Goal: Task Accomplishment & Management: Manage account settings

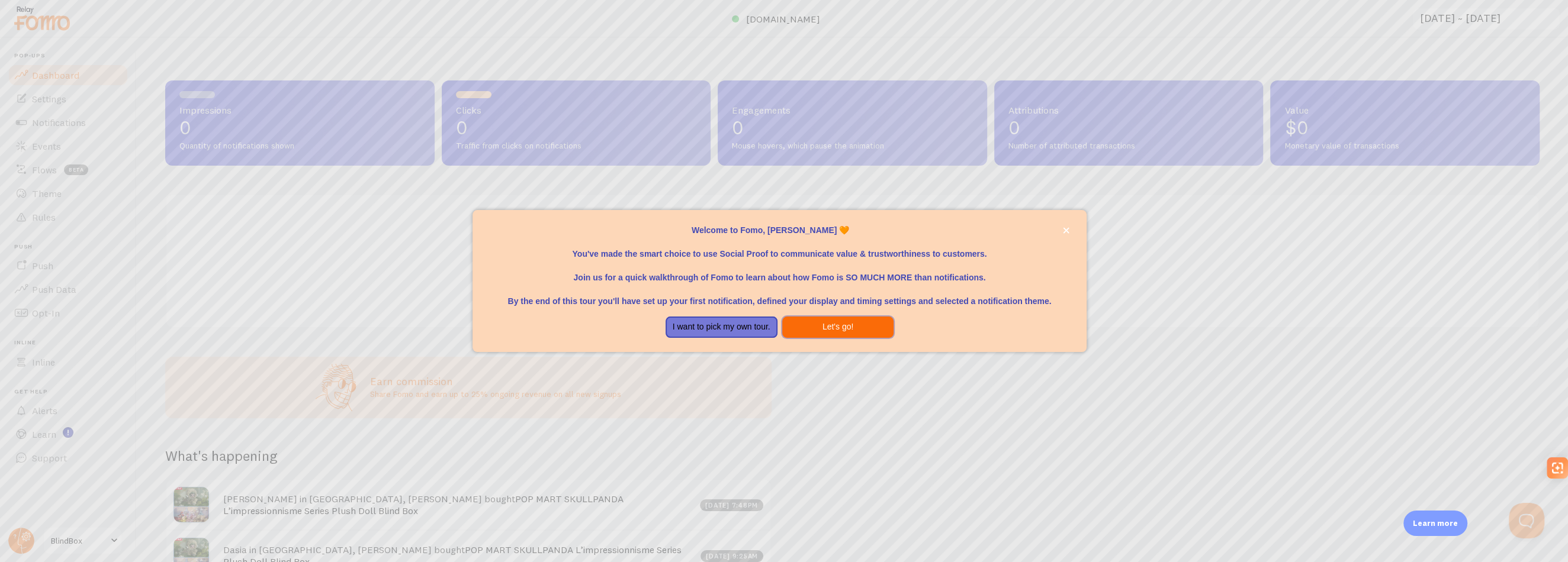
click at [836, 327] on button "Let's go!" at bounding box center [838, 328] width 112 height 21
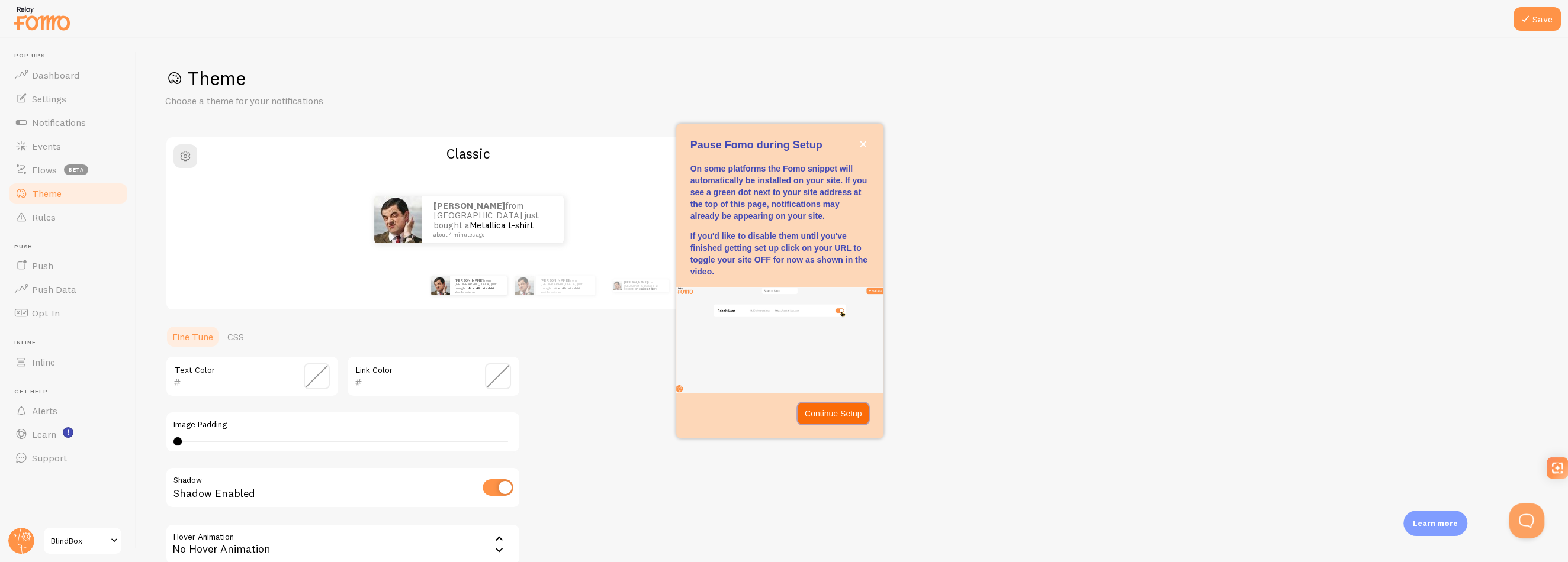
click at [828, 412] on p "Continue Setup" at bounding box center [833, 413] width 57 height 12
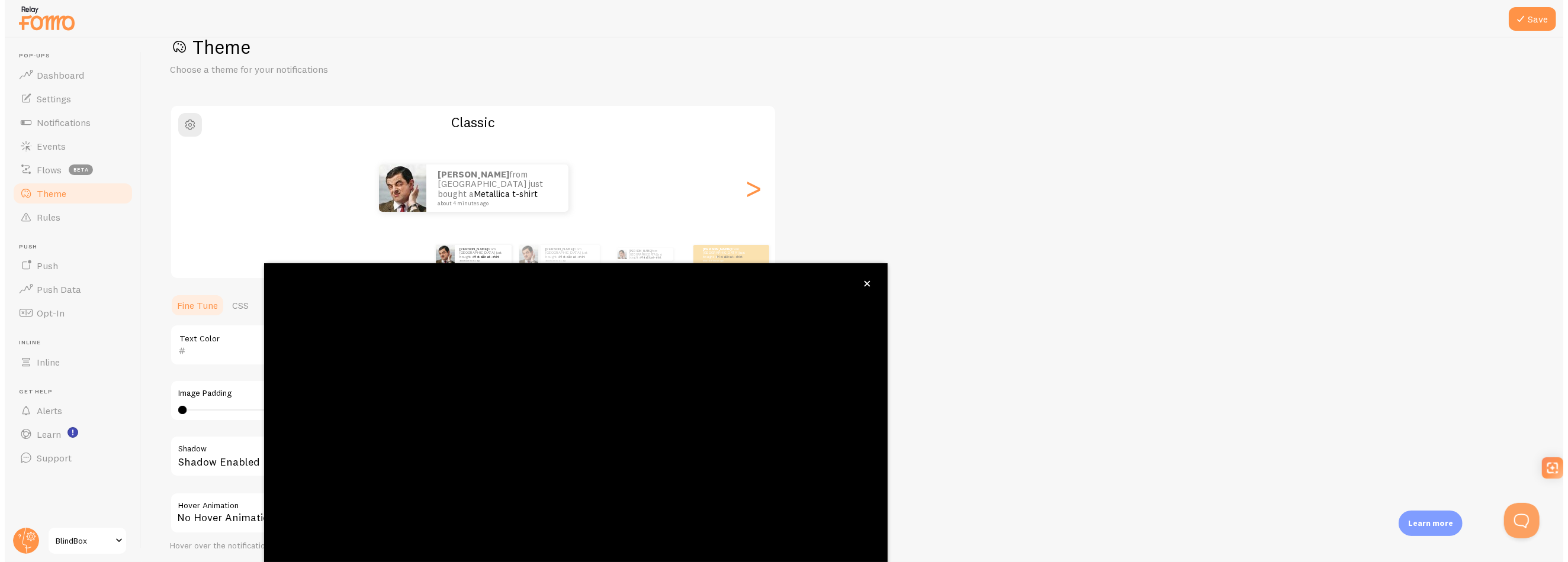
scroll to position [36, 0]
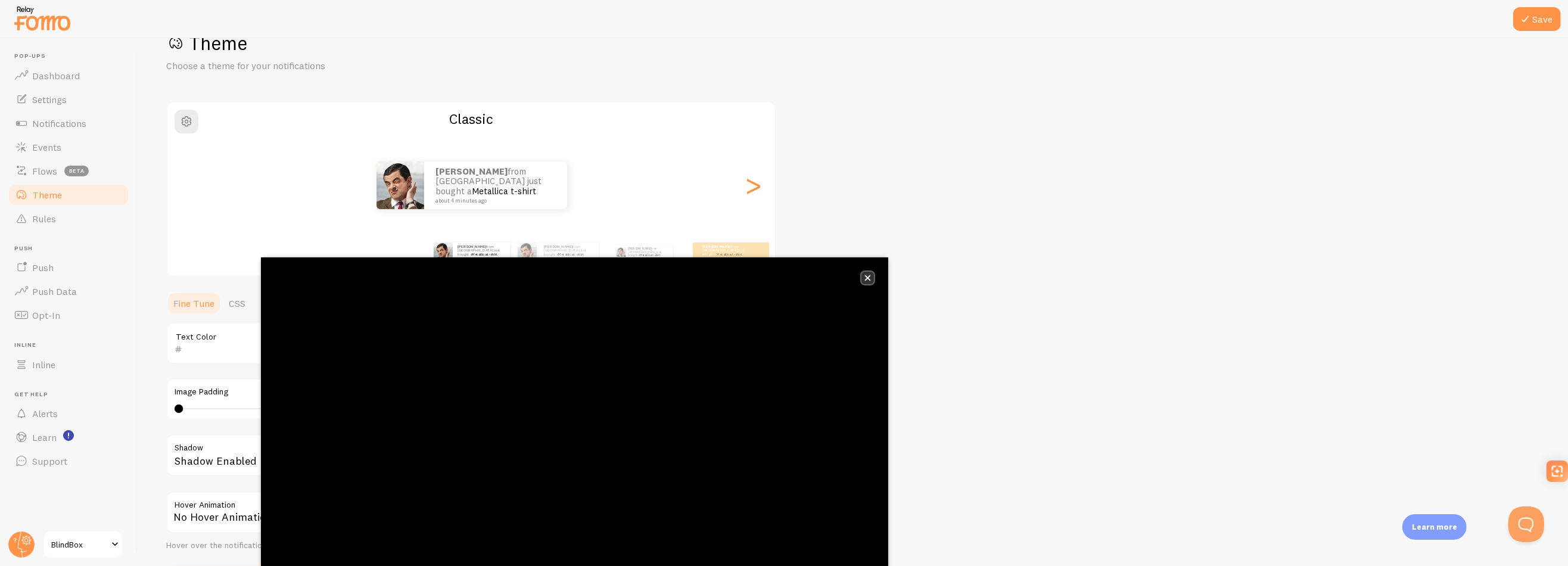
click at [865, 279] on icon "close," at bounding box center [867, 277] width 6 height 6
click at [61, 72] on span "Dashboard" at bounding box center [56, 75] width 48 height 12
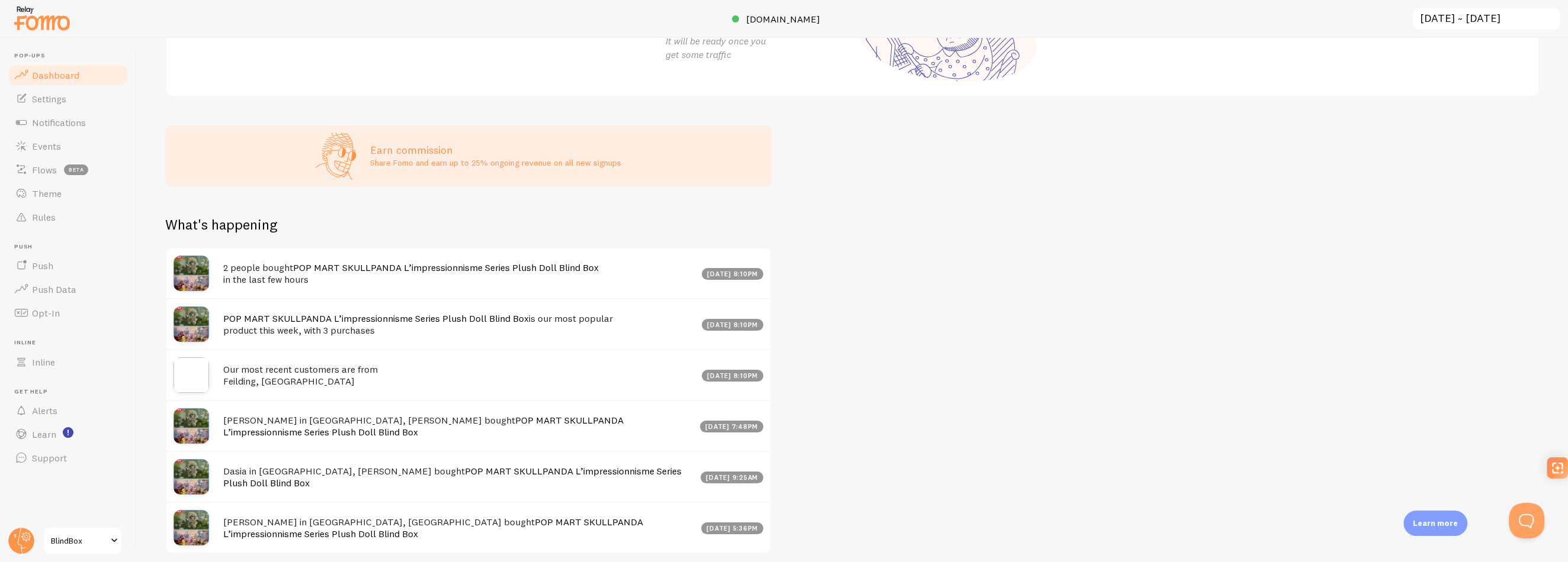
scroll to position [237, 0]
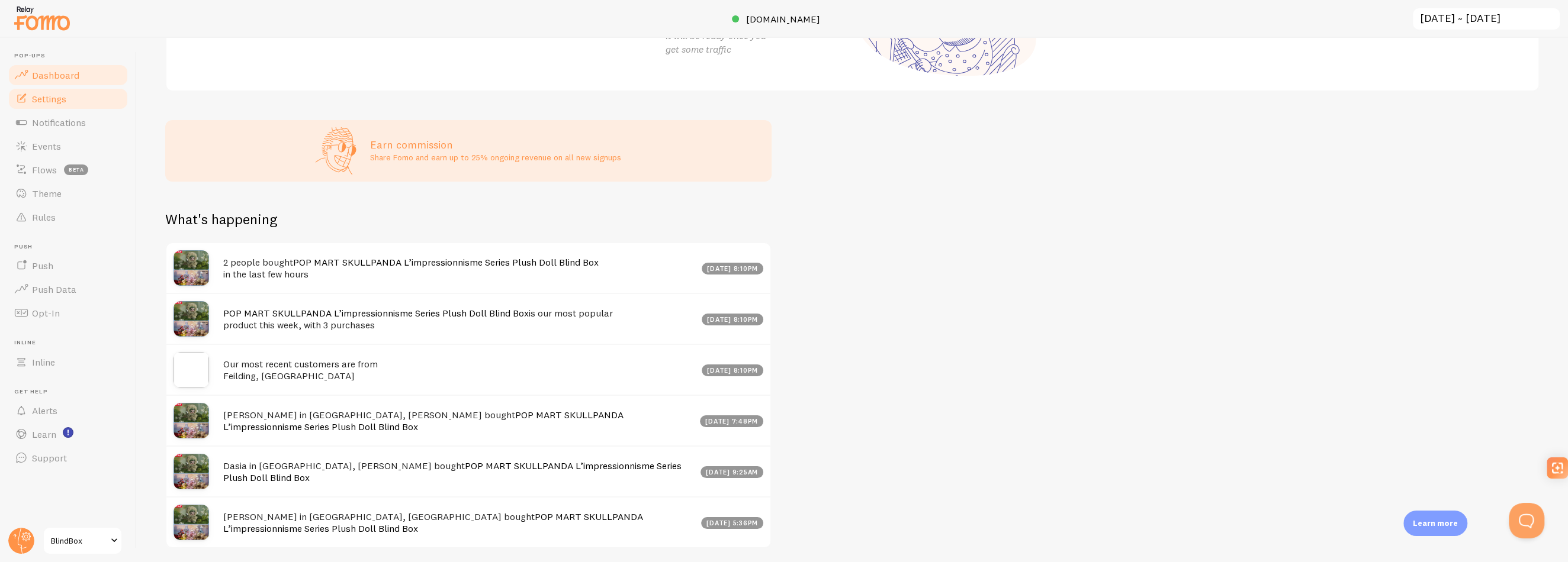
click at [40, 93] on span "Settings" at bounding box center [49, 98] width 35 height 12
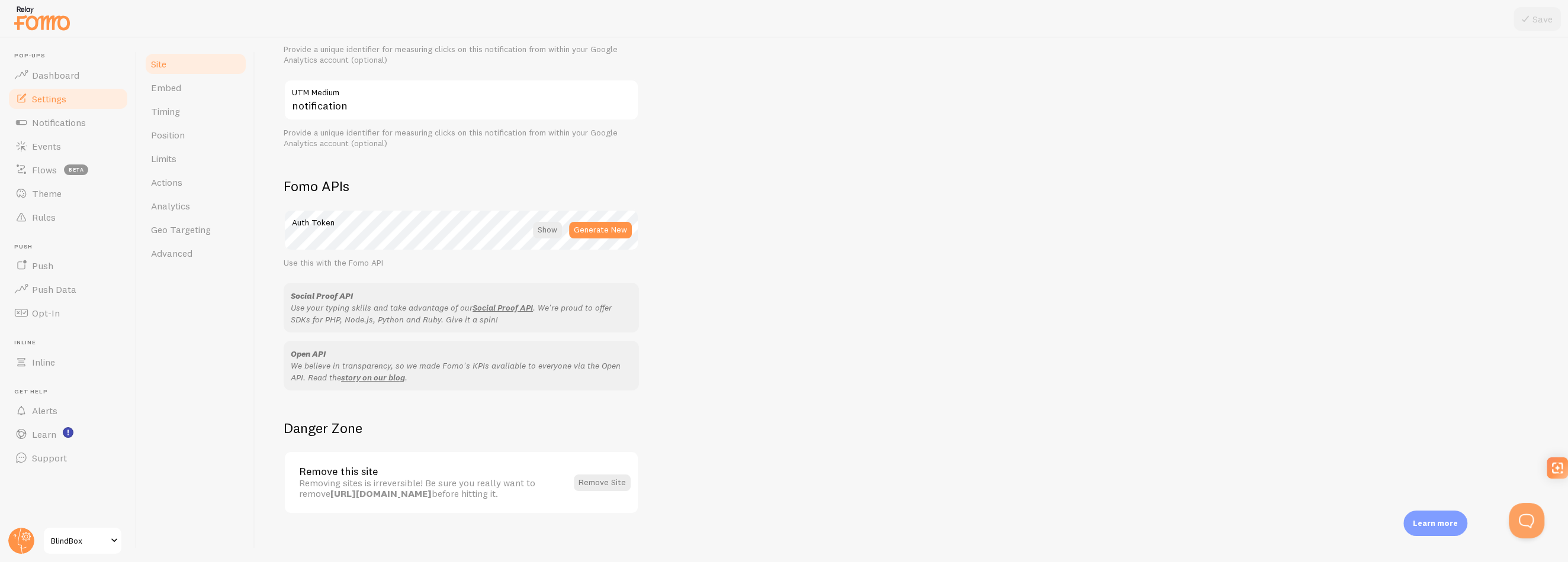
scroll to position [554, 0]
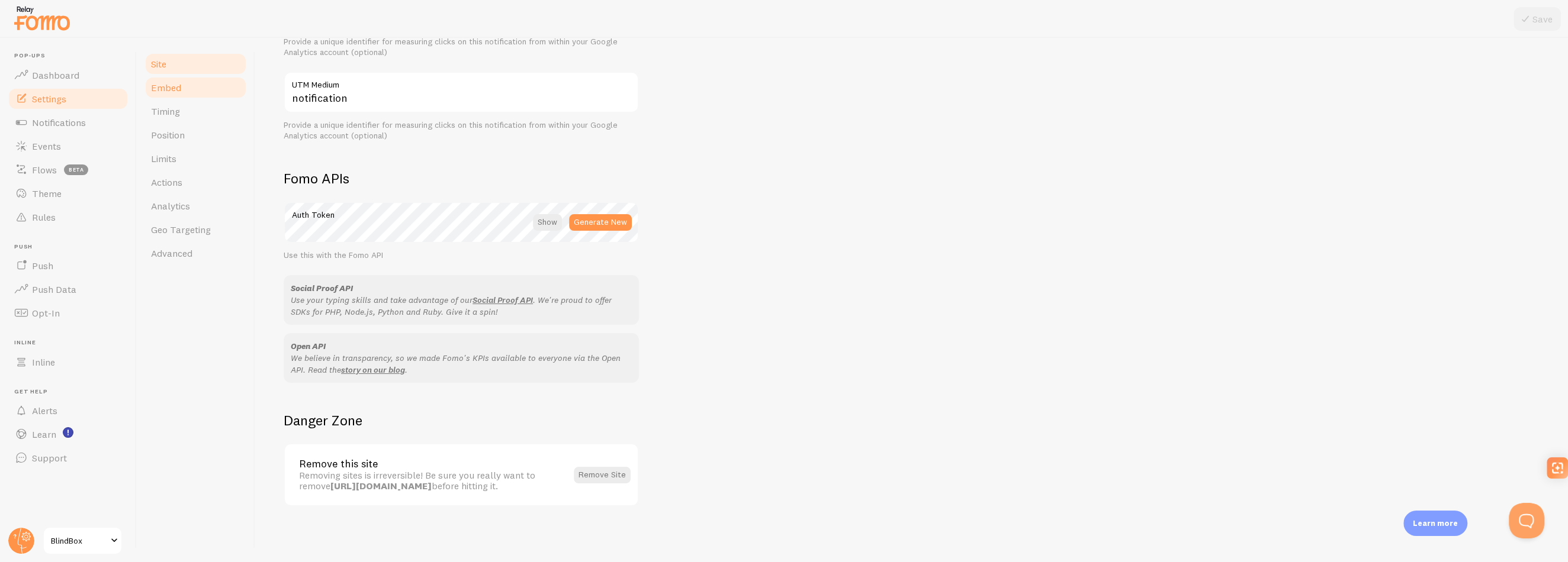
click at [178, 92] on span "Embed" at bounding box center [166, 87] width 30 height 12
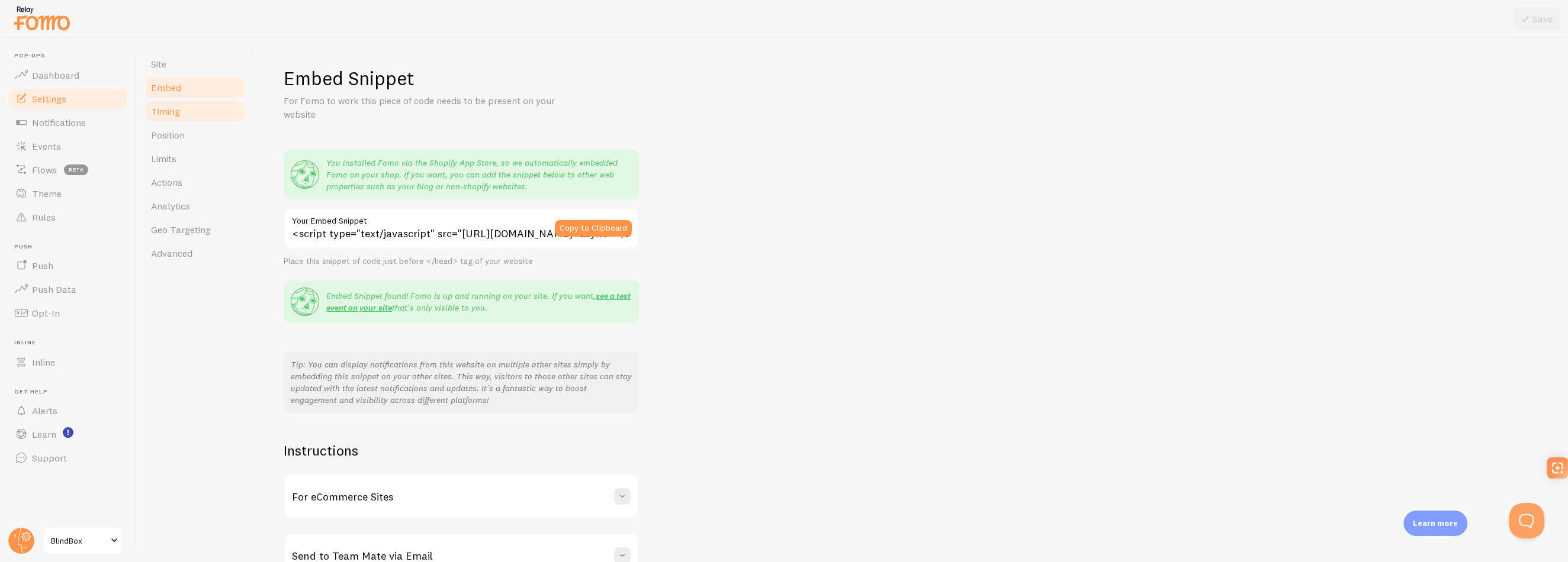
click at [182, 111] on link "Timing" at bounding box center [196, 111] width 103 height 24
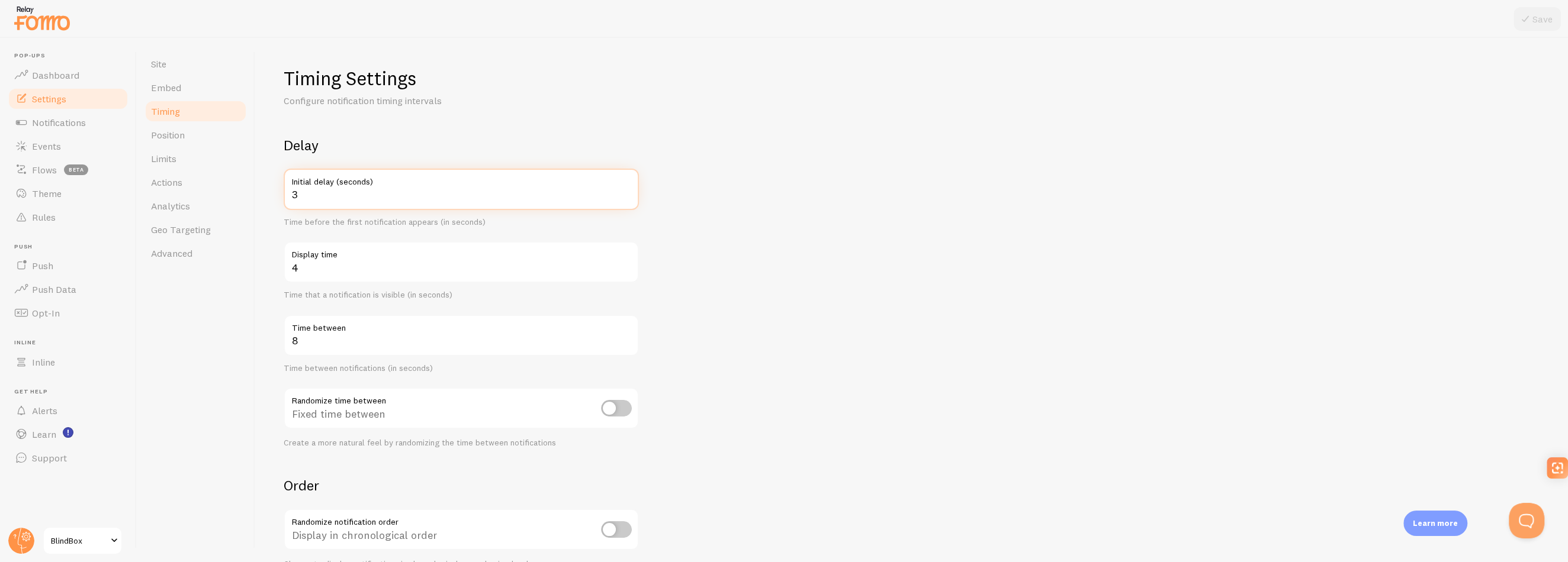
drag, startPoint x: 310, startPoint y: 197, endPoint x: 269, endPoint y: 196, distance: 41.0
click at [269, 196] on div "Timing Settings Configure notification timing intervals Delay 3 Initial delay (…" at bounding box center [911, 300] width 1313 height 525
type input "6"
click at [1532, 15] on button "Save" at bounding box center [1537, 19] width 47 height 24
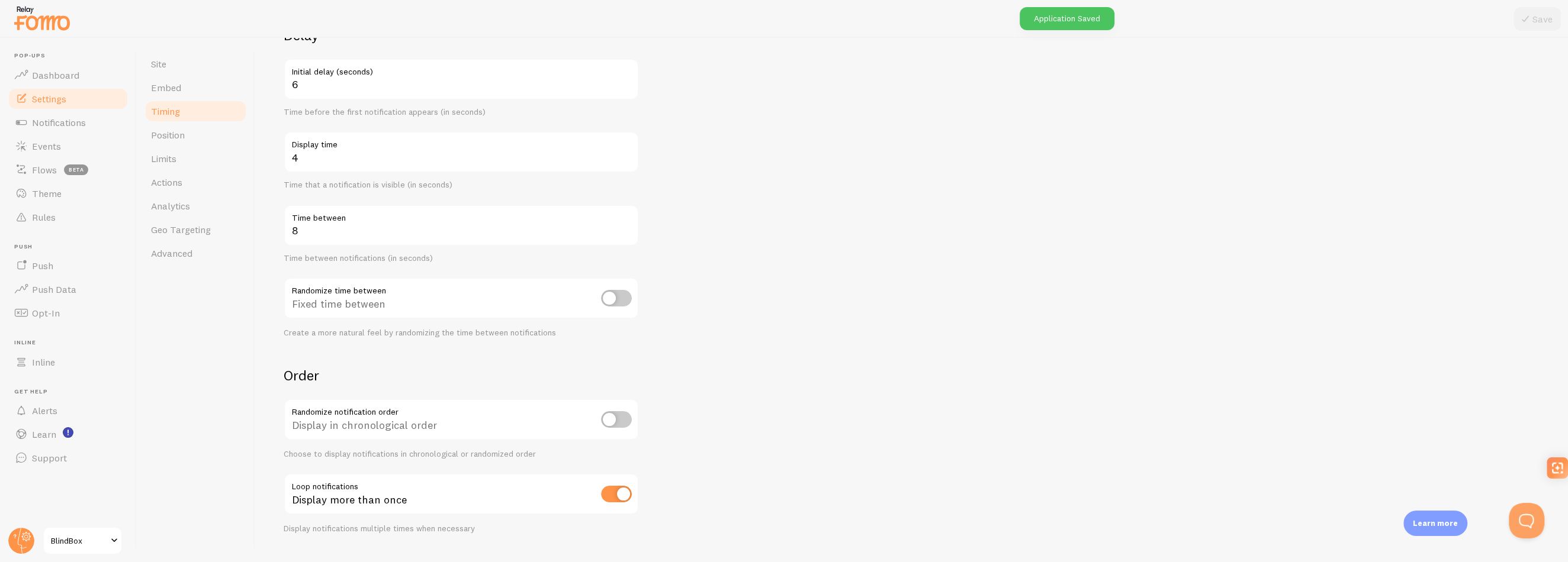
scroll to position [118, 0]
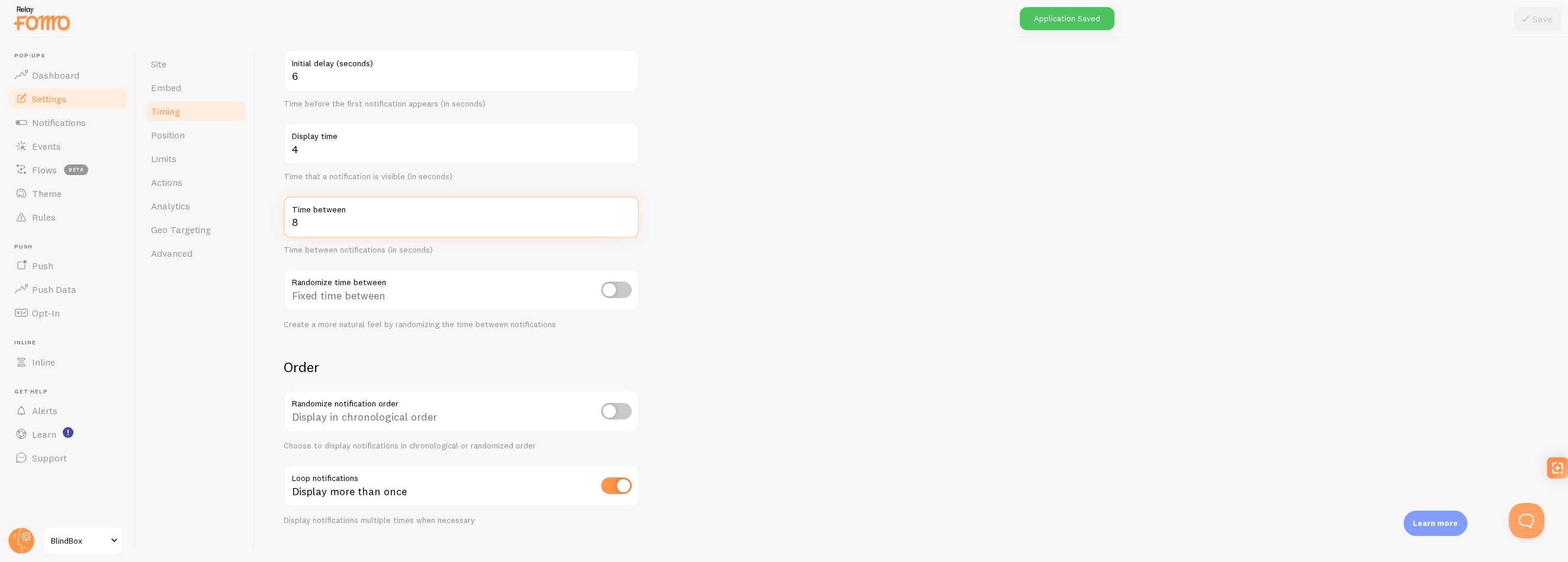
drag, startPoint x: 301, startPoint y: 224, endPoint x: 282, endPoint y: 221, distance: 19.2
click at [287, 223] on input "8" at bounding box center [461, 217] width 355 height 42
type input "10"
click at [1536, 15] on button "Save" at bounding box center [1537, 19] width 47 height 24
click at [197, 134] on link "Position" at bounding box center [196, 134] width 103 height 24
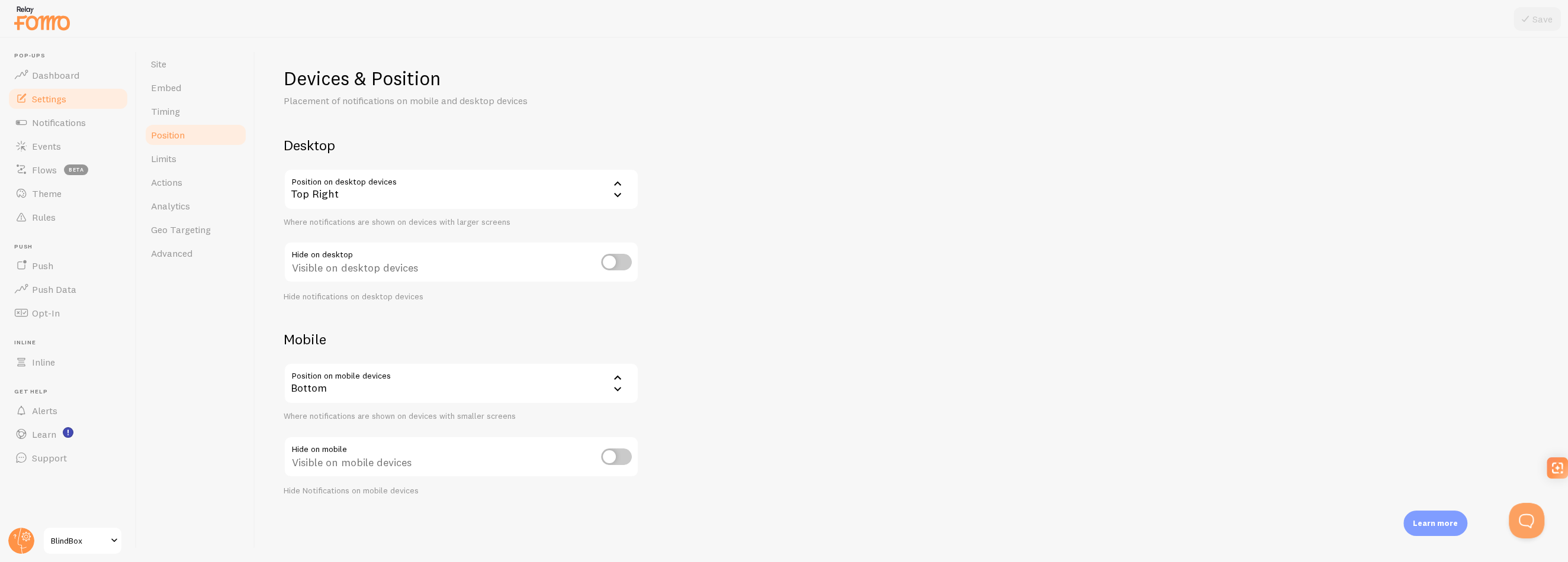
click at [375, 191] on div "Top Right" at bounding box center [461, 189] width 355 height 42
click at [349, 268] on li "Top Left" at bounding box center [461, 268] width 353 height 20
click at [1533, 26] on button "Save" at bounding box center [1537, 19] width 47 height 24
click at [441, 377] on div "Bottom" at bounding box center [461, 383] width 355 height 42
click at [364, 441] on li "Top" at bounding box center [461, 442] width 353 height 20
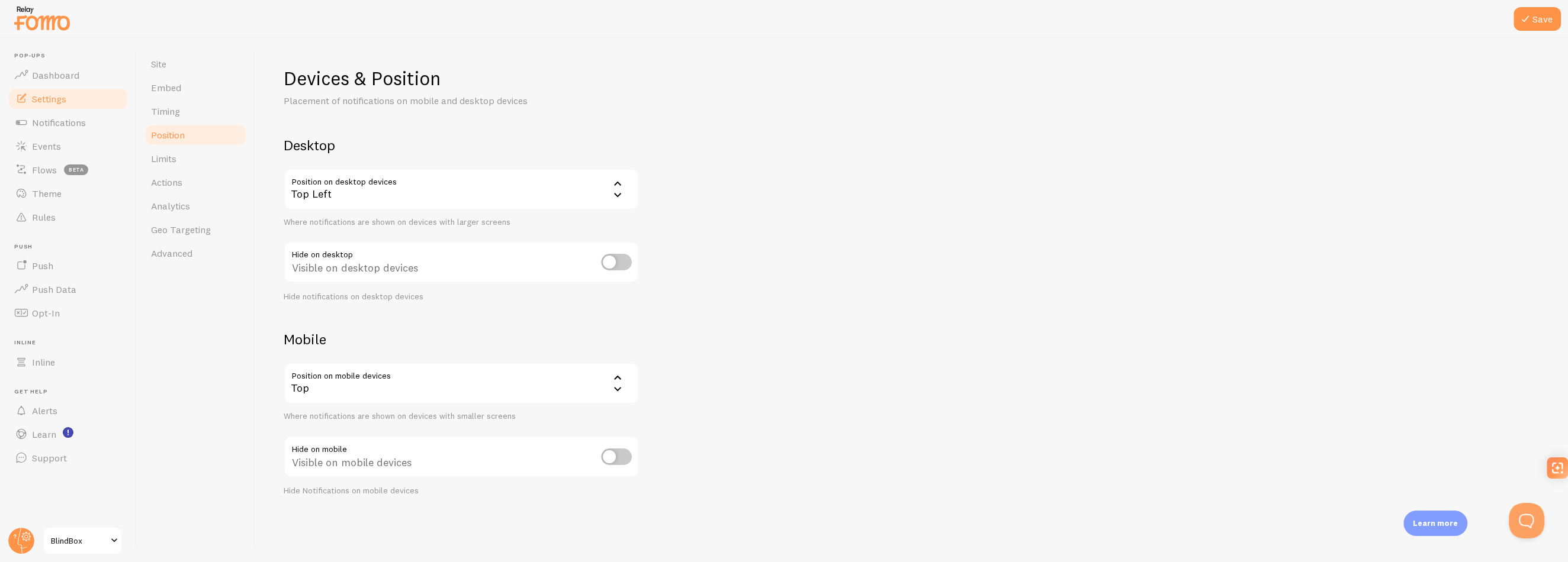
click at [540, 379] on div "Top" at bounding box center [461, 383] width 355 height 42
click at [439, 420] on li "Bottom" at bounding box center [461, 421] width 353 height 20
click at [157, 167] on link "Limits" at bounding box center [196, 159] width 103 height 24
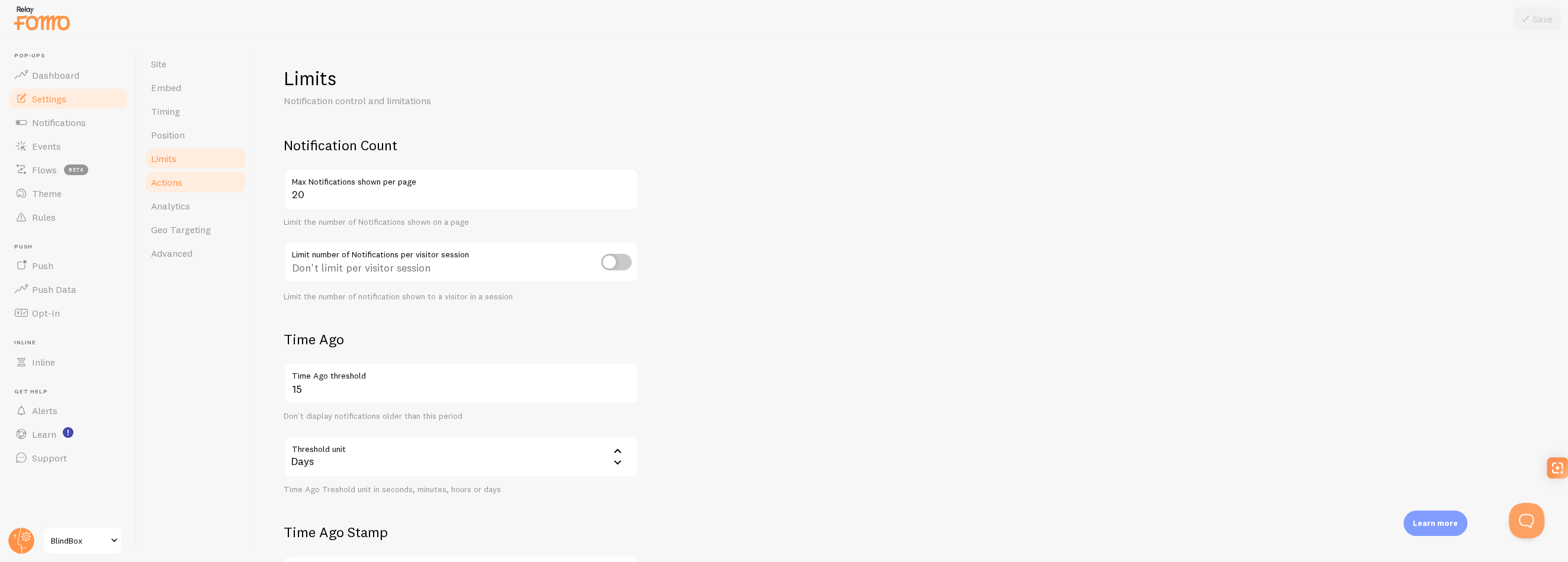
click at [196, 181] on link "Actions" at bounding box center [196, 182] width 103 height 24
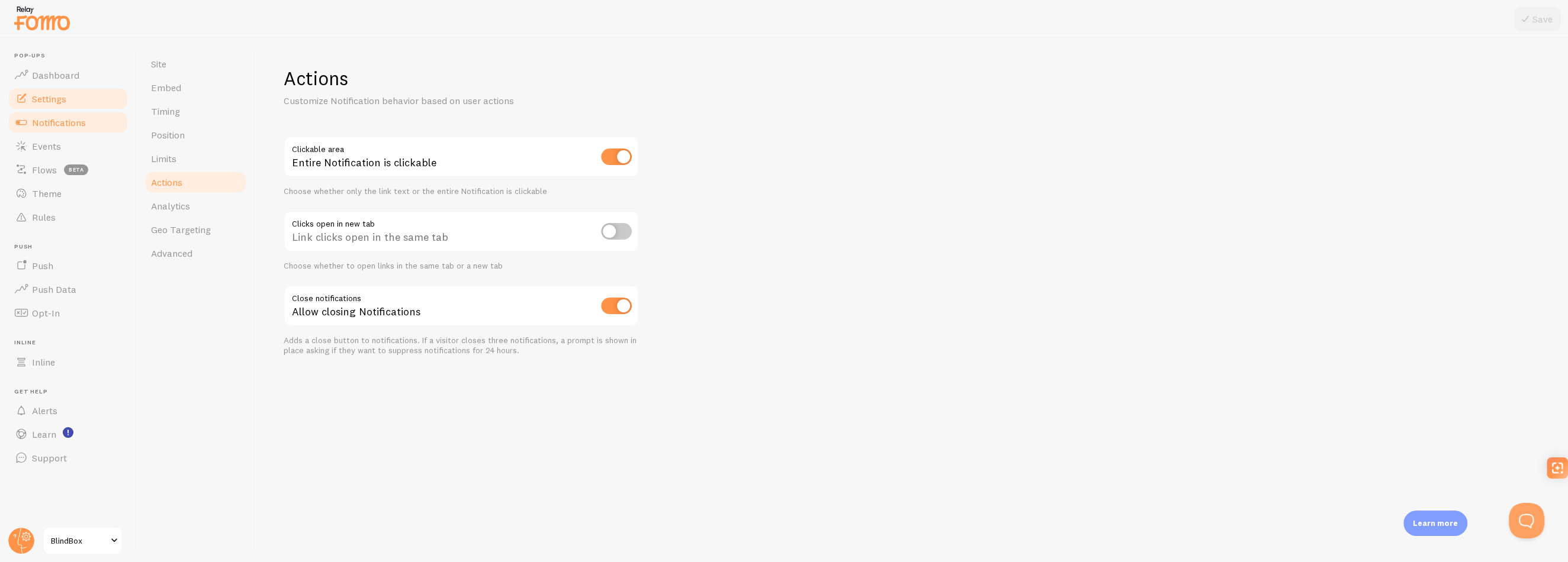
click at [50, 122] on span "Notifications" at bounding box center [59, 122] width 53 height 12
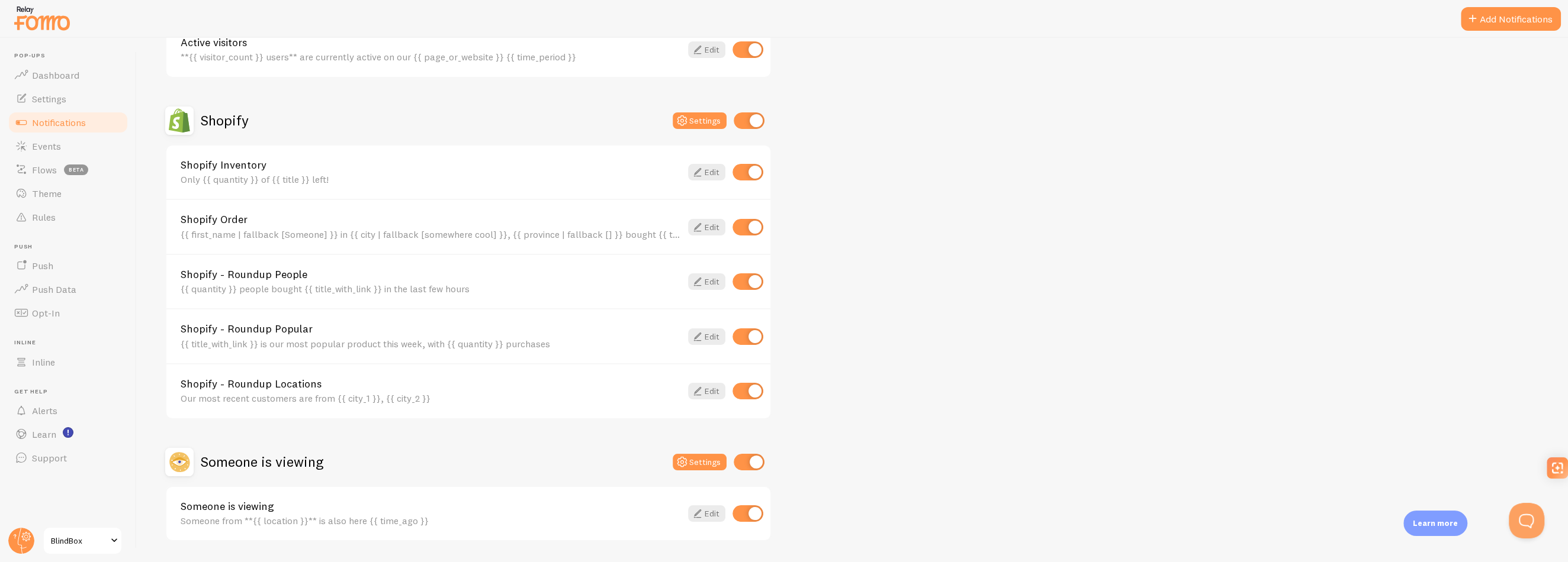
scroll to position [387, 0]
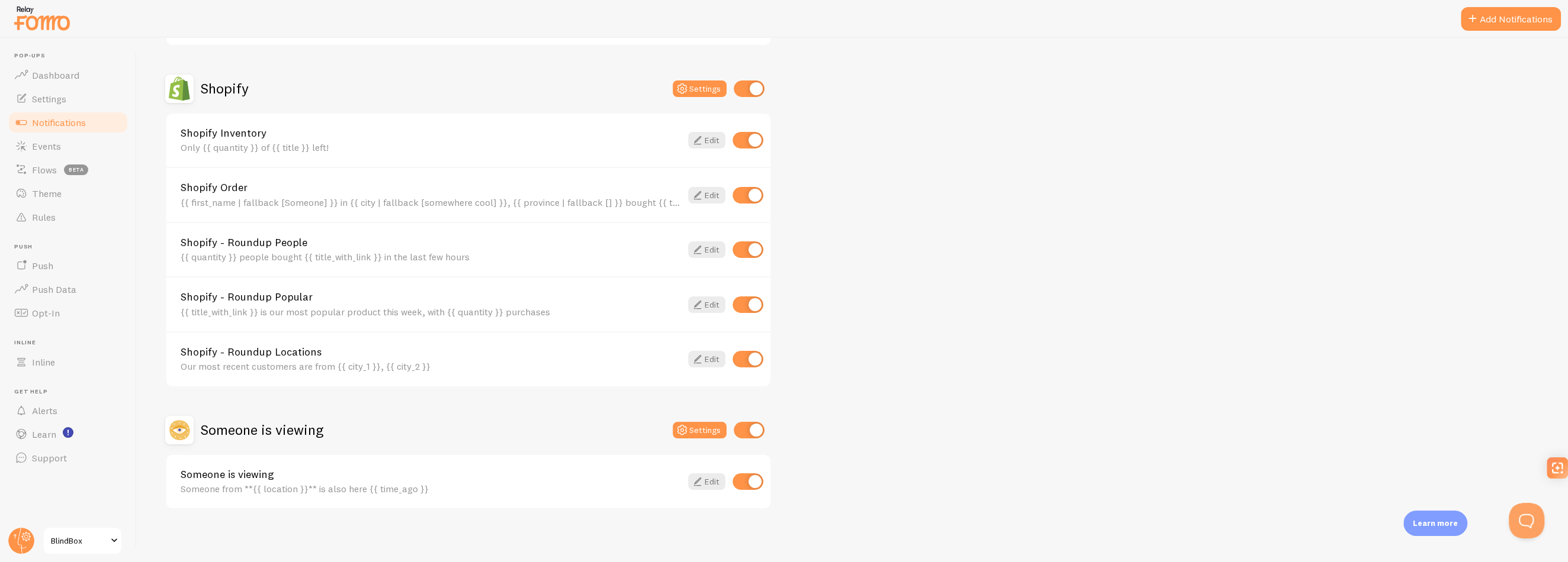
click at [751, 139] on input "checkbox" at bounding box center [747, 140] width 31 height 17
checkbox input "false"
click at [753, 200] on input "checkbox" at bounding box center [747, 195] width 31 height 17
click at [739, 192] on input "checkbox" at bounding box center [747, 195] width 31 height 17
checkbox input "true"
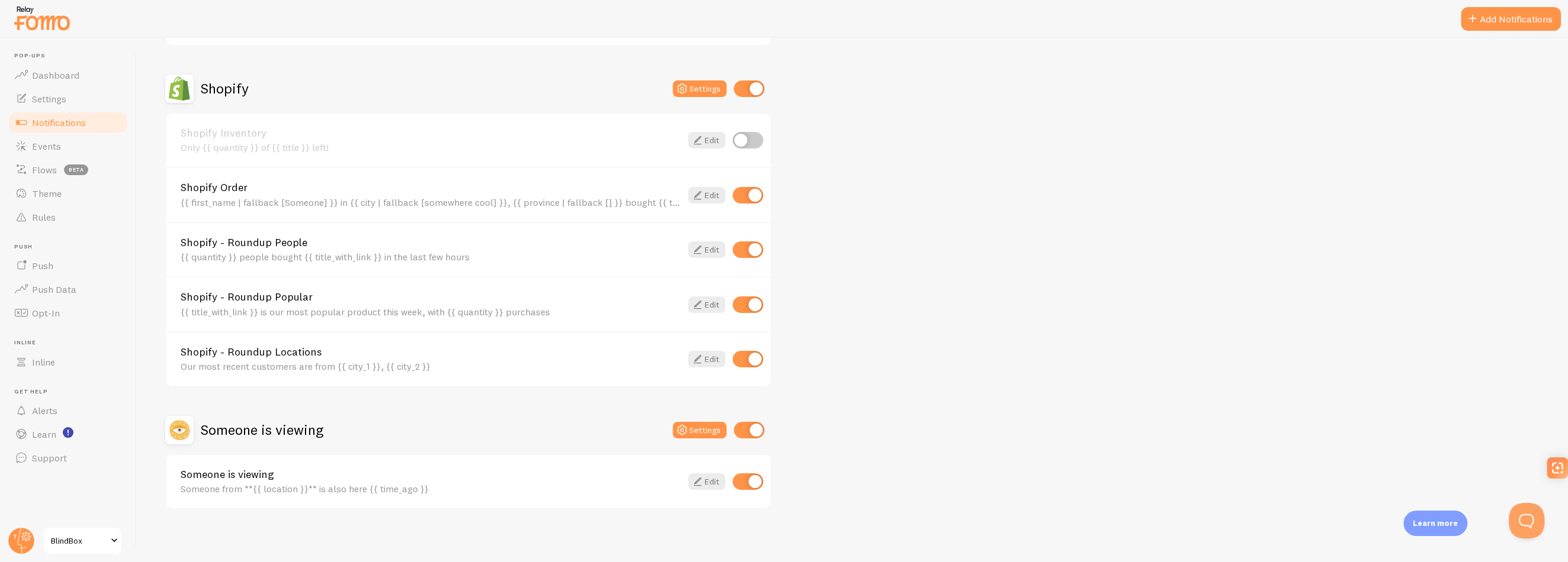
click at [756, 357] on input "checkbox" at bounding box center [747, 359] width 31 height 17
checkbox input "false"
click at [753, 299] on input "checkbox" at bounding box center [747, 305] width 31 height 17
checkbox input "false"
click at [702, 188] on icon at bounding box center [698, 195] width 14 height 14
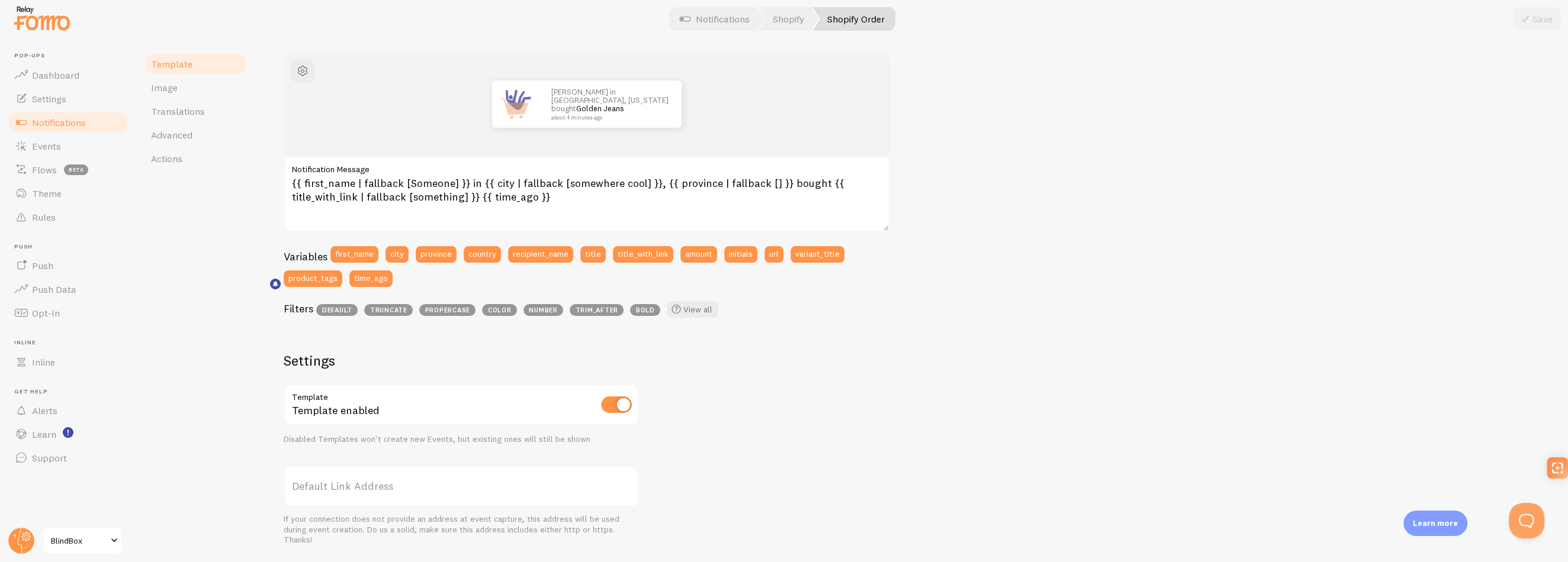
scroll to position [118, 0]
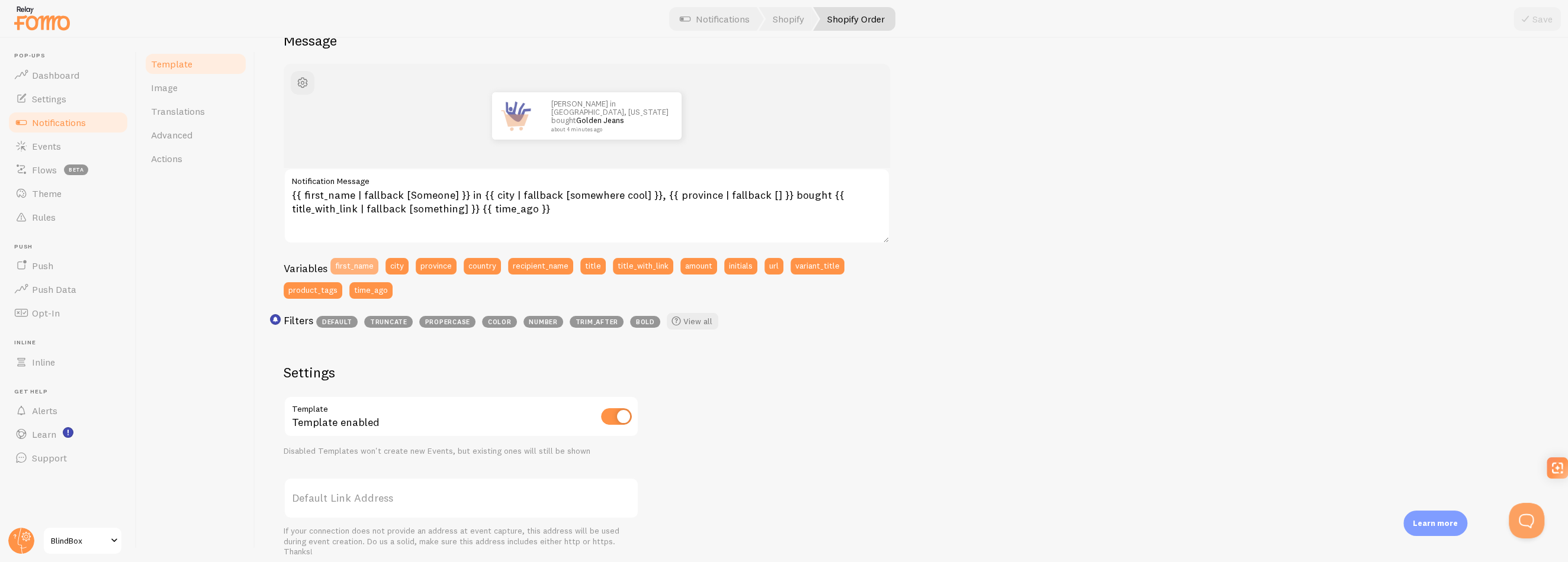
click at [369, 267] on button "first_name" at bounding box center [355, 266] width 48 height 17
drag, startPoint x: 472, startPoint y: 193, endPoint x: 282, endPoint y: 194, distance: 190.0
click at [283, 194] on textarea "{{ first_name }}{{ first_name | fallback [Someone] }} in {{ city | fallback [so…" at bounding box center [586, 206] width 607 height 76
click at [1536, 17] on button "Save" at bounding box center [1537, 19] width 47 height 24
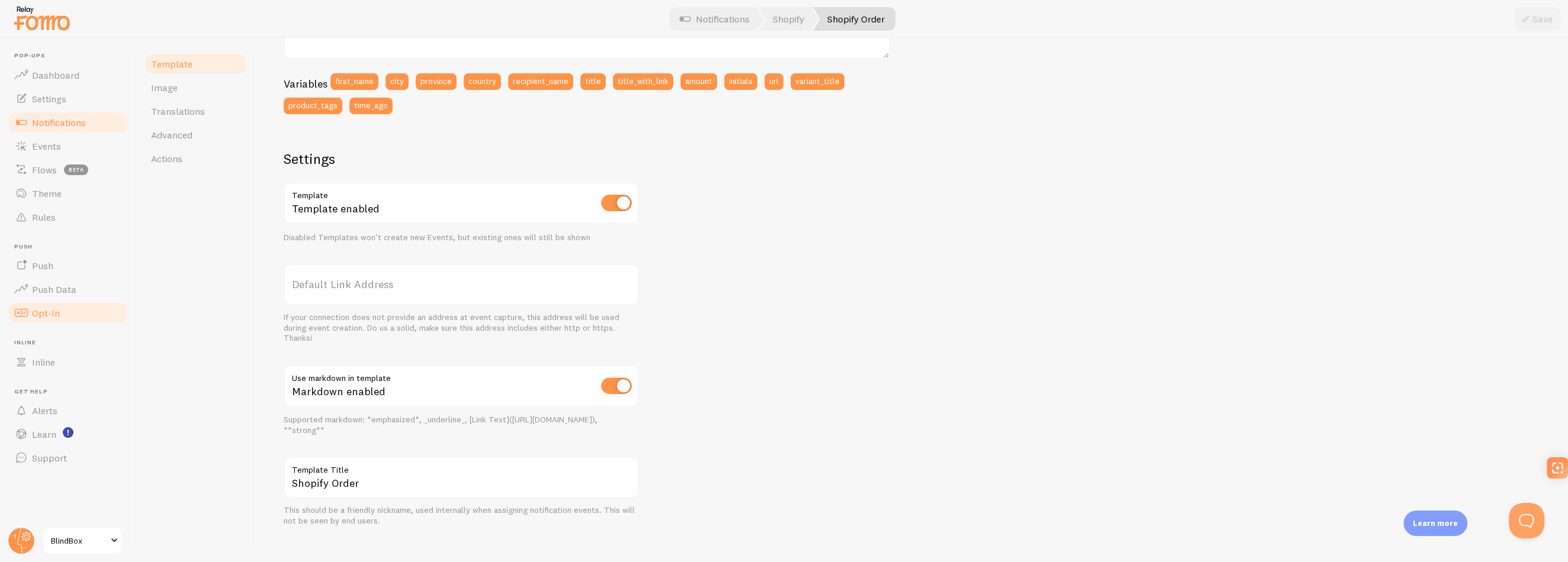
scroll to position [315, 0]
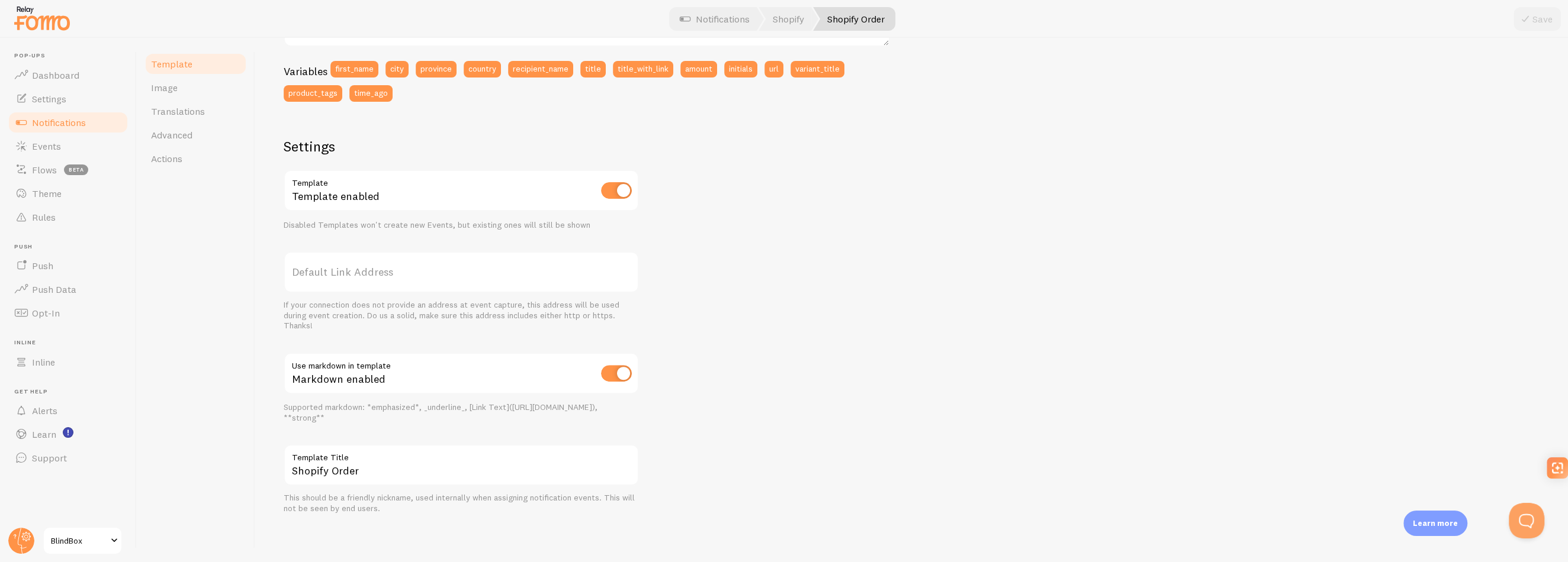
click at [499, 102] on div "Variables first_name city province country recipient_name title title_with_link…" at bounding box center [586, 85] width 607 height 49
click at [359, 74] on button "first_name" at bounding box center [355, 69] width 48 height 17
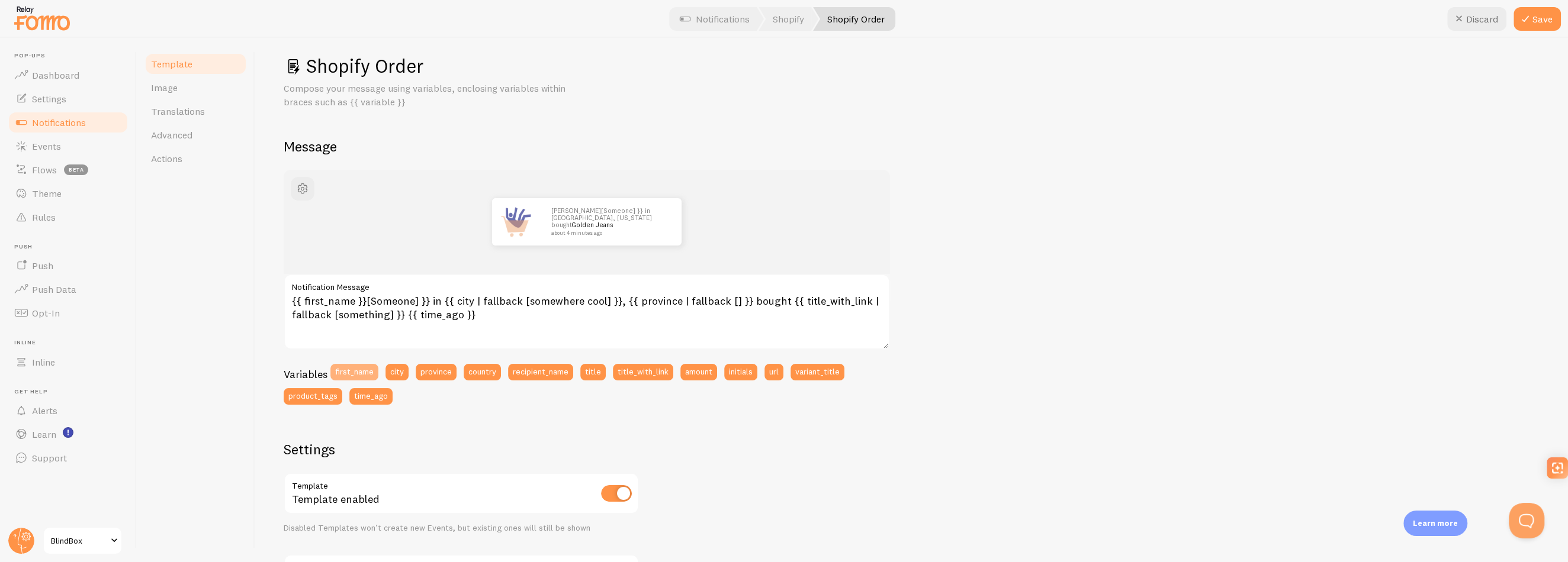
click at [373, 371] on button "first_name" at bounding box center [355, 372] width 48 height 17
type textarea "{{ first_name }}{{ first_name }}[Someone] }} in {{ city | fallback [somewhere c…"
click at [42, 57] on span "Pop-ups" at bounding box center [71, 55] width 115 height 8
click at [44, 76] on span "Dashboard" at bounding box center [55, 75] width 47 height 12
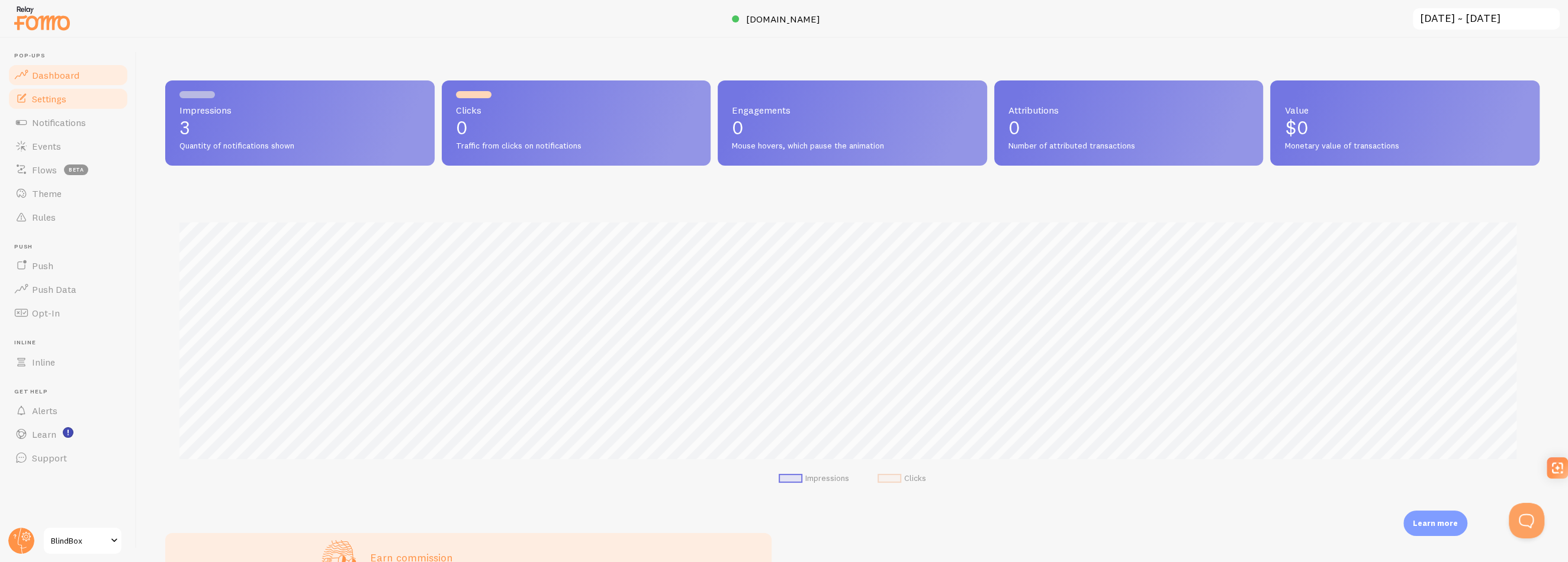
scroll to position [311, 1365]
click at [66, 100] on span "Settings" at bounding box center [49, 98] width 35 height 12
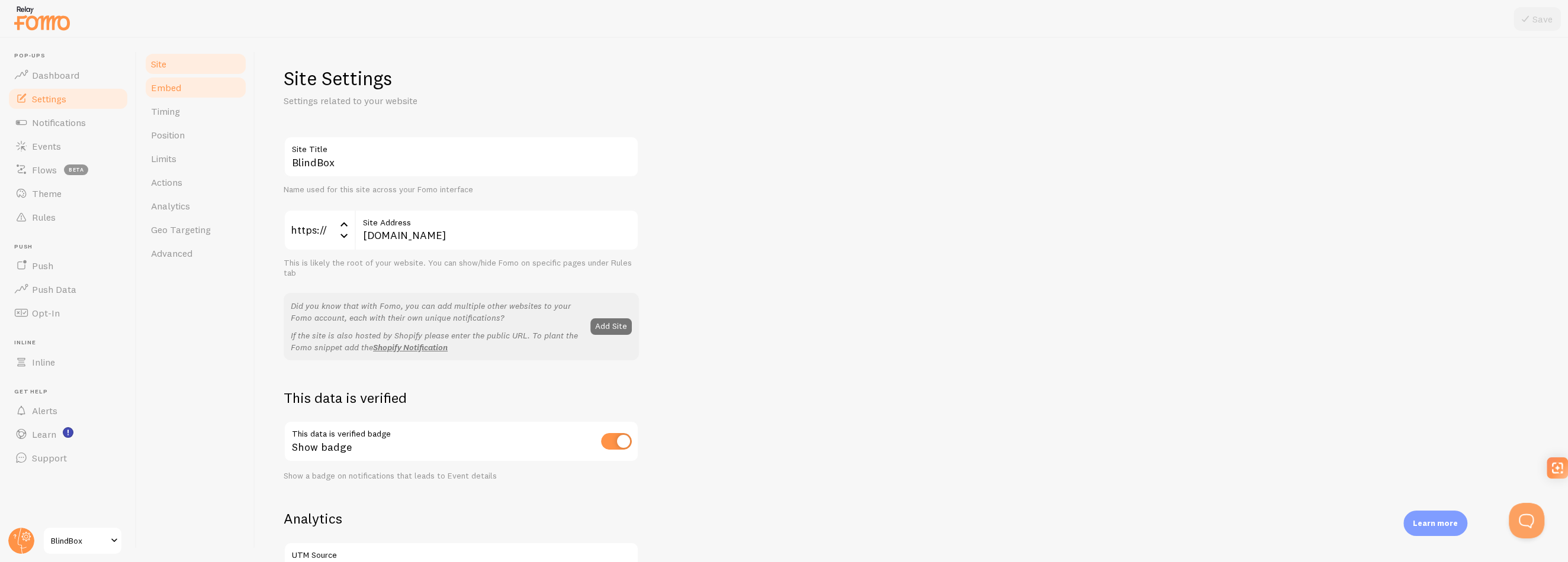
click at [184, 94] on link "Embed" at bounding box center [196, 87] width 103 height 24
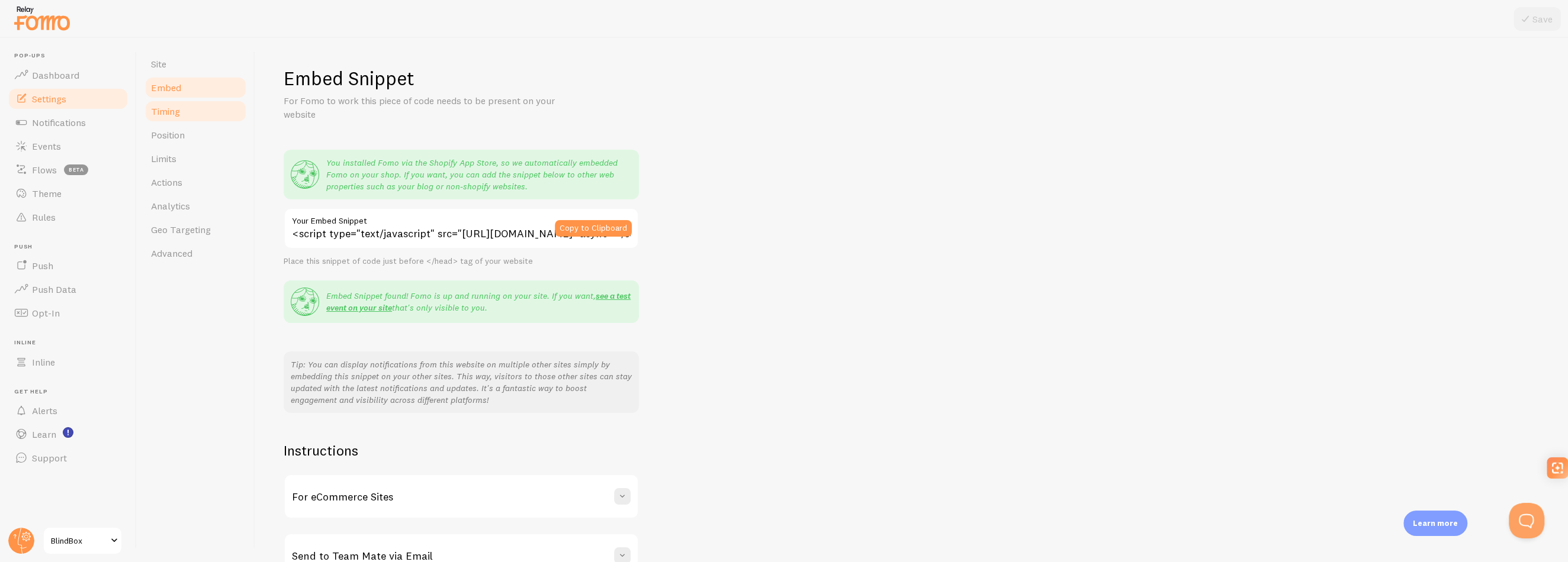
click at [179, 115] on span "Timing" at bounding box center [165, 110] width 29 height 12
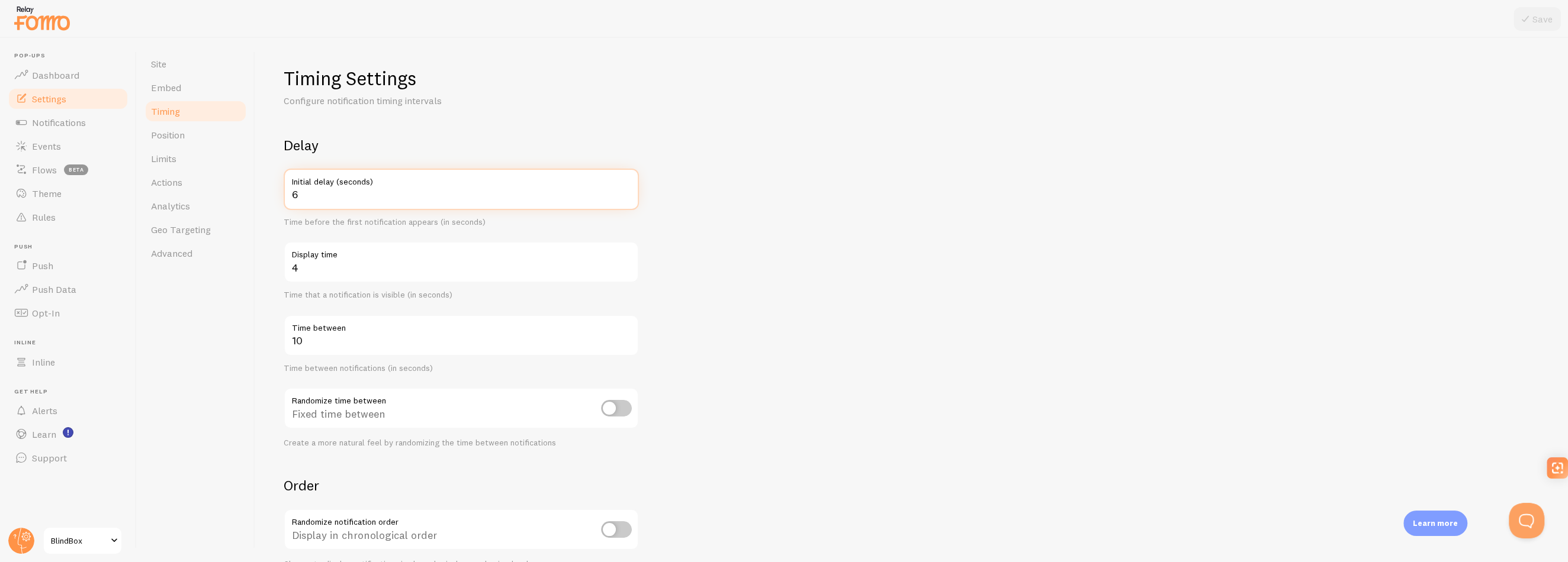
drag, startPoint x: 281, startPoint y: 199, endPoint x: 264, endPoint y: 197, distance: 17.1
click at [264, 197] on div "Timing Settings Configure notification timing intervals Delay 6 Initial delay (…" at bounding box center [911, 300] width 1313 height 525
type input "3"
click at [1527, 22] on icon at bounding box center [1525, 19] width 14 height 14
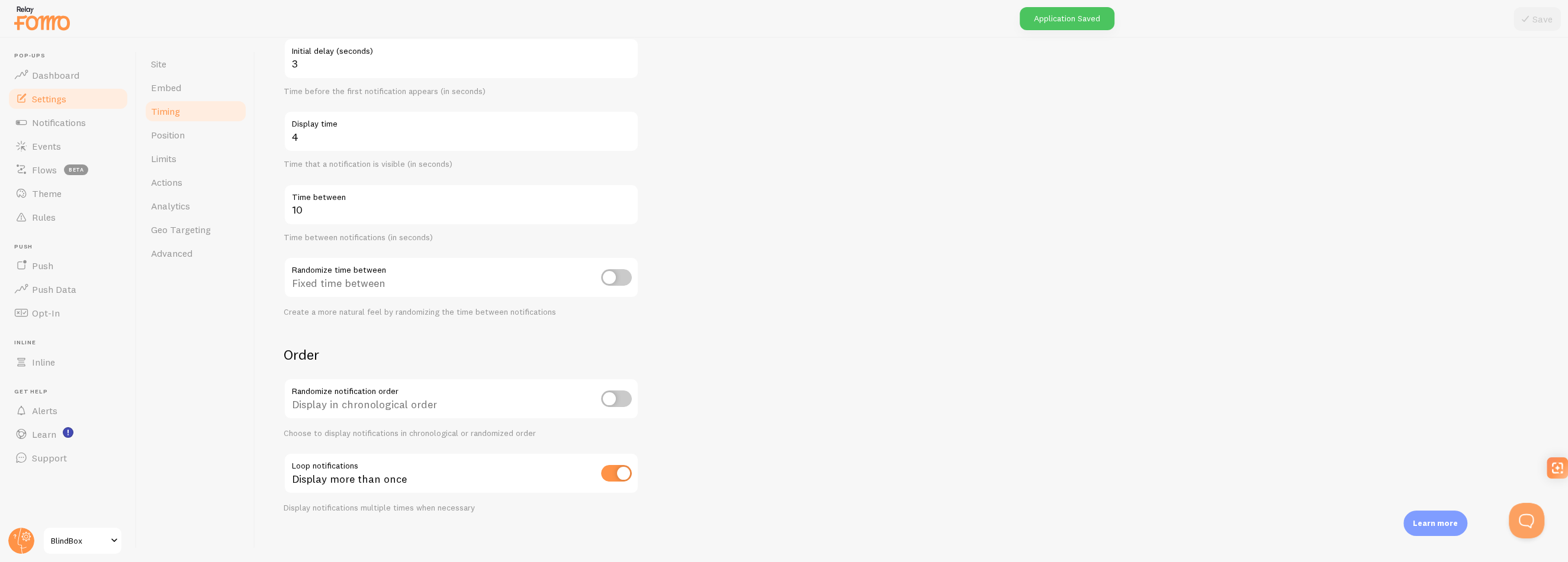
scroll to position [136, 0]
click at [187, 141] on link "Position" at bounding box center [196, 134] width 103 height 24
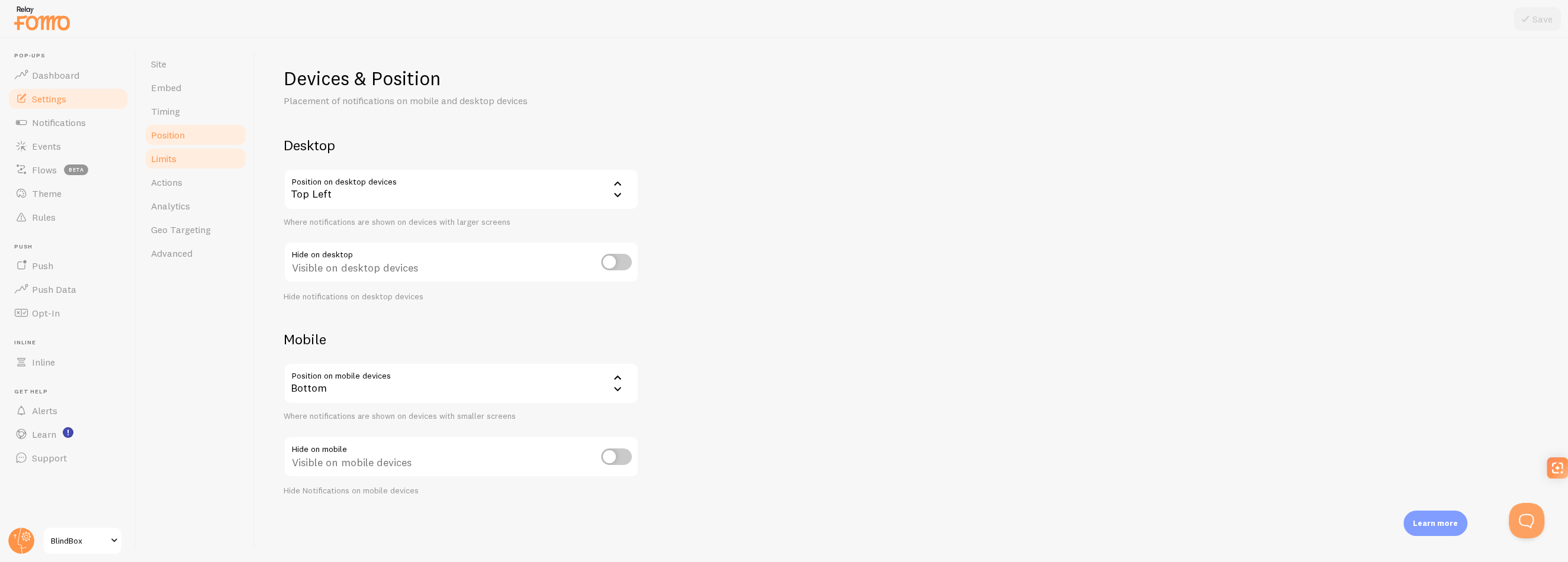
click at [189, 159] on link "Limits" at bounding box center [196, 159] width 103 height 24
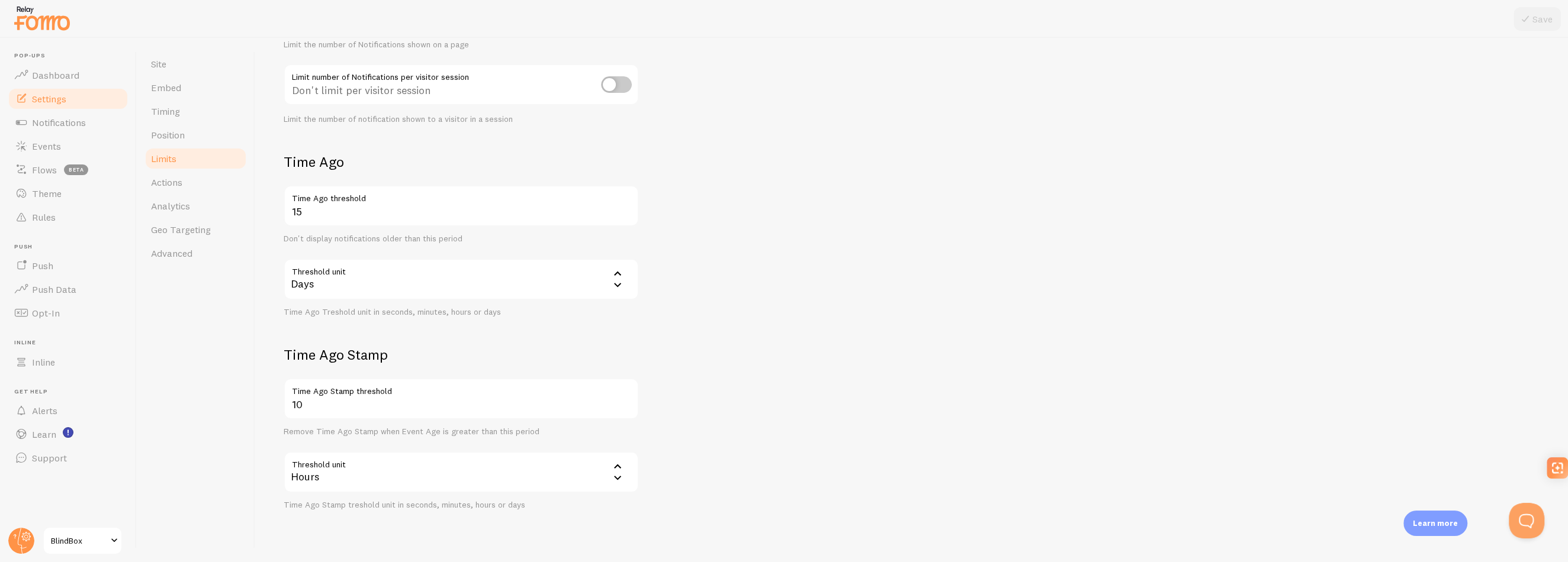
scroll to position [204, 0]
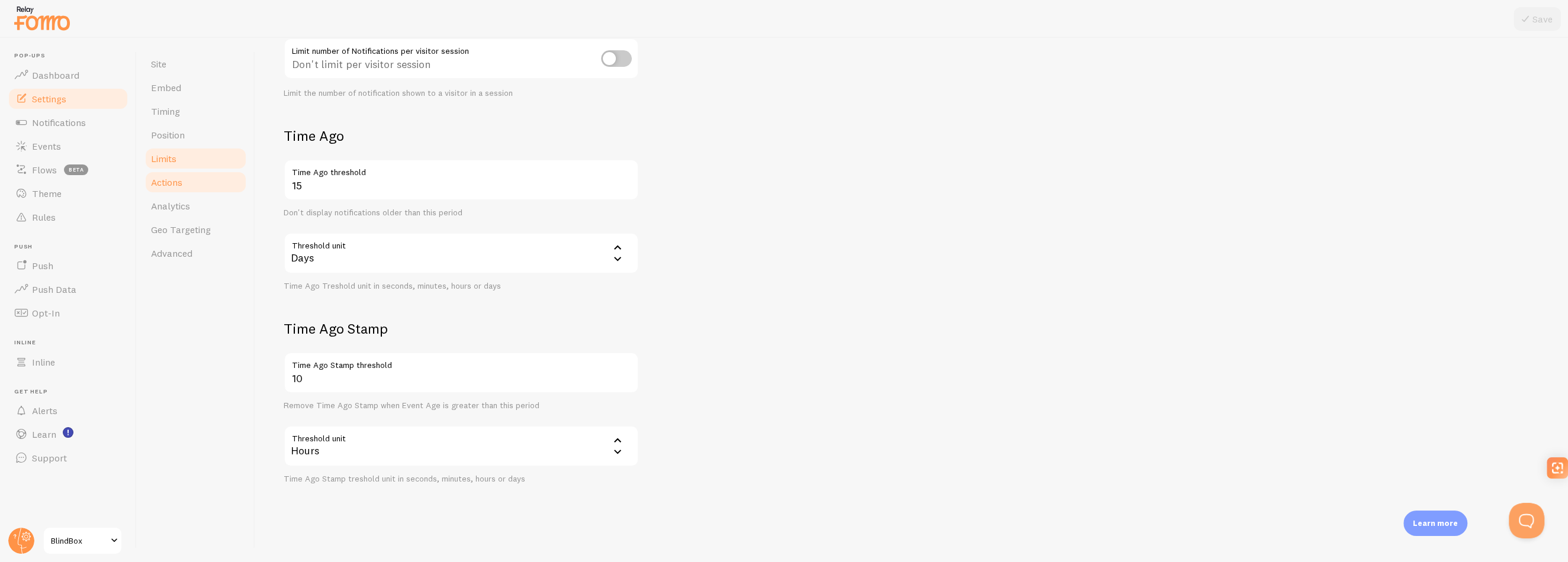
click at [151, 186] on span "Actions" at bounding box center [166, 182] width 31 height 12
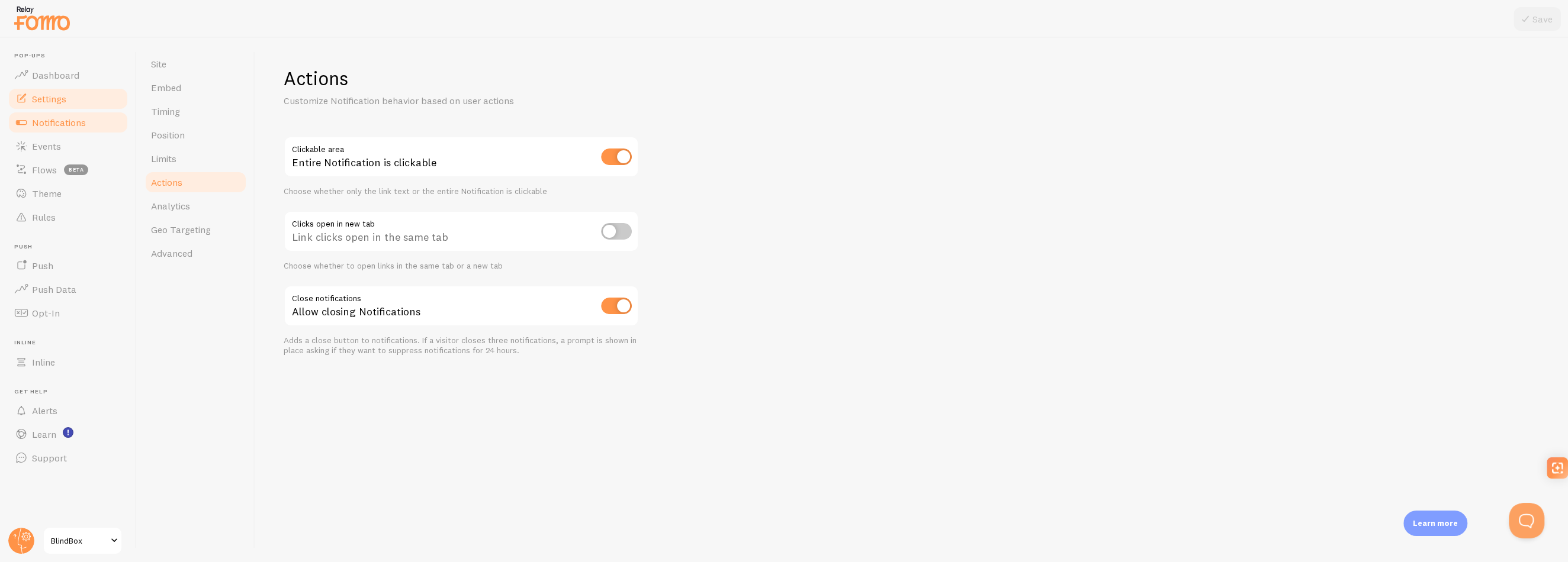
click at [62, 126] on span "Notifications" at bounding box center [59, 122] width 53 height 12
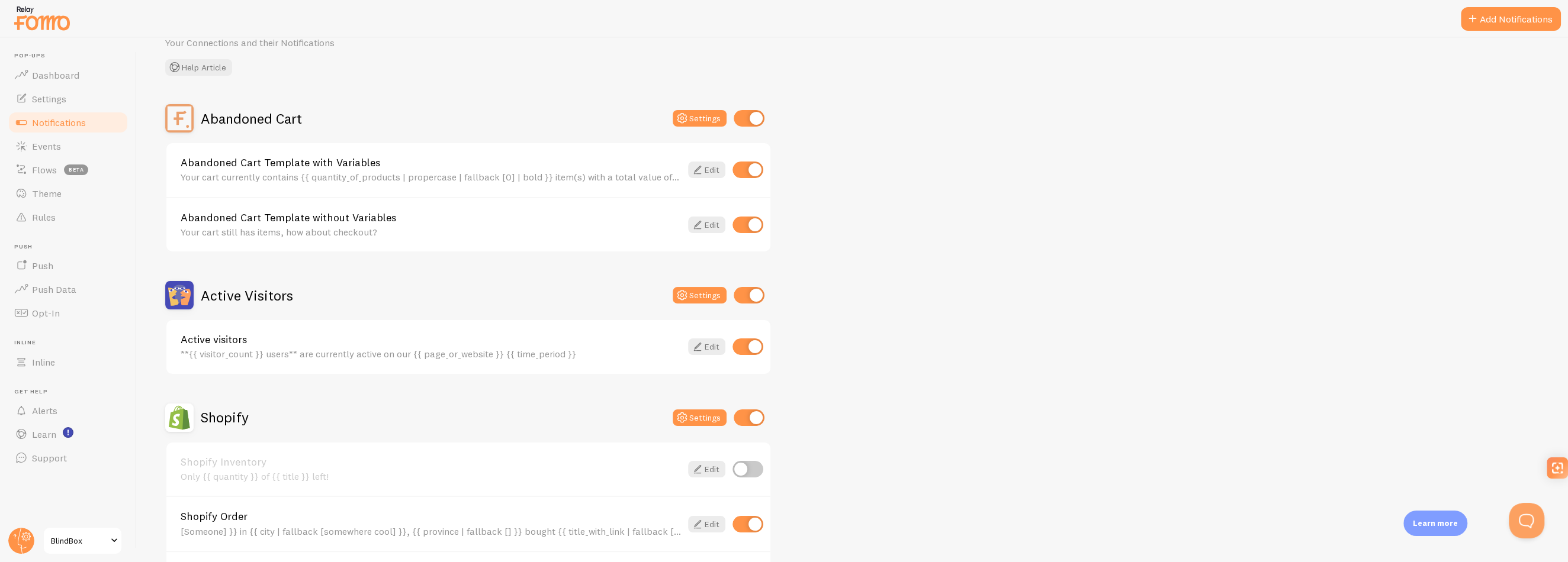
scroll to position [59, 0]
click at [752, 340] on input "checkbox" at bounding box center [747, 346] width 31 height 17
checkbox input "false"
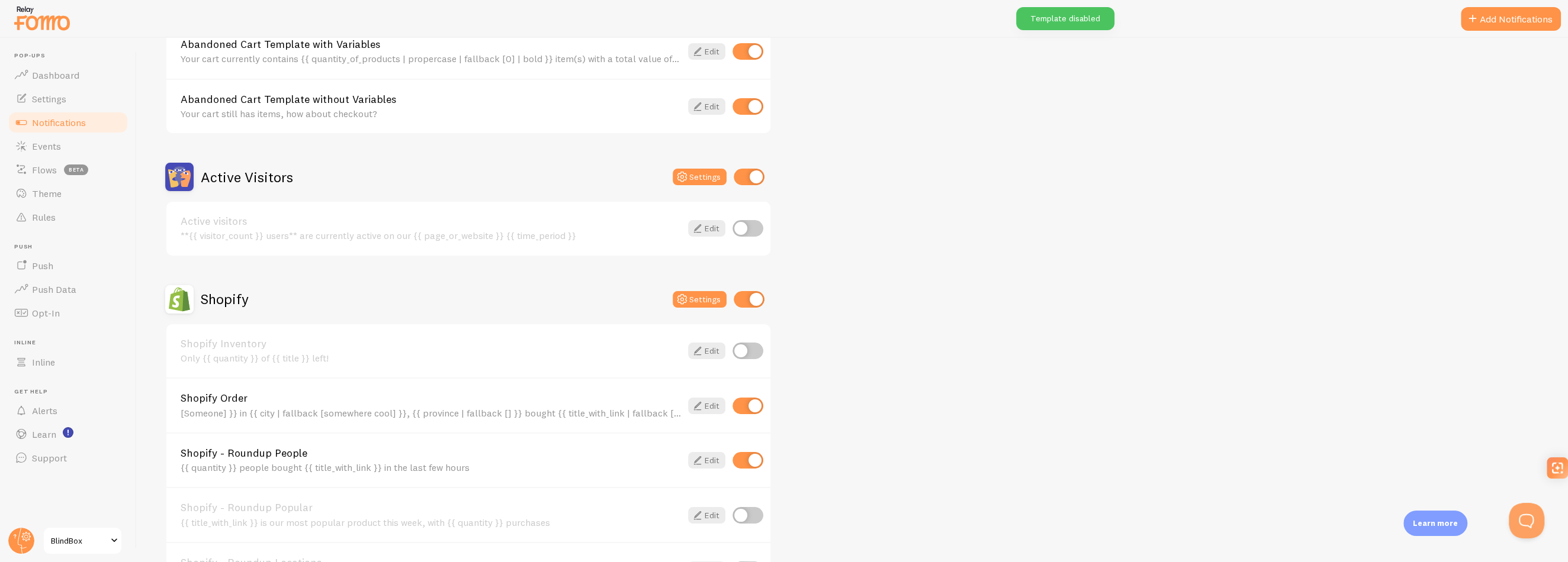
scroll to position [237, 0]
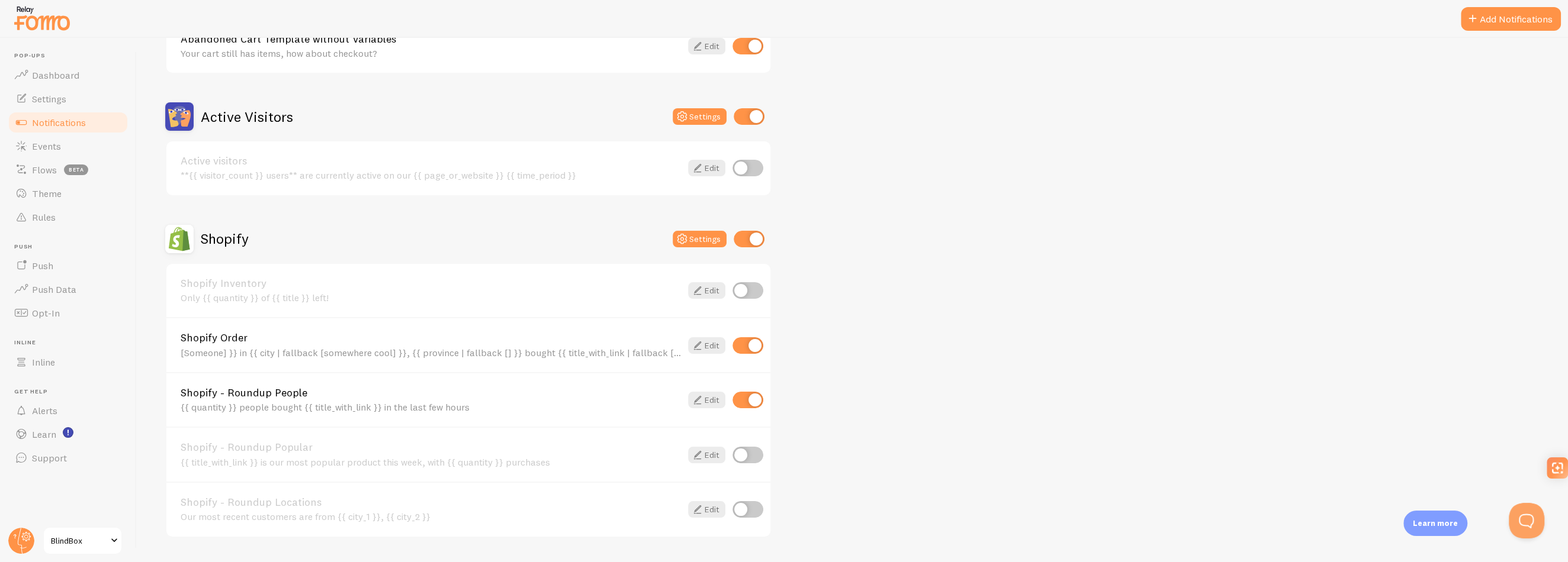
click at [756, 340] on input "checkbox" at bounding box center [747, 346] width 31 height 17
checkbox input "false"
click at [754, 395] on input "checkbox" at bounding box center [747, 400] width 31 height 17
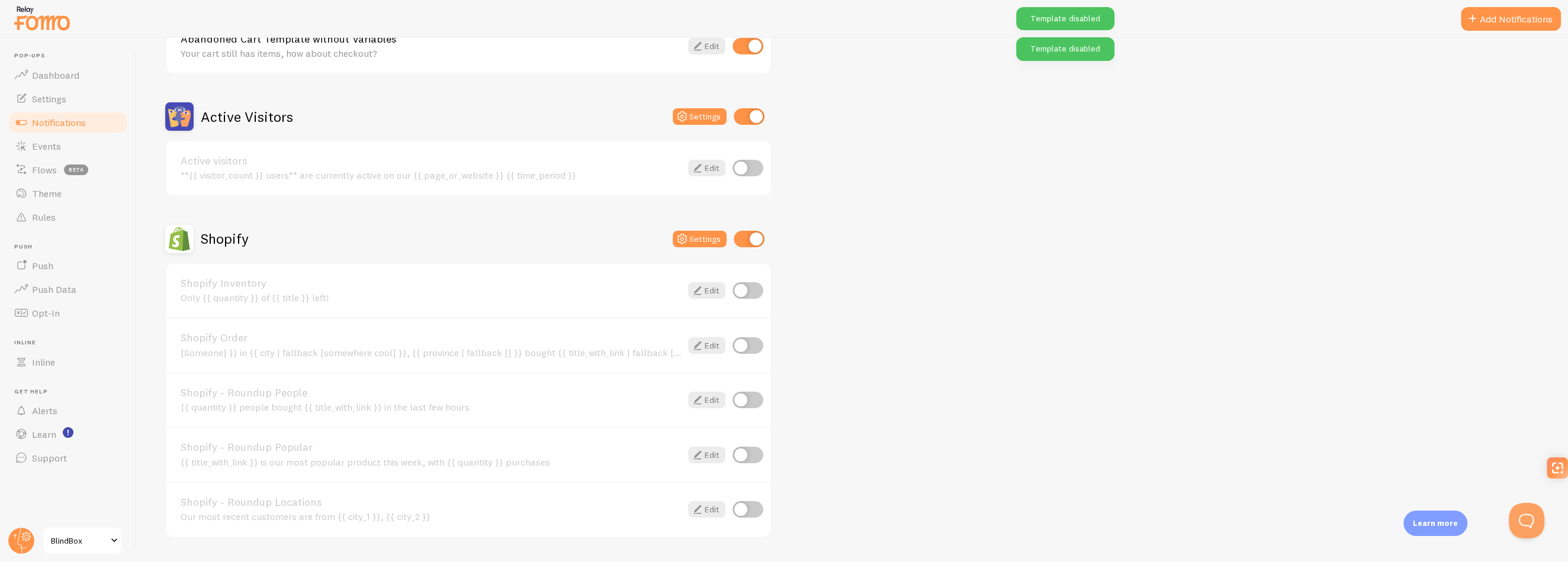
click at [745, 400] on input "checkbox" at bounding box center [747, 400] width 31 height 17
checkbox input "true"
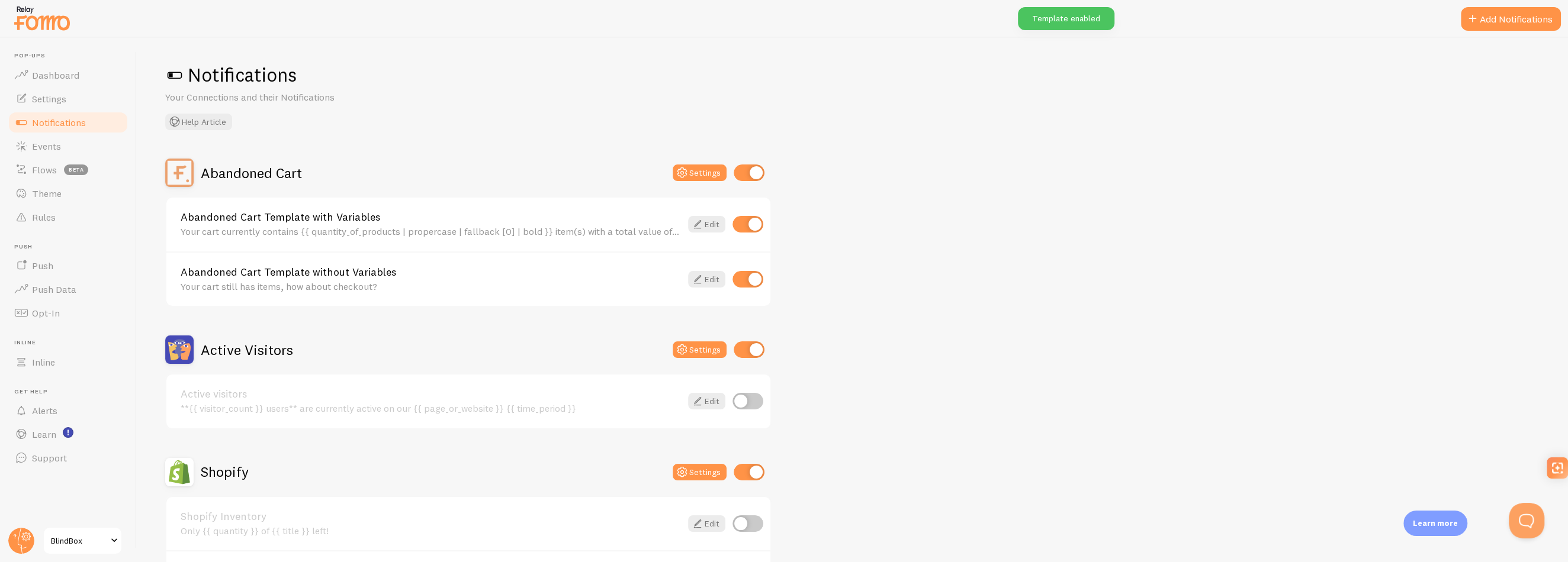
scroll to position [0, 0]
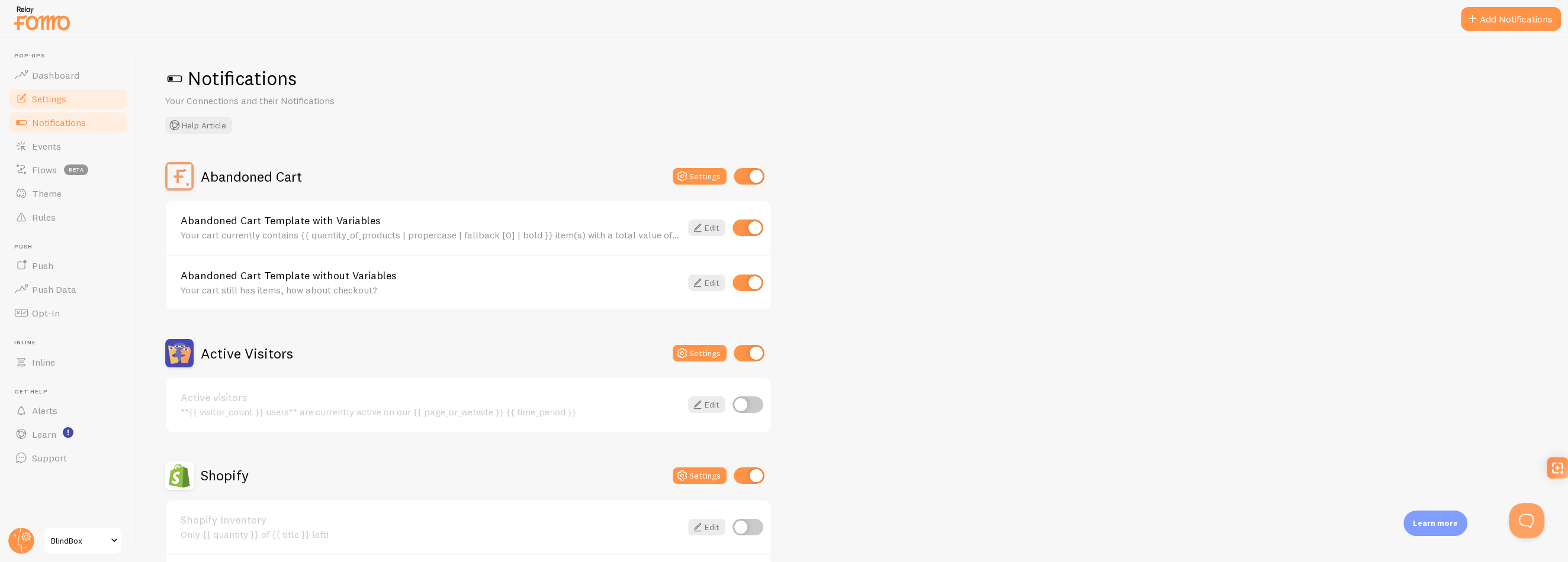
click at [72, 100] on link "Settings" at bounding box center [68, 99] width 122 height 24
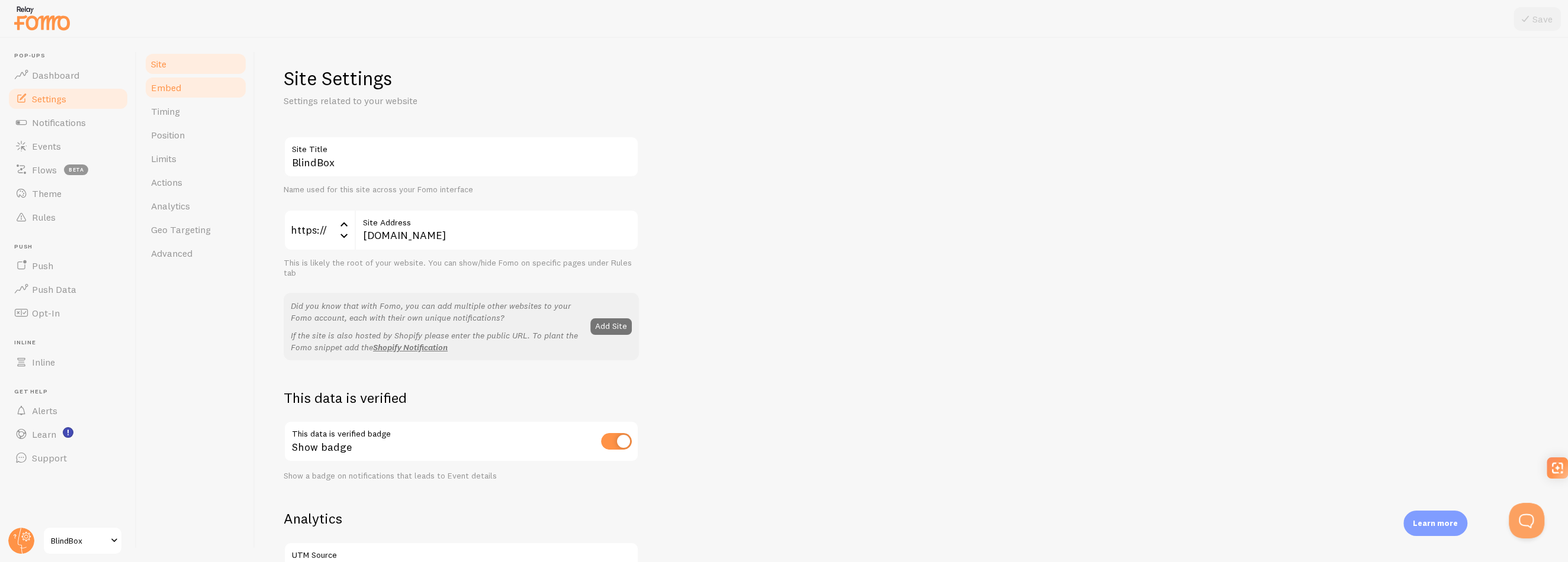
click at [197, 88] on link "Embed" at bounding box center [196, 87] width 103 height 24
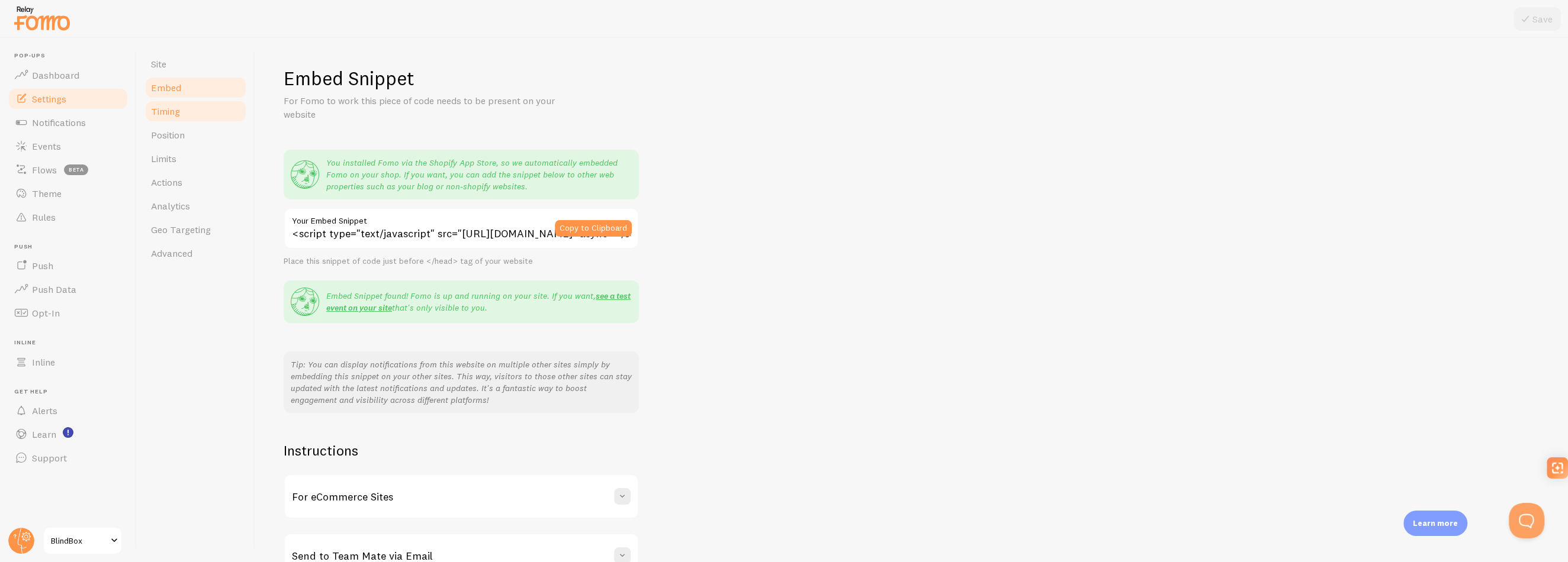
click at [197, 114] on link "Timing" at bounding box center [196, 111] width 103 height 24
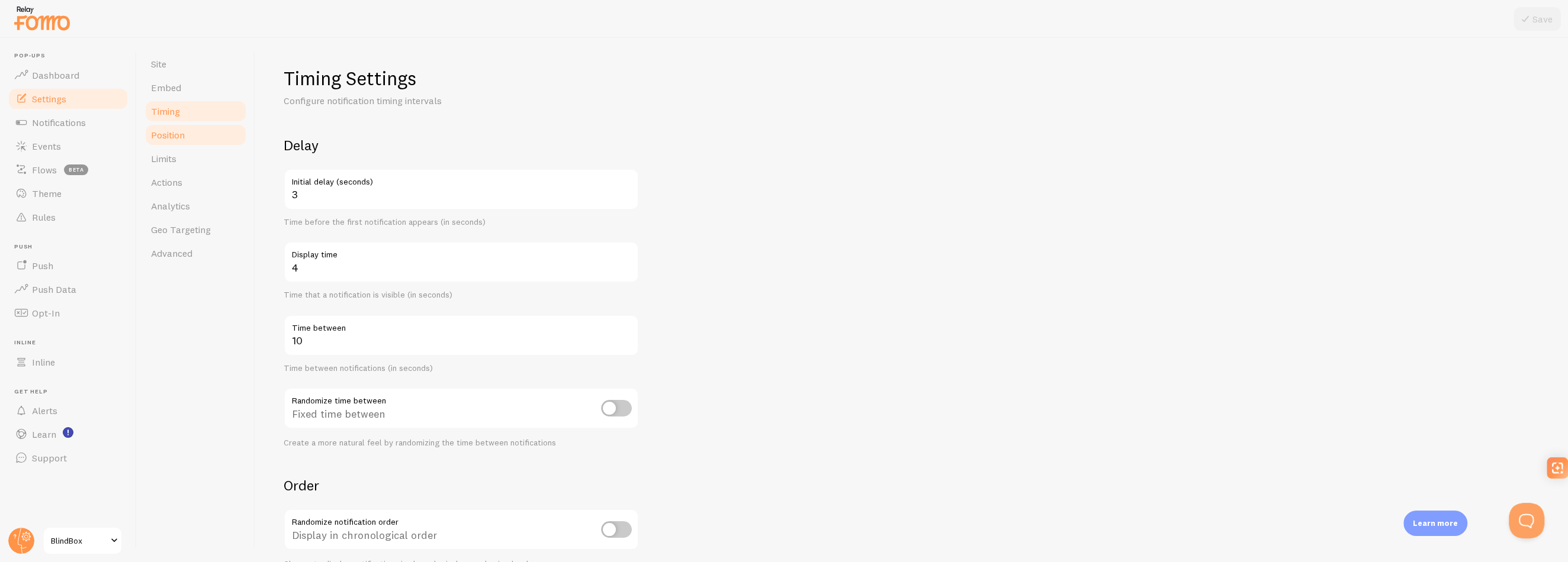
click at [193, 132] on link "Position" at bounding box center [196, 134] width 103 height 24
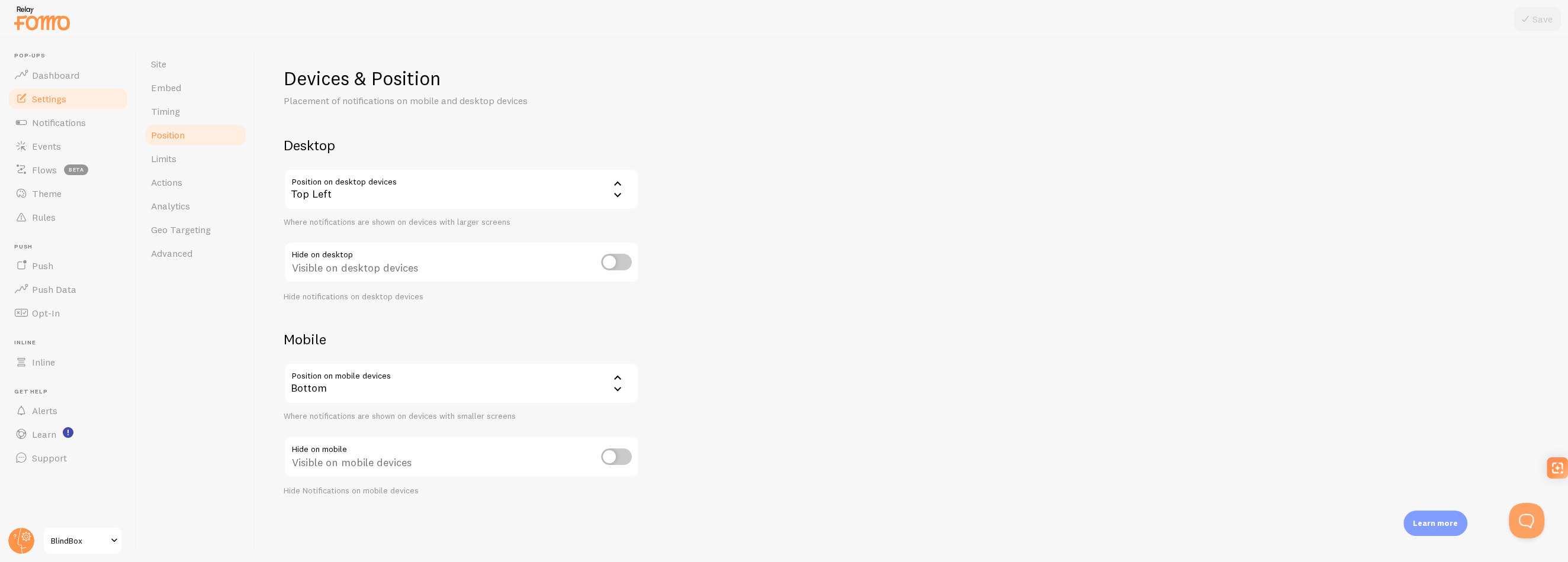
click at [441, 375] on div "Bottom" at bounding box center [461, 383] width 355 height 42
click at [397, 445] on li "Top" at bounding box center [461, 442] width 353 height 20
click at [1533, 15] on button "Save" at bounding box center [1537, 19] width 47 height 24
click at [184, 159] on link "Limits" at bounding box center [196, 159] width 103 height 24
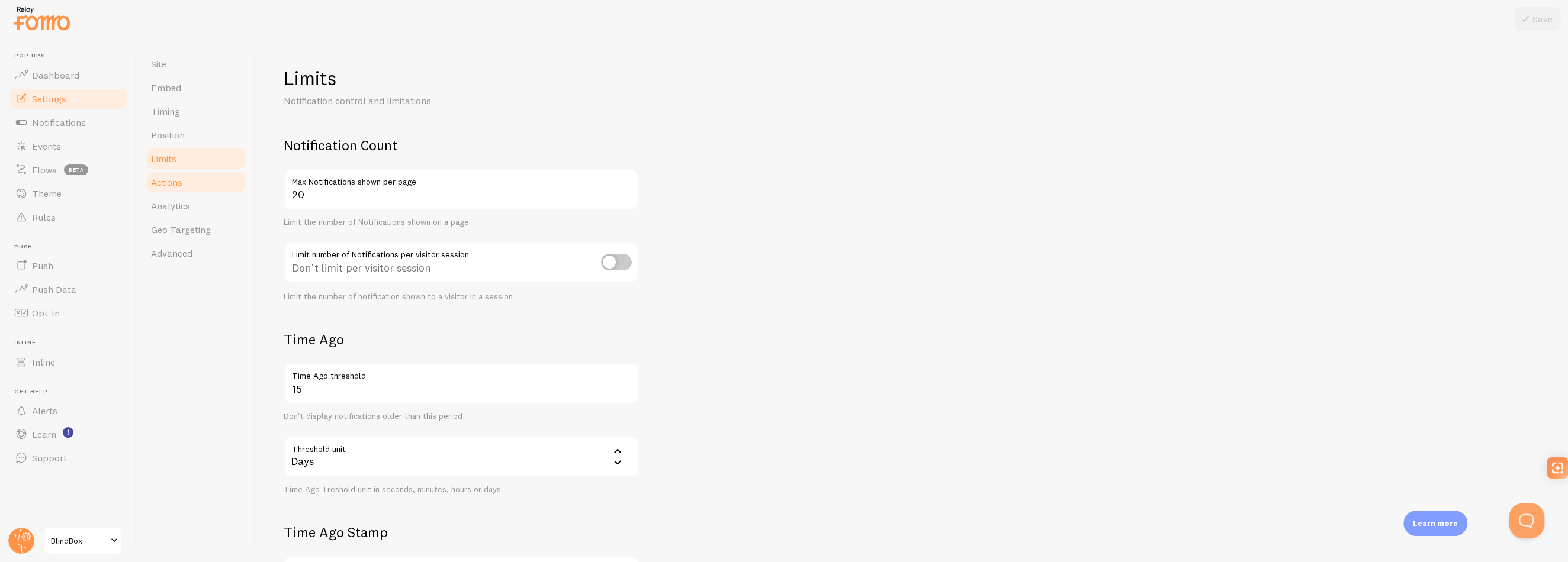
click at [177, 183] on span "Actions" at bounding box center [166, 182] width 31 height 12
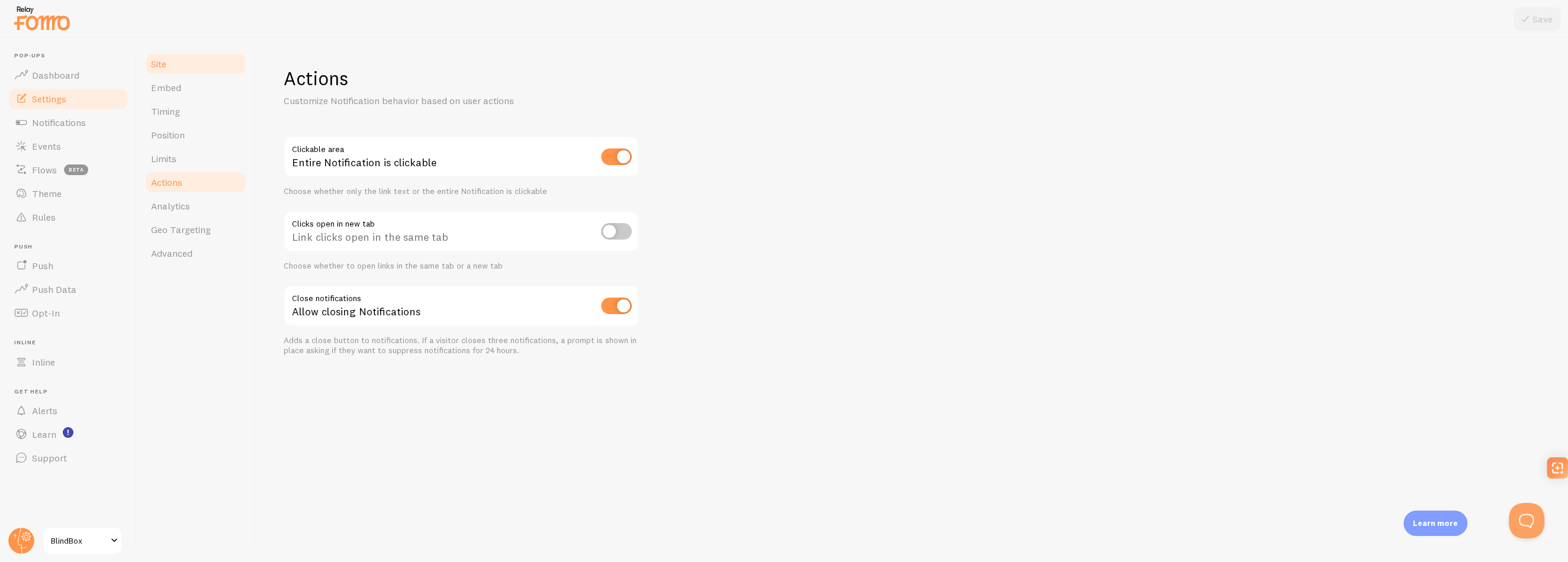
click at [170, 56] on link "Site" at bounding box center [196, 63] width 103 height 24
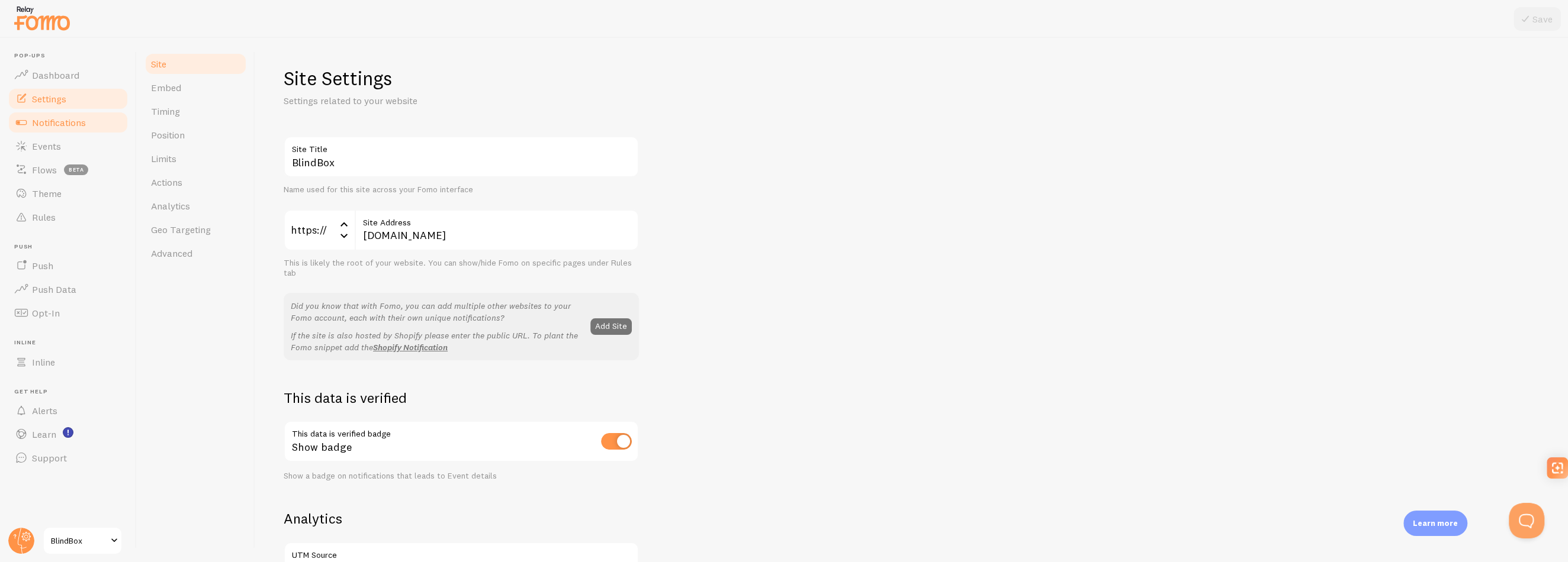
click at [51, 121] on span "Notifications" at bounding box center [59, 122] width 53 height 12
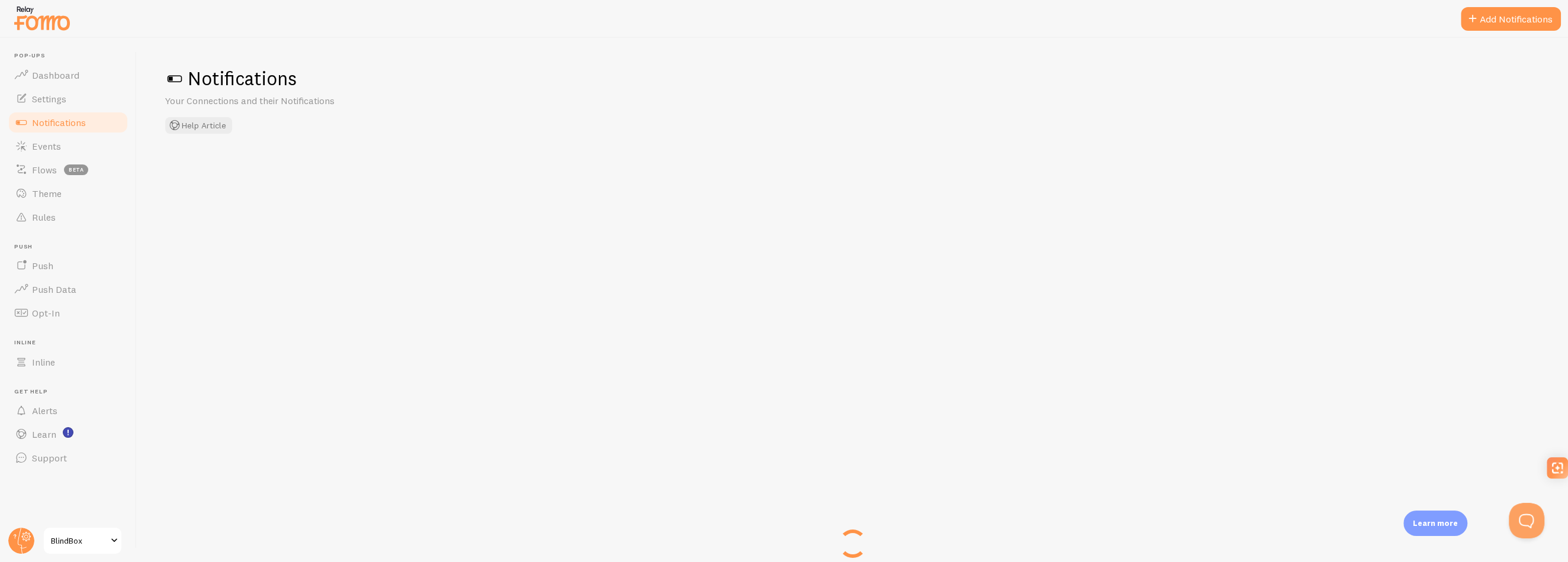
checkbox input "false"
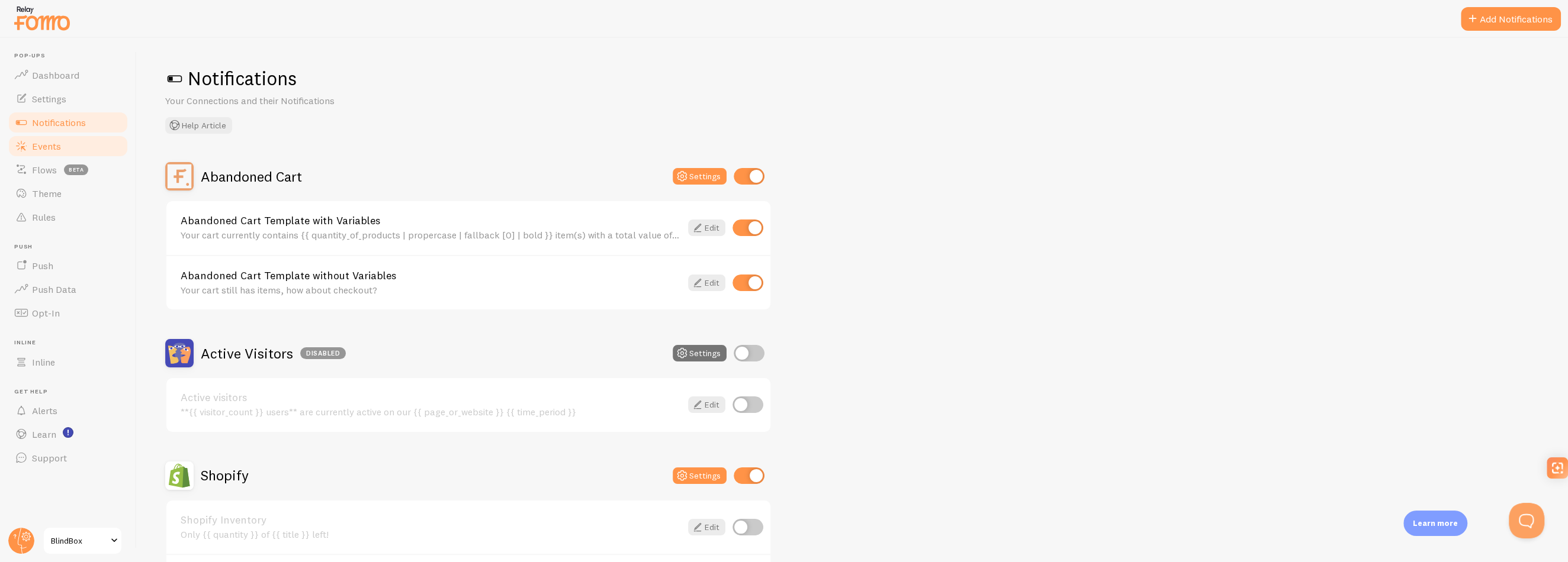
click at [53, 151] on span "Events" at bounding box center [46, 146] width 29 height 12
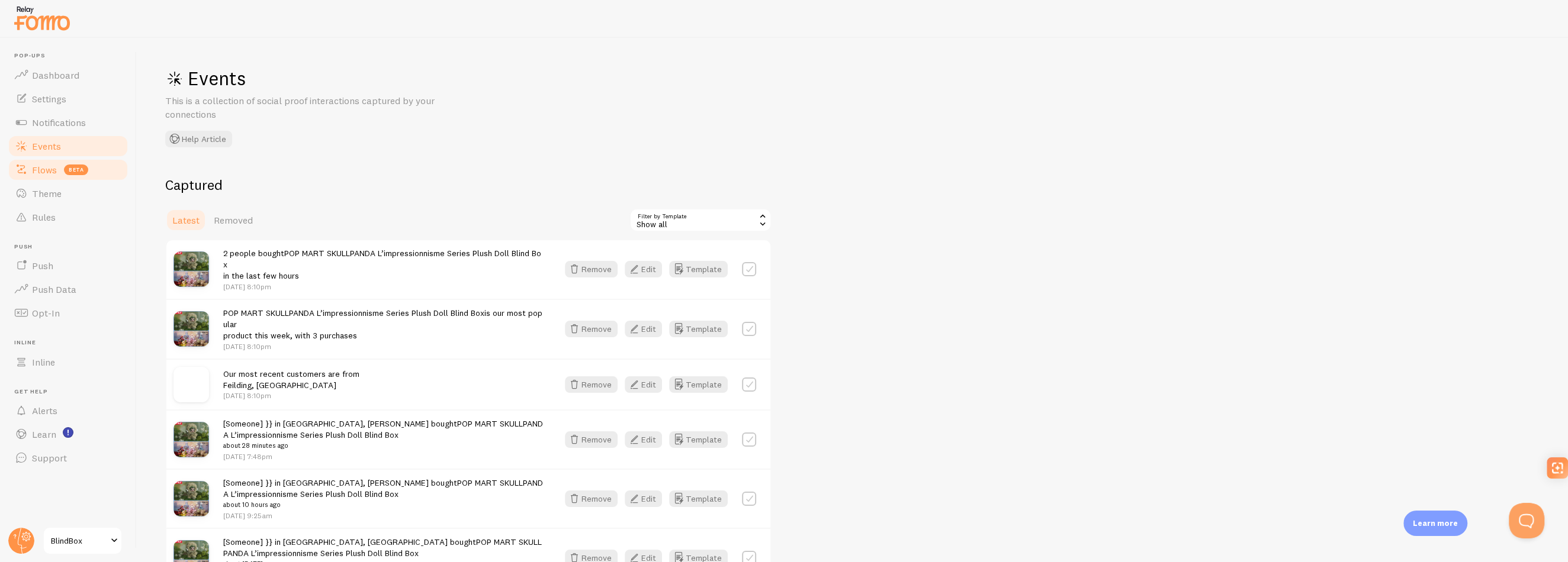
click at [44, 170] on span "Flows" at bounding box center [45, 169] width 25 height 12
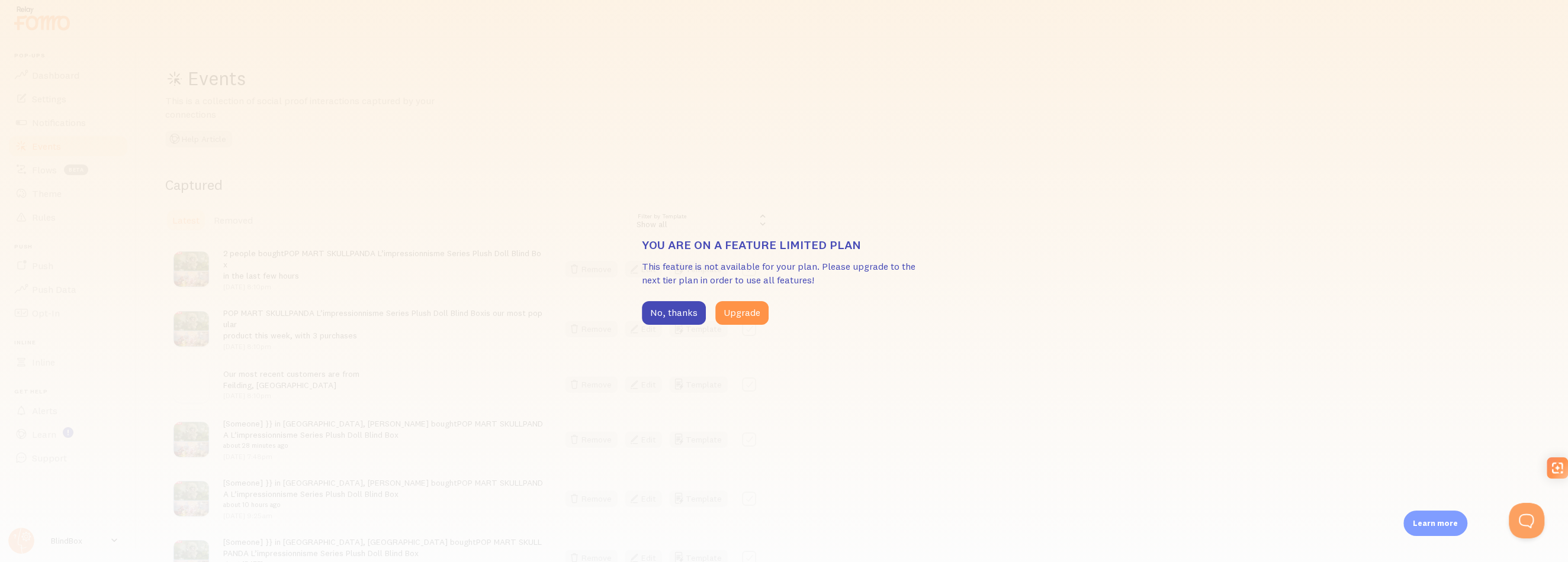
drag, startPoint x: 679, startPoint y: 312, endPoint x: 598, endPoint y: 309, distance: 81.1
click at [679, 313] on button "No, thanks" at bounding box center [674, 313] width 64 height 24
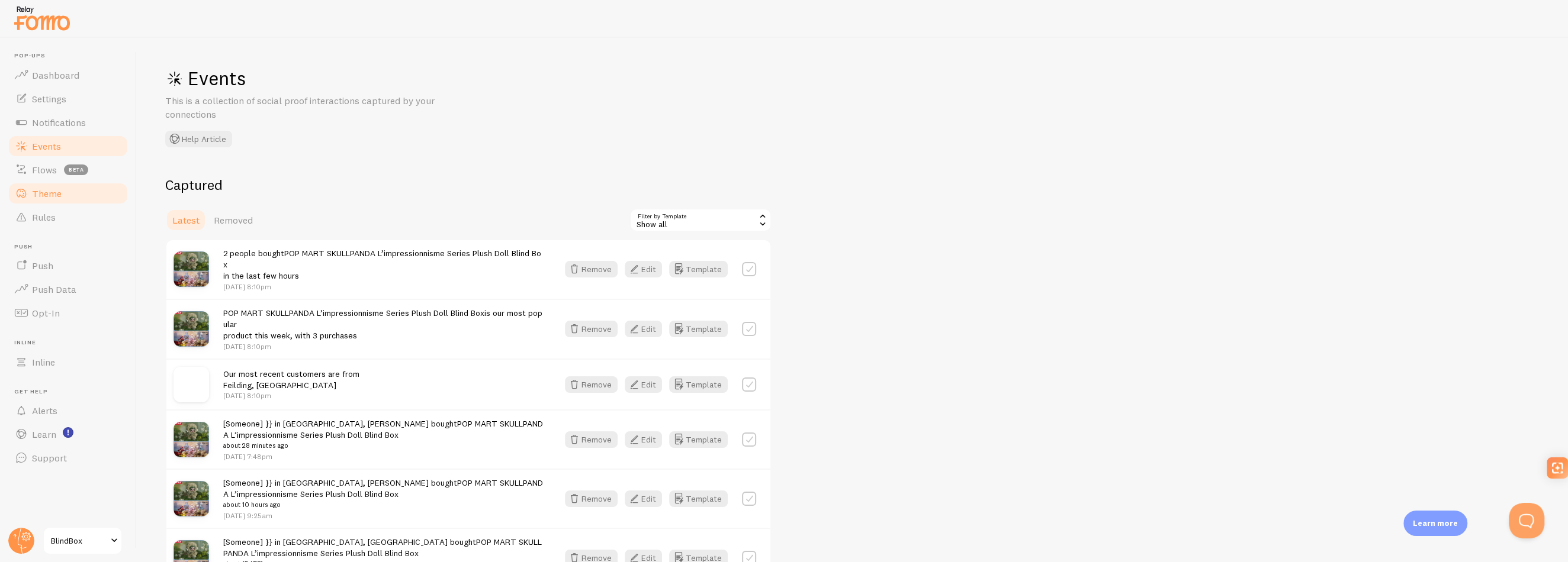
click at [75, 197] on link "Theme" at bounding box center [68, 193] width 122 height 24
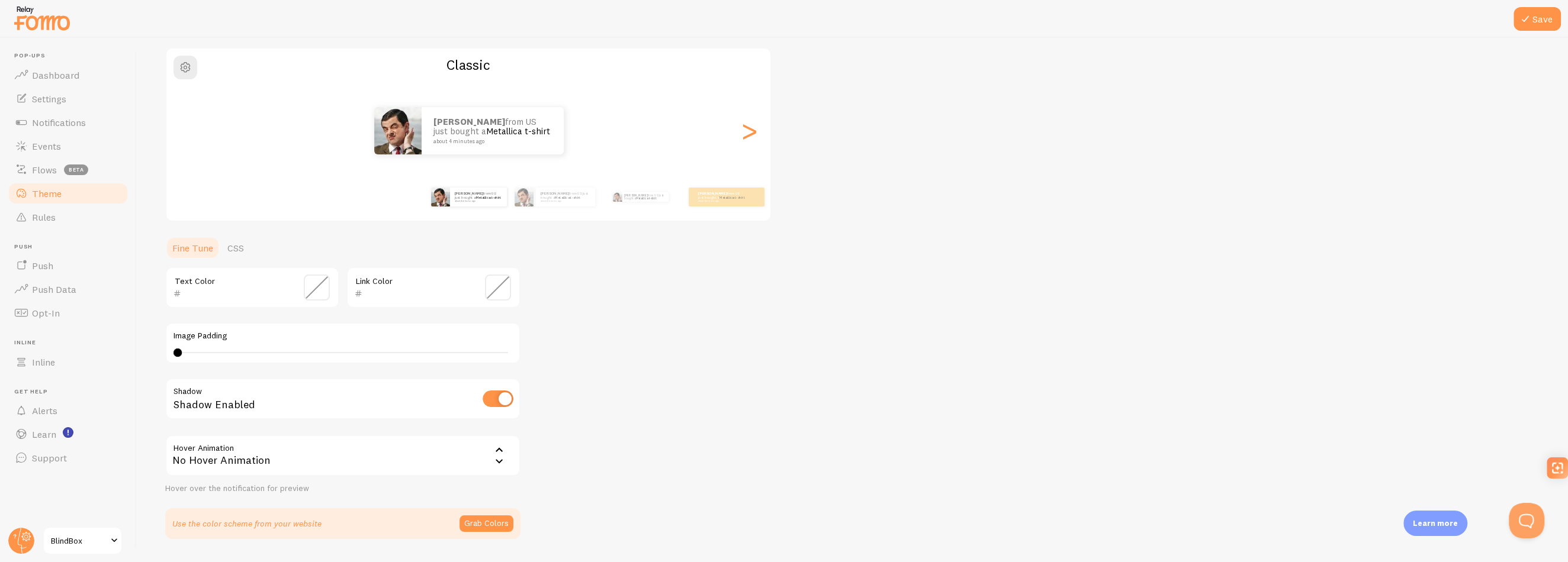
scroll to position [94, 0]
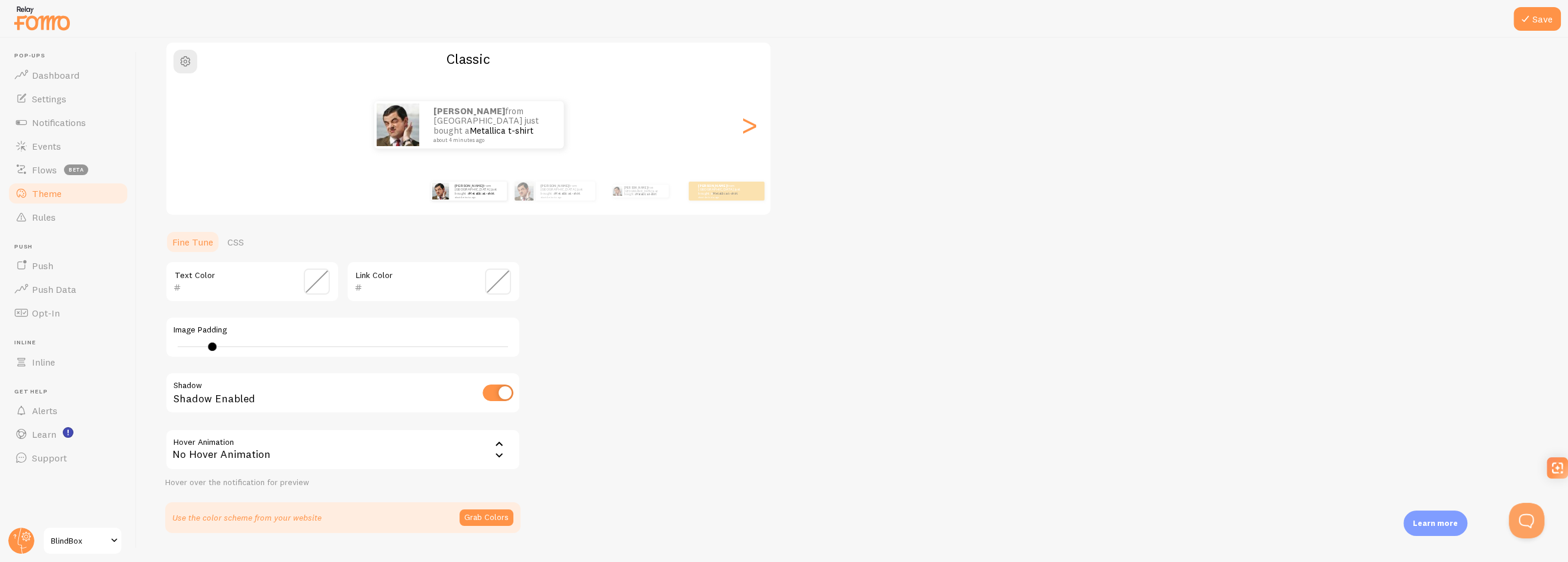
click at [212, 349] on div at bounding box center [212, 346] width 8 height 8
type input "10"
drag, startPoint x: 211, startPoint y: 346, endPoint x: 257, endPoint y: 345, distance: 46.0
click at [257, 345] on div at bounding box center [257, 346] width 8 height 8
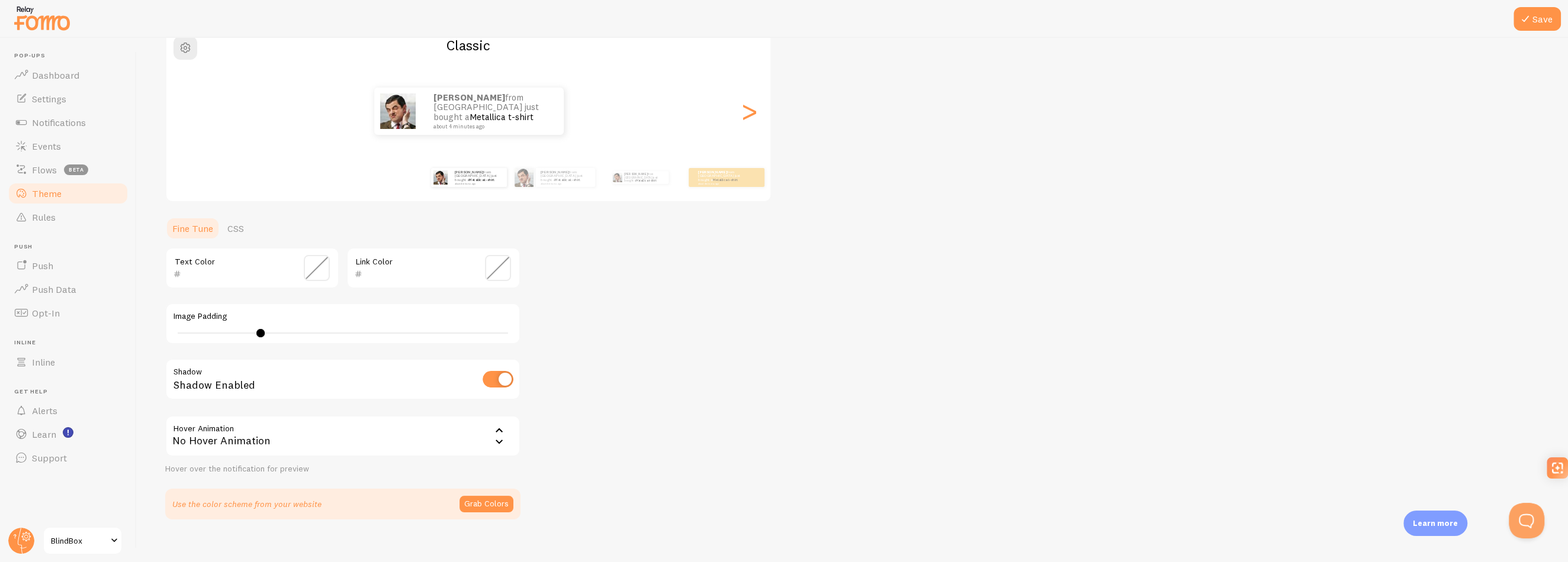
scroll to position [121, 0]
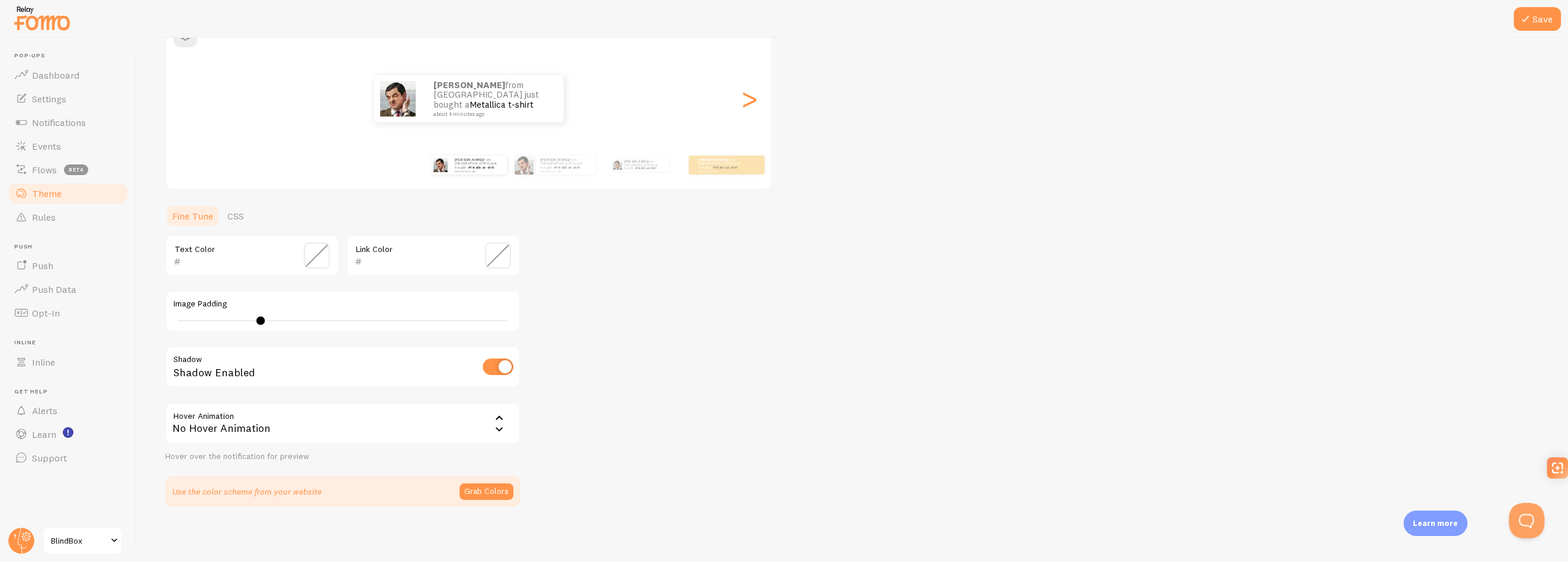
click at [504, 364] on input "checkbox" at bounding box center [498, 367] width 31 height 17
click at [485, 364] on input "checkbox" at bounding box center [498, 367] width 31 height 17
checkbox input "true"
click at [331, 434] on div "No Hover Animation" at bounding box center [342, 424] width 355 height 42
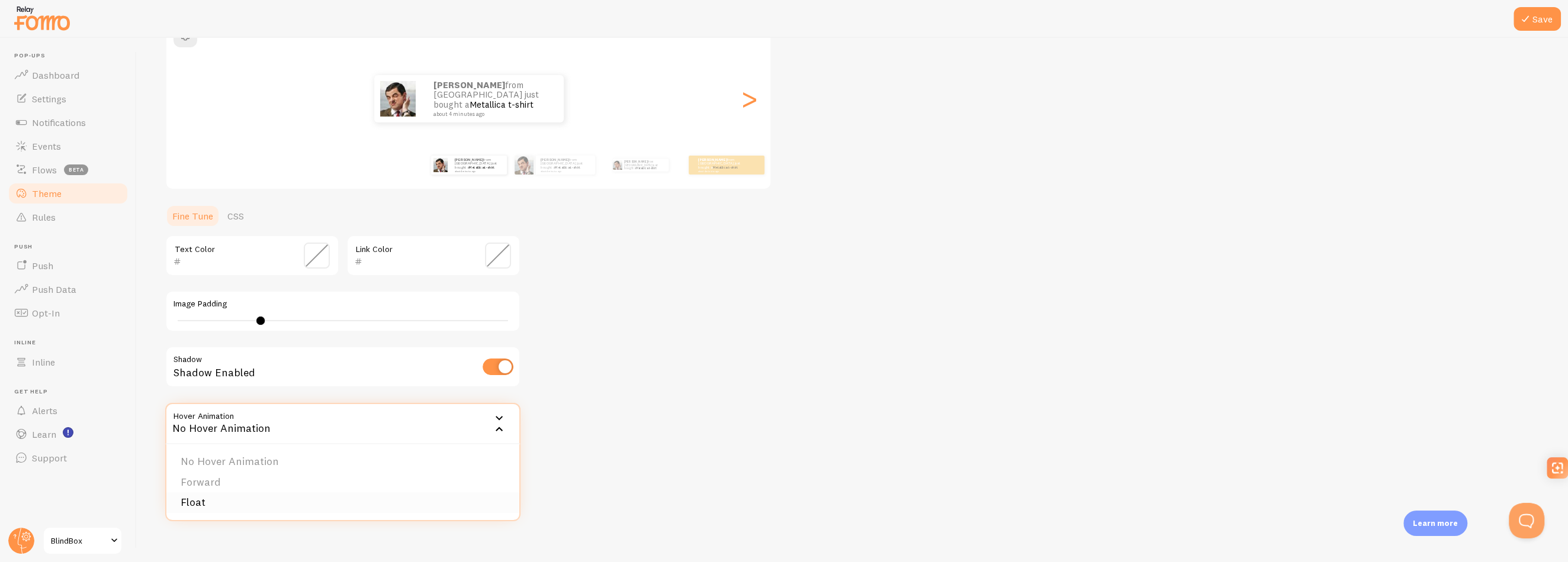
click at [278, 506] on li "Float" at bounding box center [343, 502] width 353 height 20
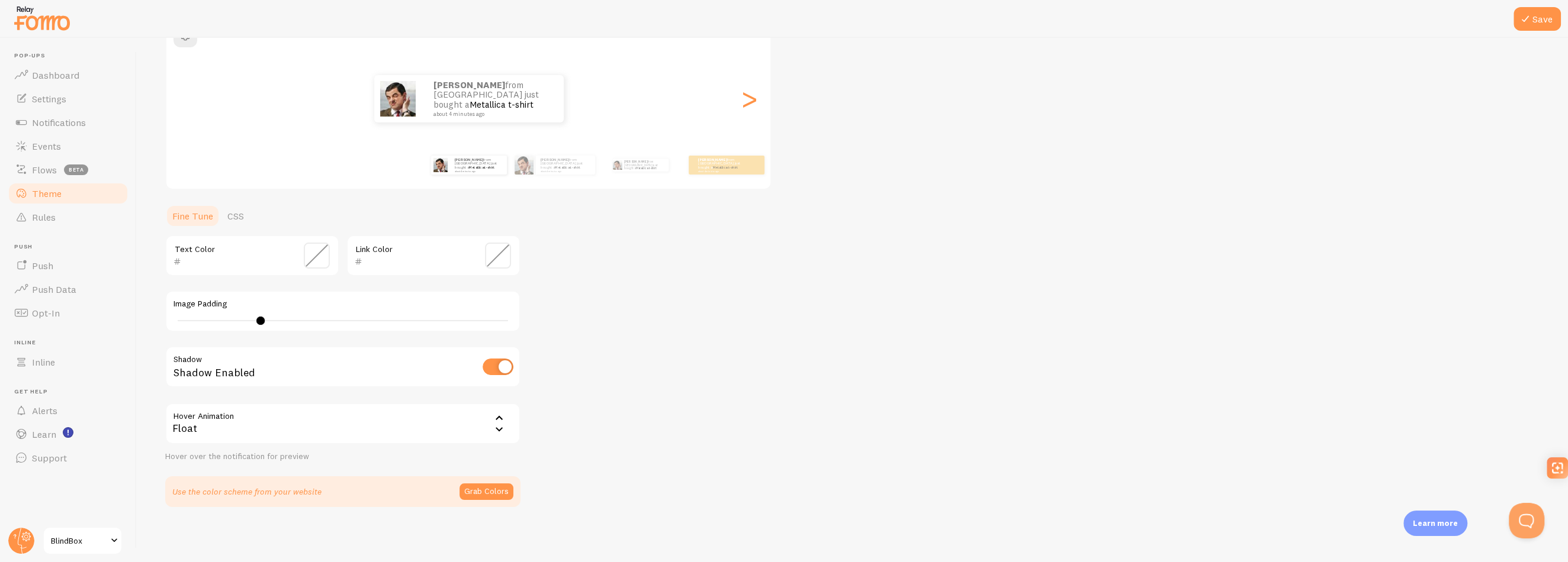
click at [343, 410] on div "Float" at bounding box center [342, 424] width 355 height 42
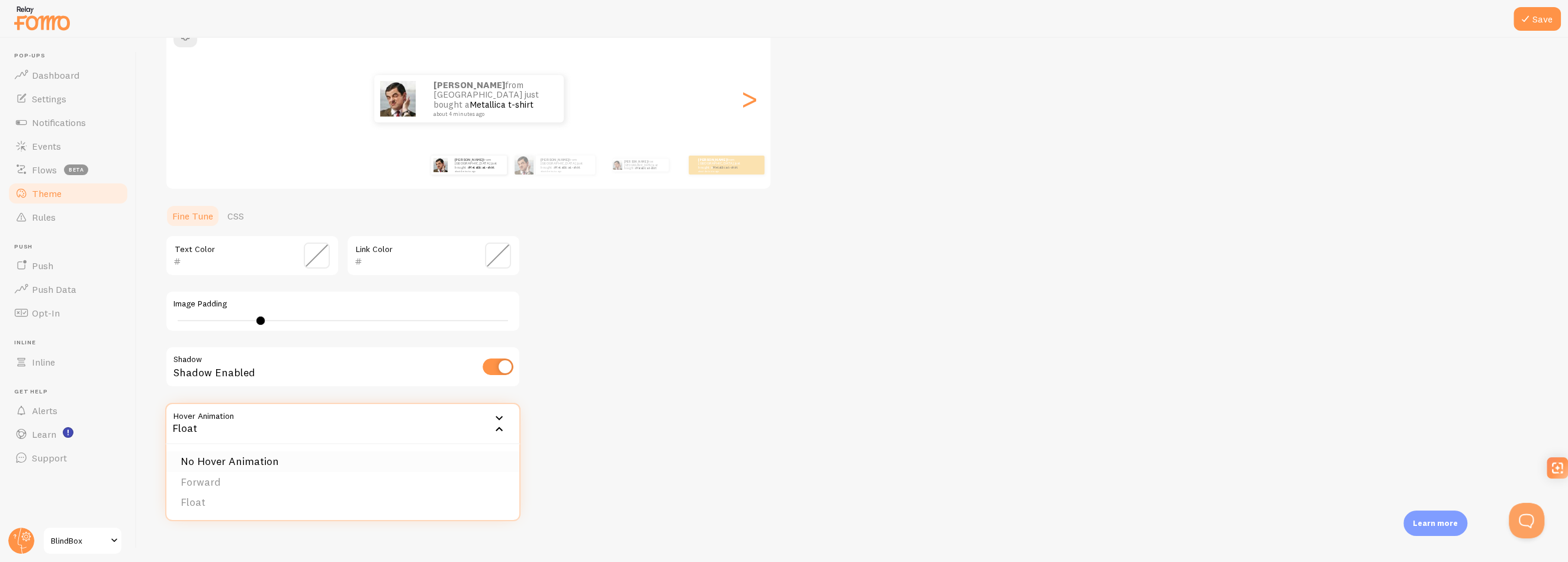
click at [302, 467] on li "No Hover Animation" at bounding box center [343, 461] width 353 height 20
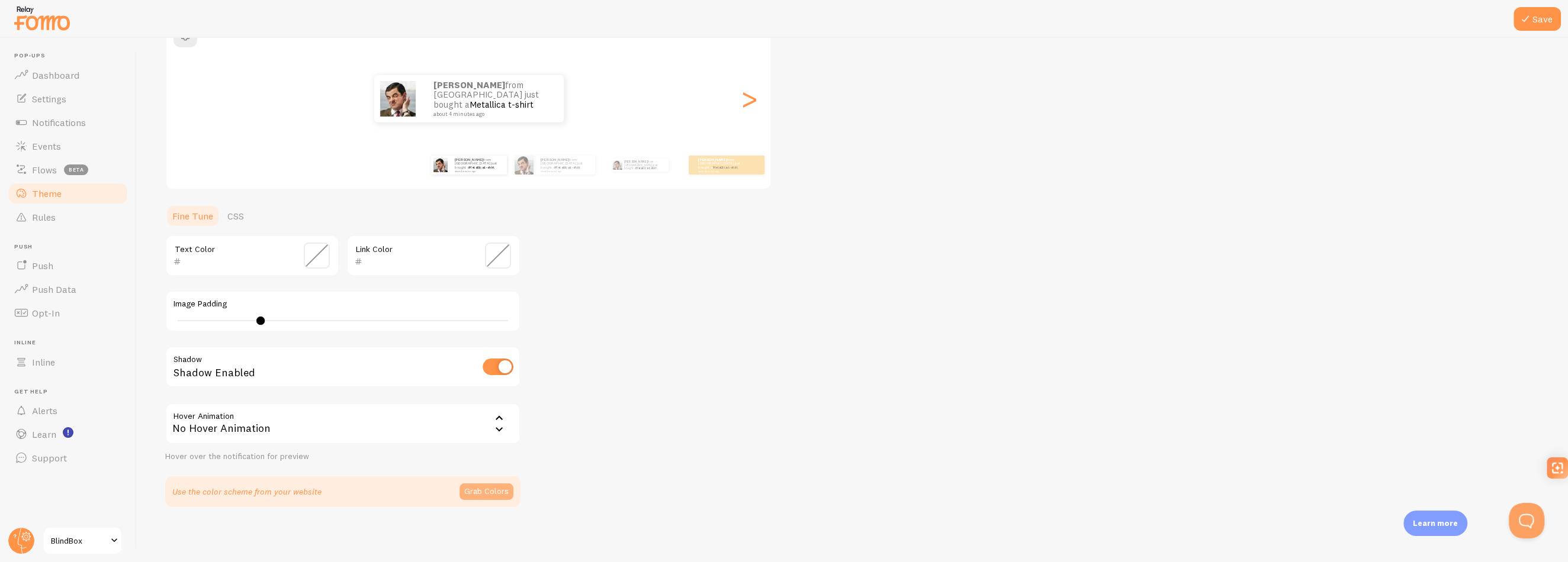
click at [495, 491] on button "Grab Colors" at bounding box center [486, 492] width 53 height 17
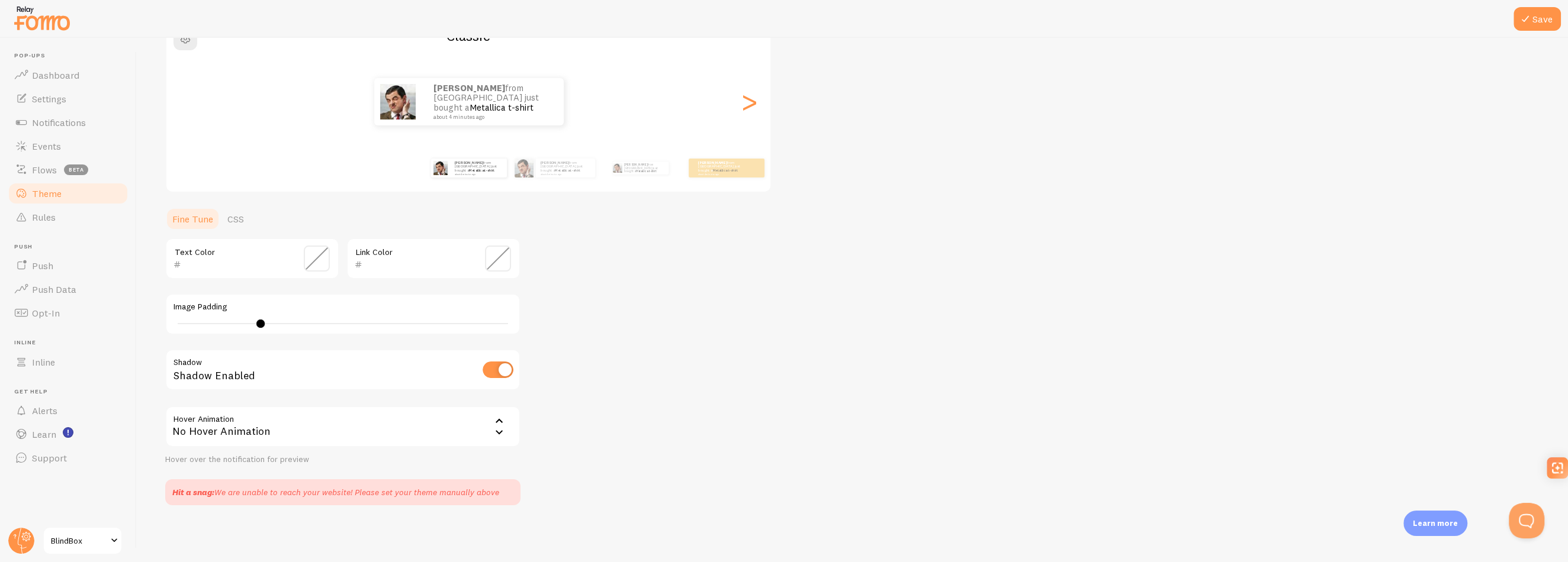
scroll to position [116, 0]
click at [1556, 15] on button "Save" at bounding box center [1537, 19] width 47 height 24
click at [1539, 20] on button "Save" at bounding box center [1537, 19] width 47 height 24
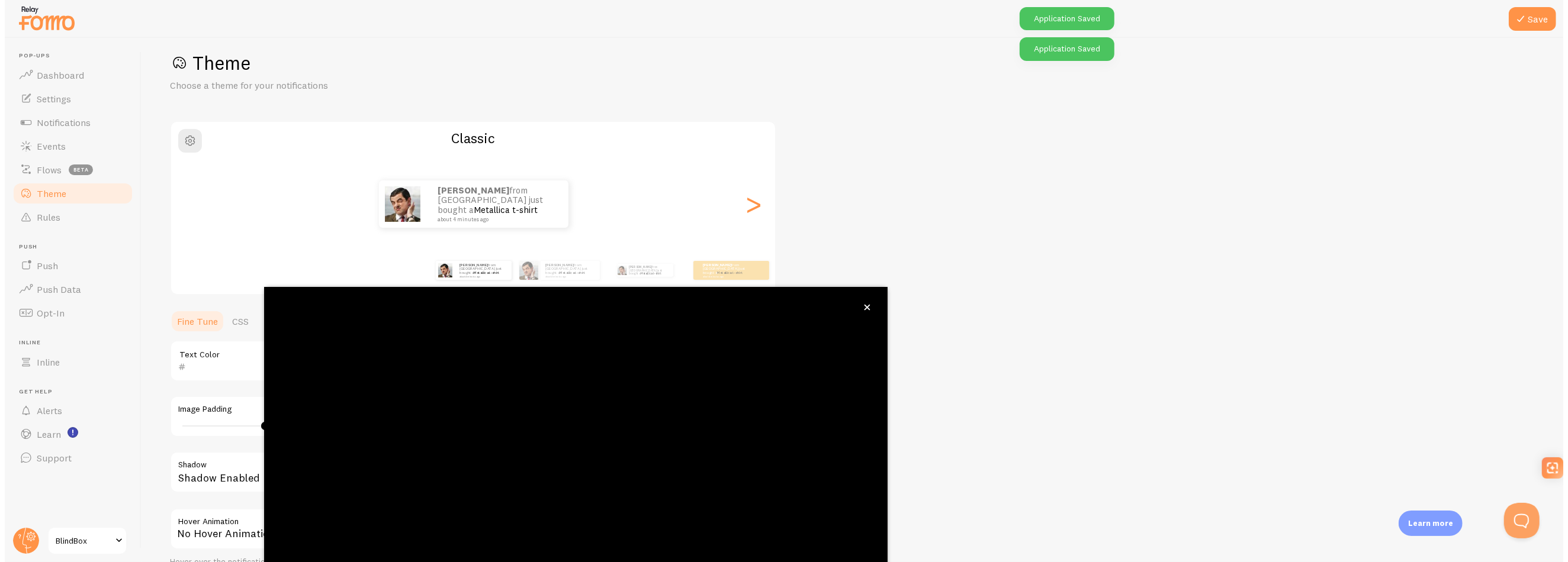
scroll to position [36, 0]
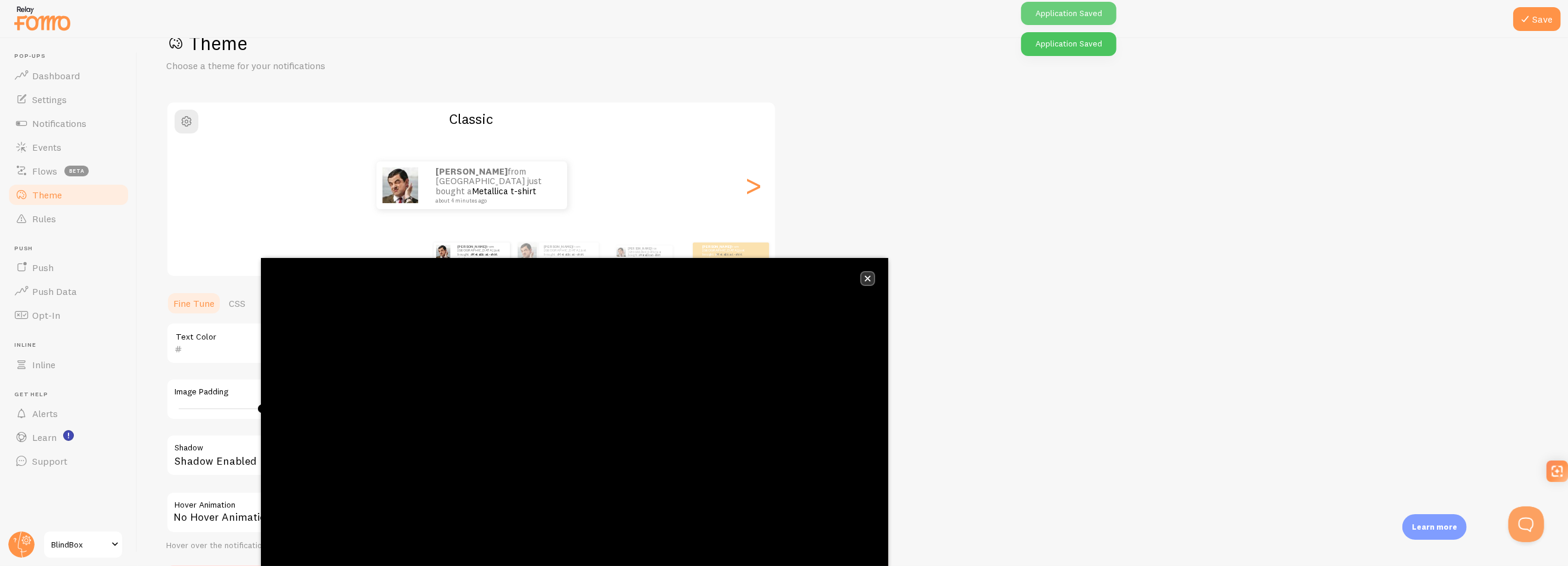
click at [866, 276] on icon "close," at bounding box center [867, 278] width 6 height 6
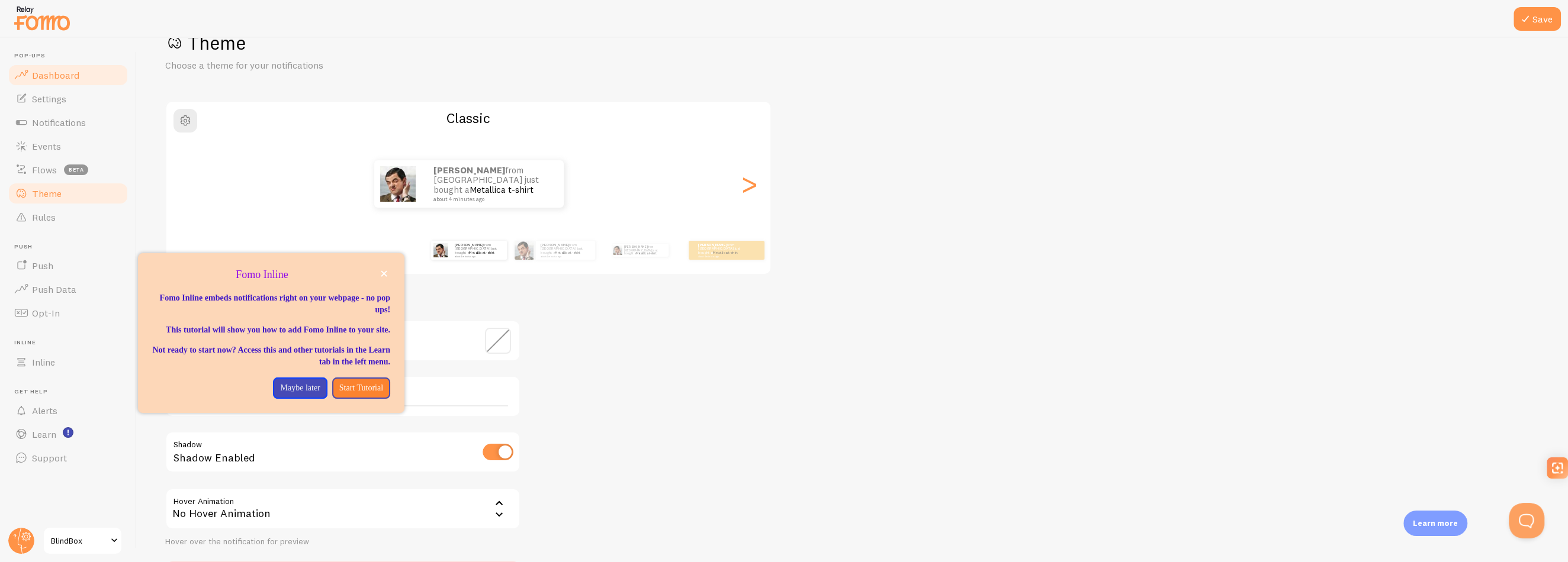
click at [61, 78] on span "Dashboard" at bounding box center [55, 75] width 47 height 12
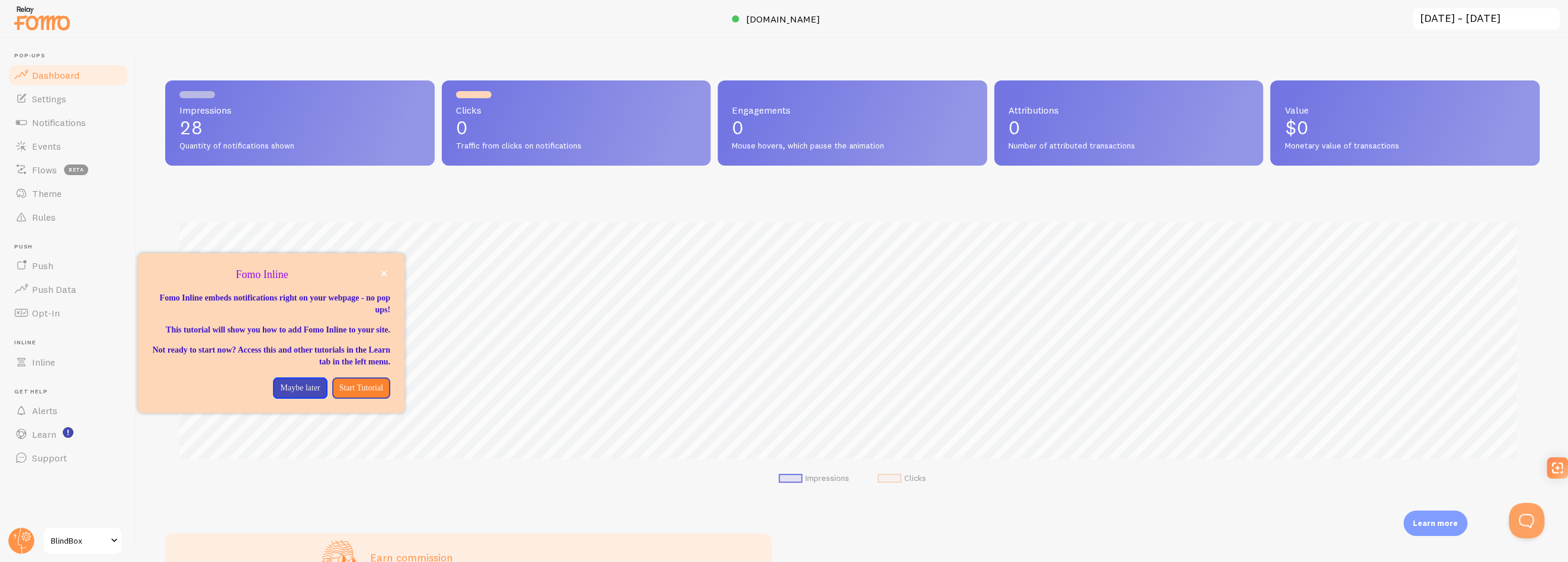
scroll to position [311, 1365]
click at [52, 100] on span "Settings" at bounding box center [49, 98] width 35 height 12
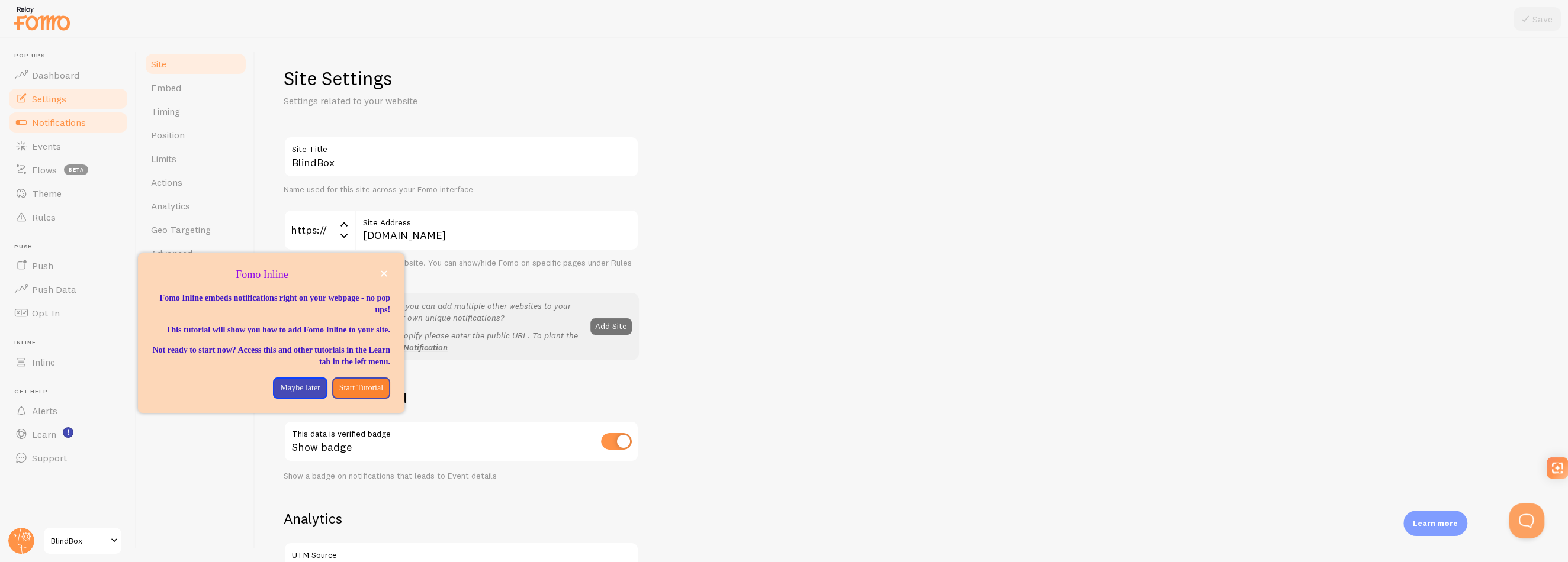
click at [80, 118] on span "Notifications" at bounding box center [59, 122] width 53 height 12
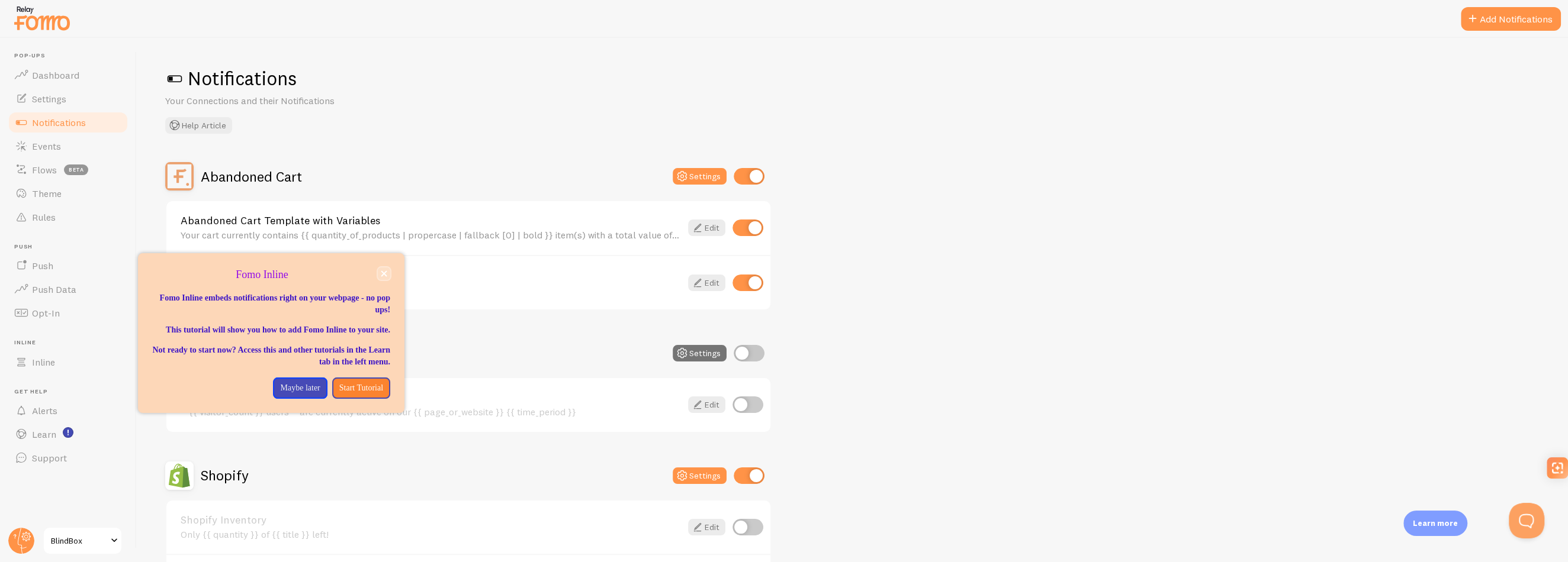
click at [387, 272] on icon "close," at bounding box center [383, 273] width 6 height 6
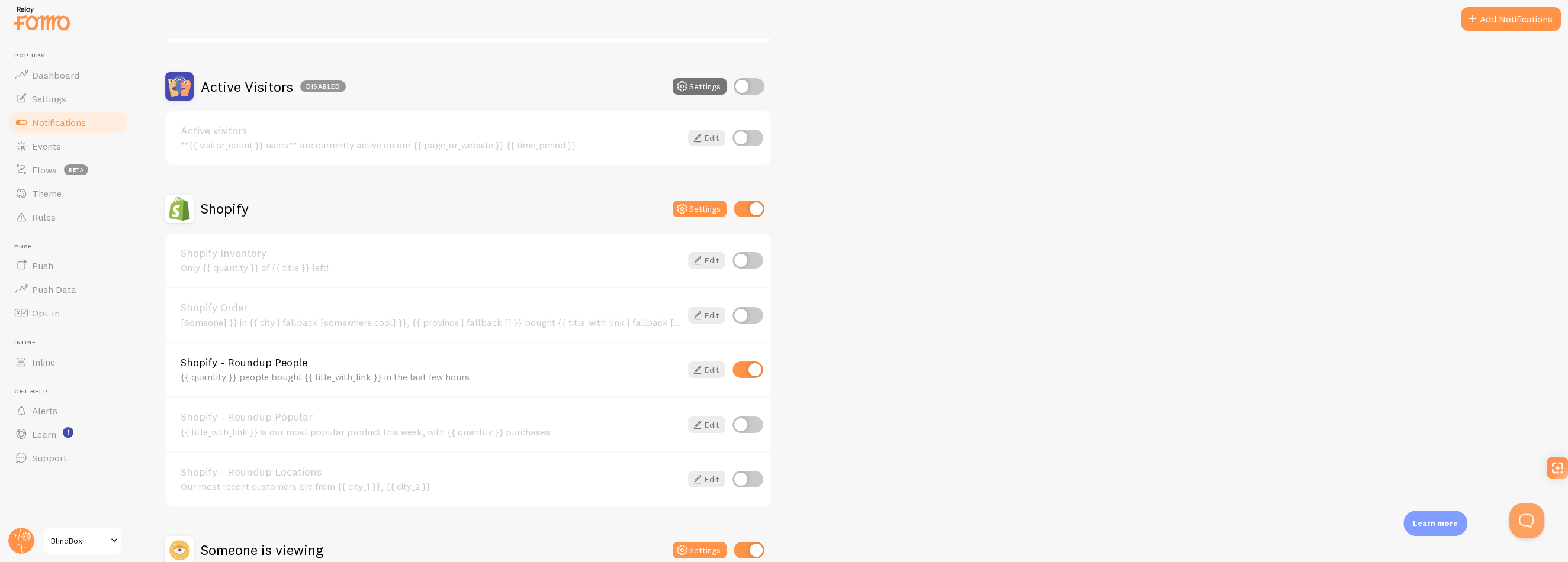
scroll to position [296, 0]
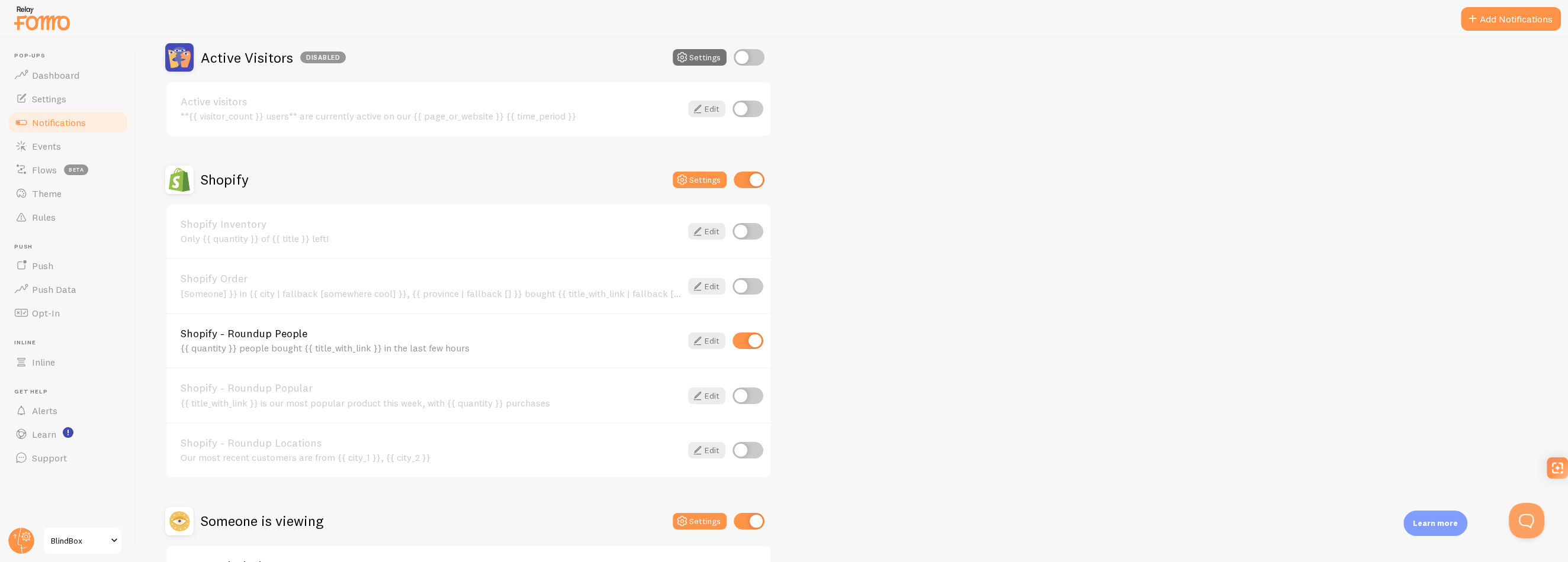
click at [744, 285] on input "checkbox" at bounding box center [747, 286] width 31 height 17
checkbox input "true"
click at [232, 290] on div "[Someone] }} in {{ city | fallback [somewhere cool] }}, {{ province | fallback …" at bounding box center [431, 294] width 501 height 11
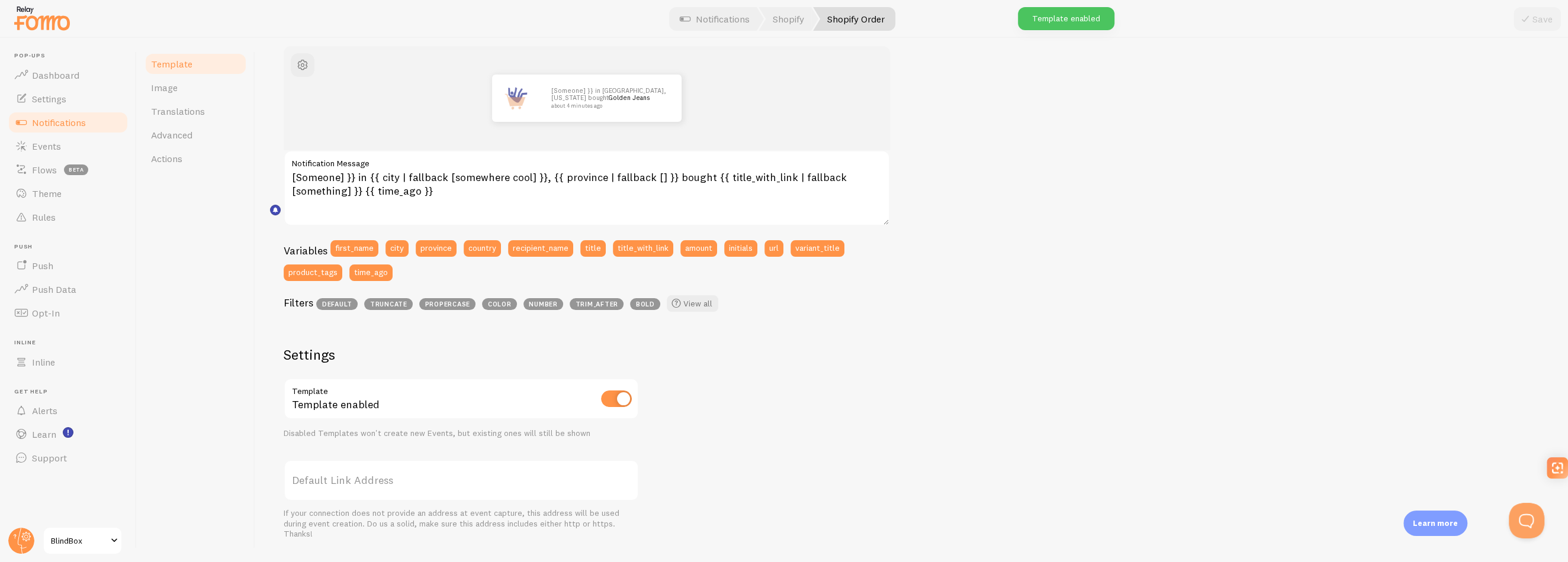
scroll to position [118, 0]
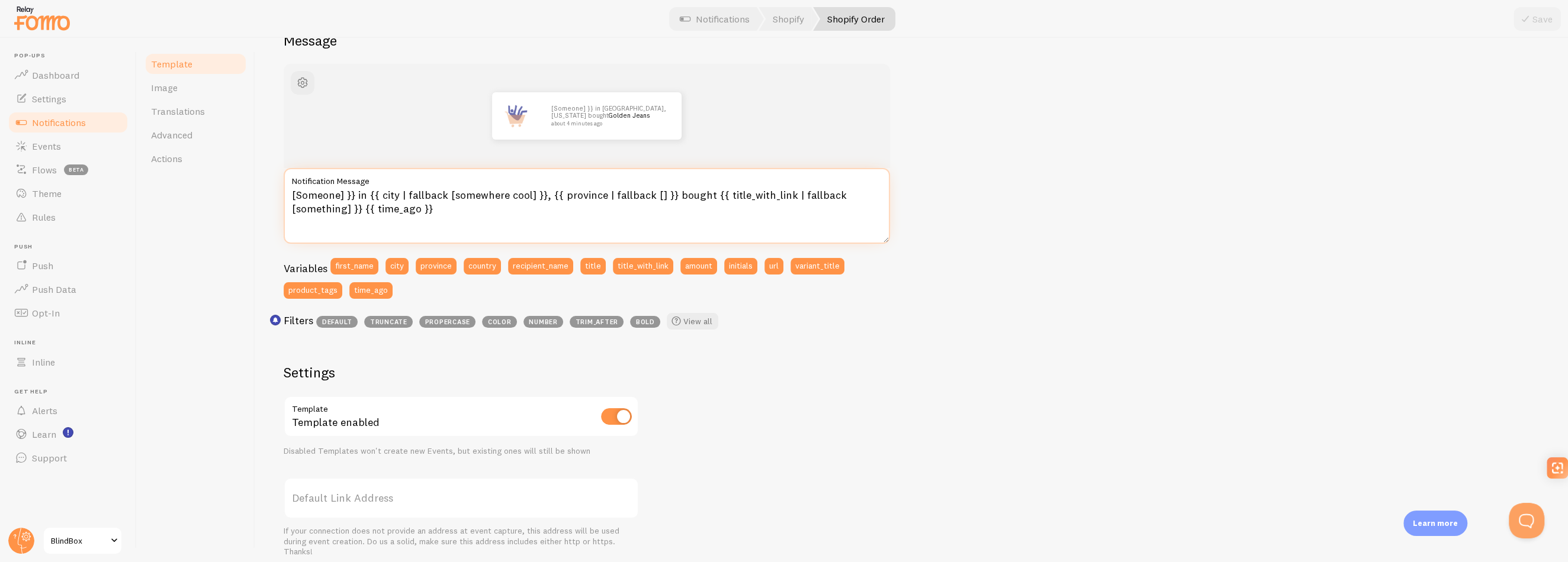
drag, startPoint x: 368, startPoint y: 192, endPoint x: 271, endPoint y: 191, distance: 97.0
click at [271, 191] on div "Shopify Order Compose your message using variables and filters, enclosing varia…" at bounding box center [911, 300] width 1313 height 525
drag, startPoint x: 346, startPoint y: 192, endPoint x: 249, endPoint y: 193, distance: 97.0
click at [251, 193] on div "Template Image Translations Advanced Actions Shopify Order Compose your message…" at bounding box center [853, 300] width 1432 height 525
type textarea "Someone in {{ city | fallback [somewhere cool] }}, {{ province | fallback [] }}…"
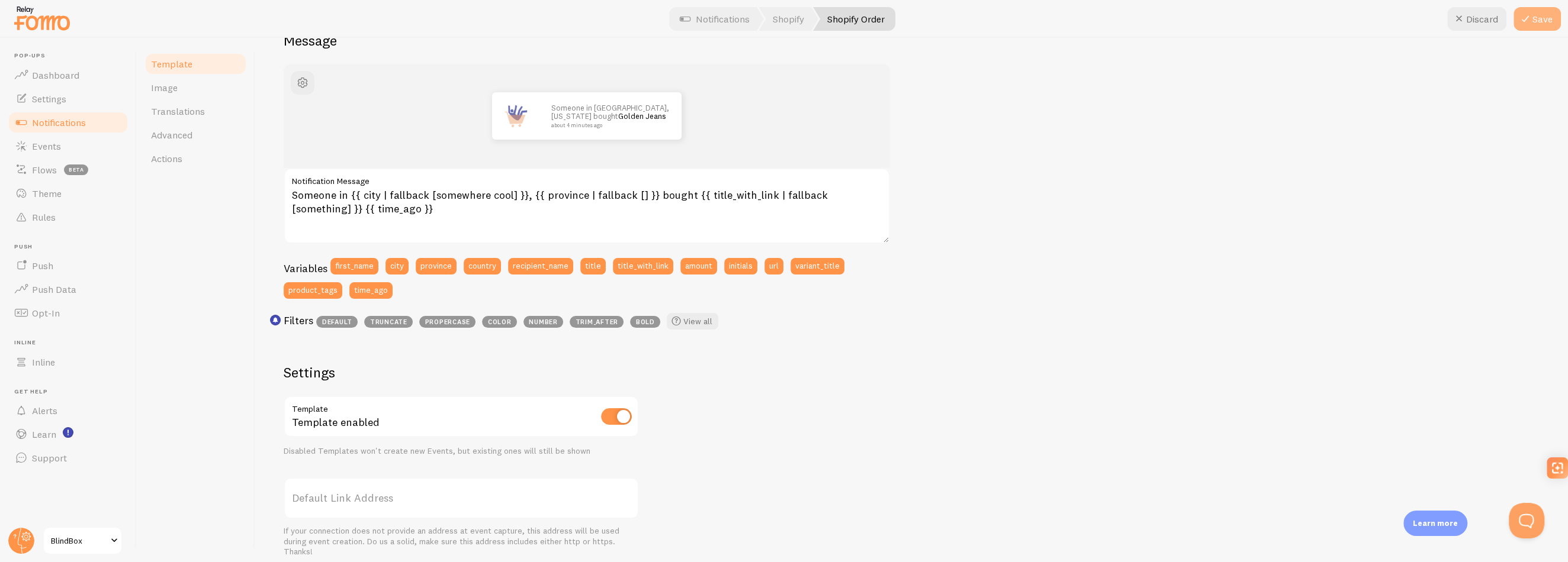
click at [1541, 20] on button "Save" at bounding box center [1537, 19] width 47 height 24
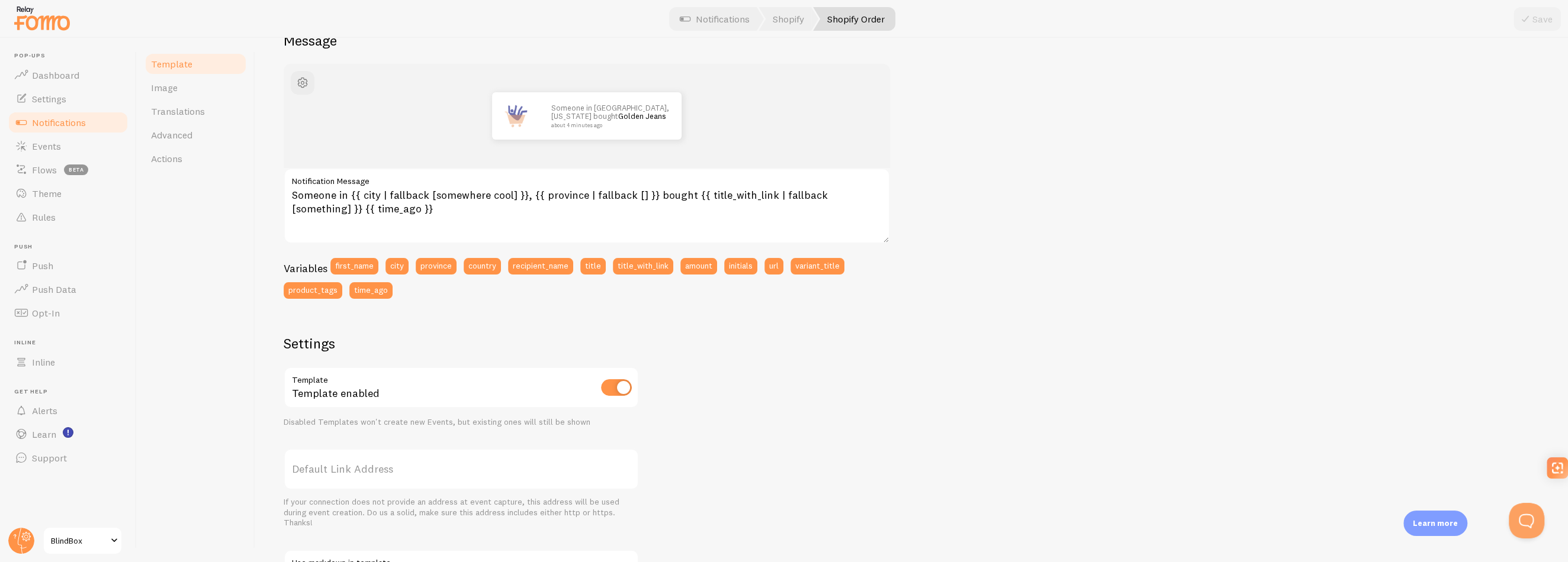
click at [65, 110] on link "Notifications" at bounding box center [68, 122] width 122 height 24
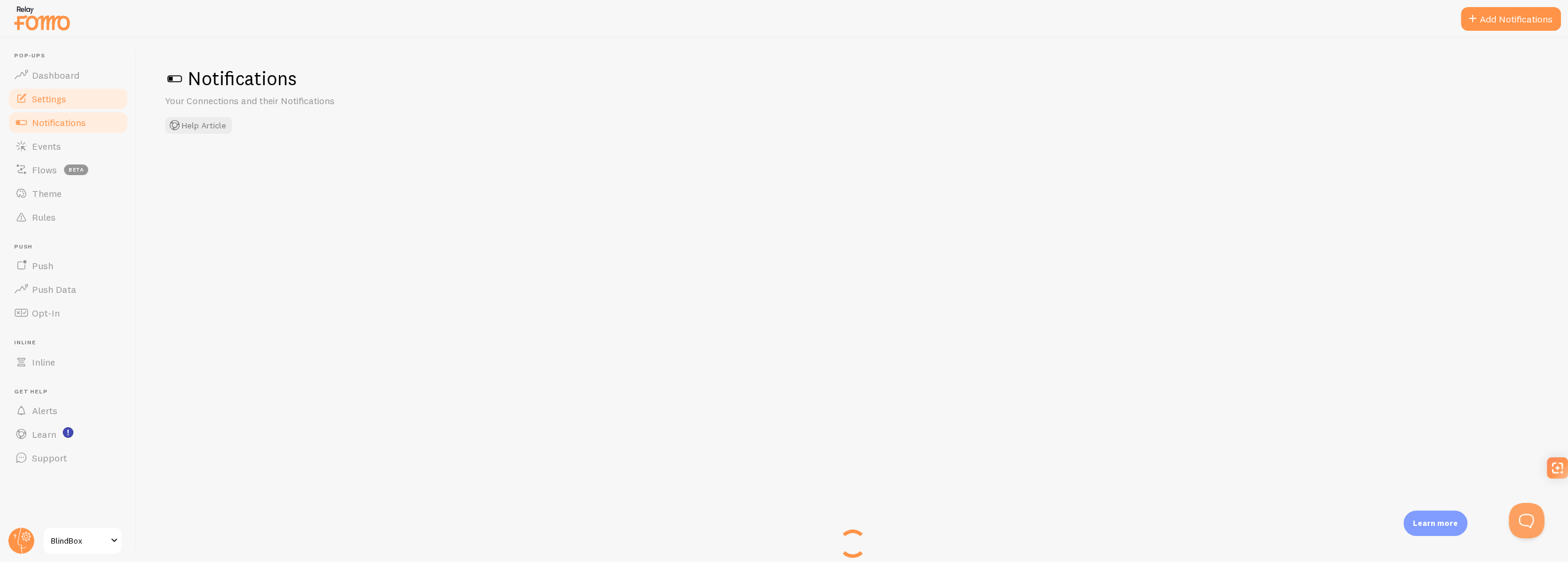
click at [66, 96] on span "Settings" at bounding box center [49, 98] width 35 height 12
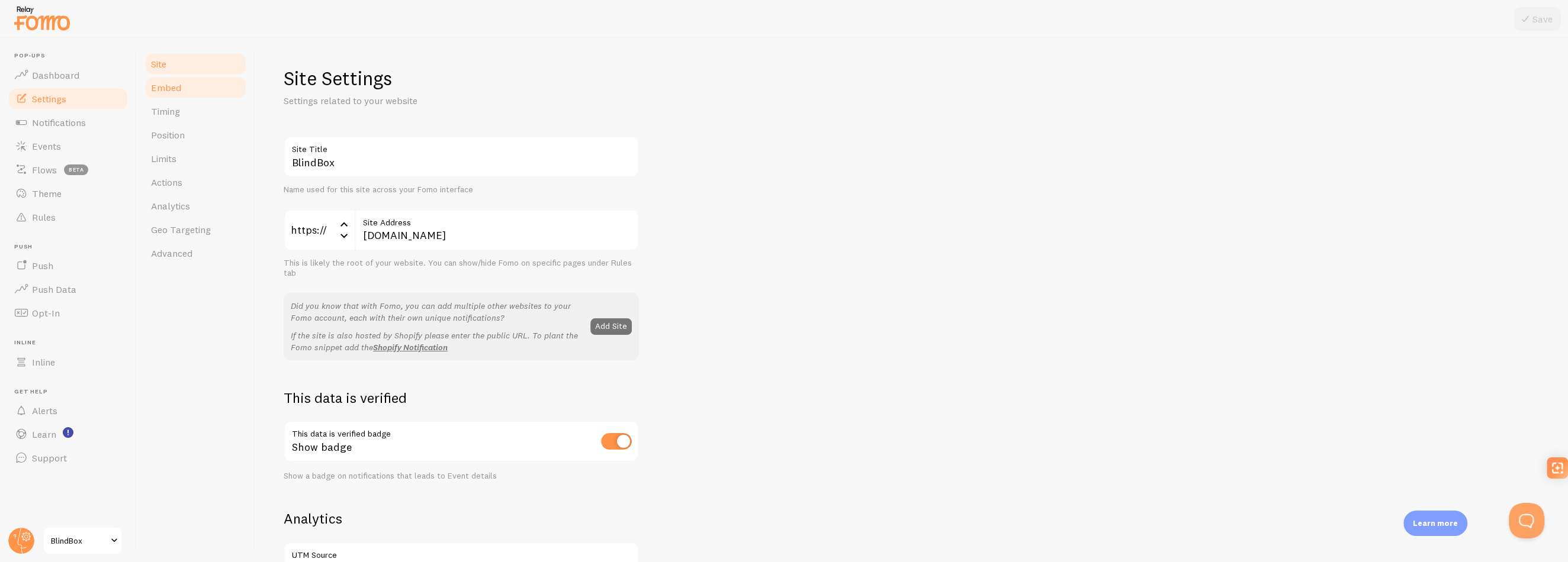
click at [176, 90] on span "Embed" at bounding box center [166, 87] width 30 height 12
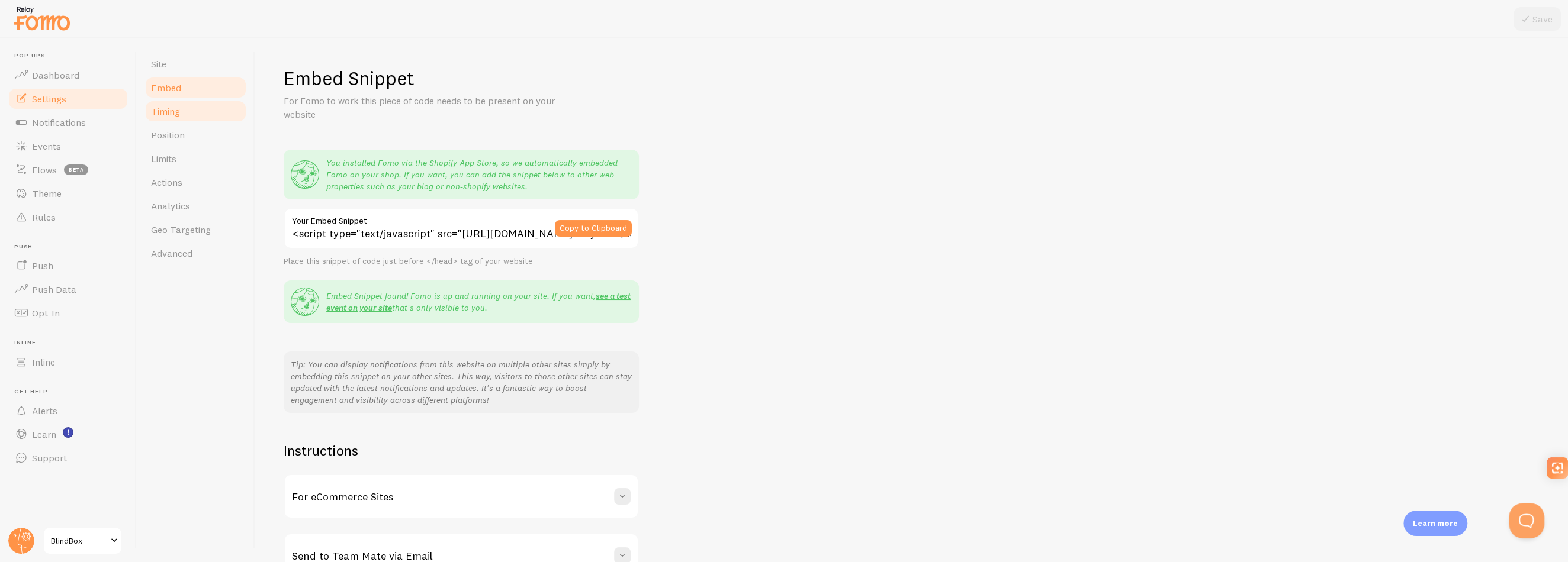
click at [176, 118] on link "Timing" at bounding box center [196, 111] width 103 height 24
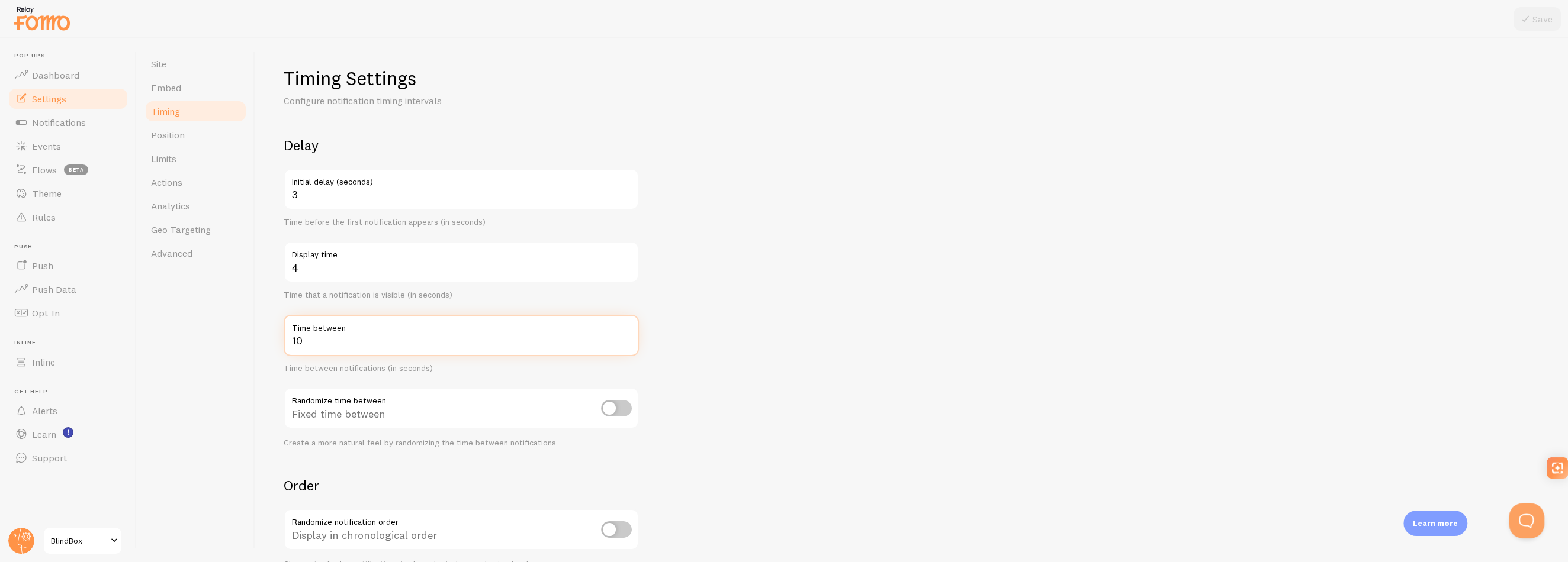
drag, startPoint x: 313, startPoint y: 344, endPoint x: 288, endPoint y: 346, distance: 25.1
click at [288, 346] on input "10" at bounding box center [461, 336] width 355 height 42
drag, startPoint x: 320, startPoint y: 338, endPoint x: 298, endPoint y: 338, distance: 22.0
click at [298, 338] on input "12" at bounding box center [461, 336] width 355 height 42
type input "14"
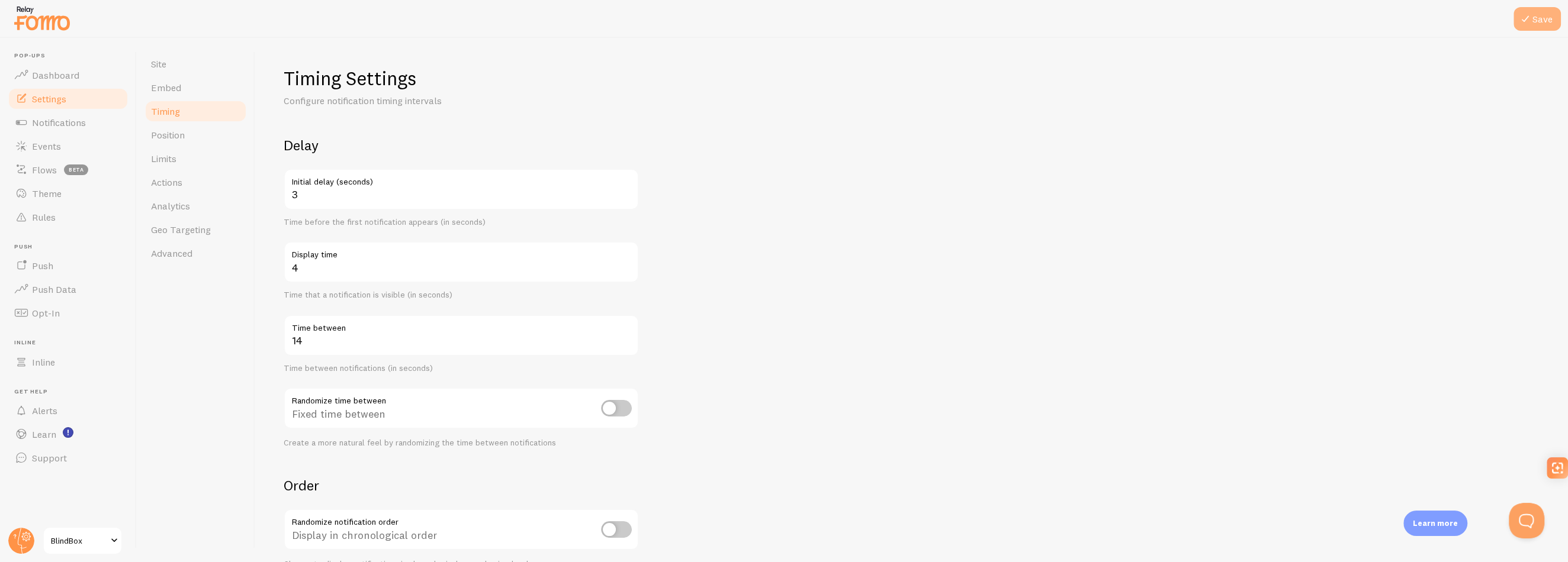
click at [1530, 29] on button "Save" at bounding box center [1537, 19] width 47 height 24
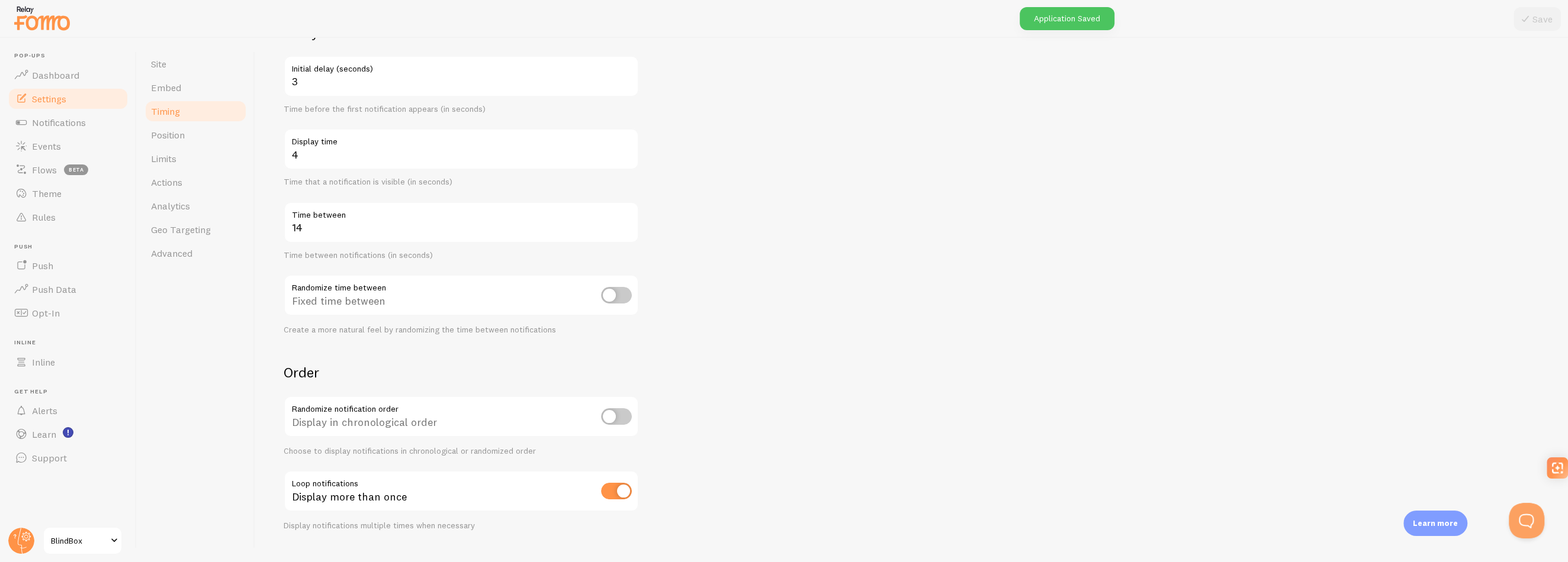
scroll to position [136, 0]
